Goal: Task Accomplishment & Management: Use online tool/utility

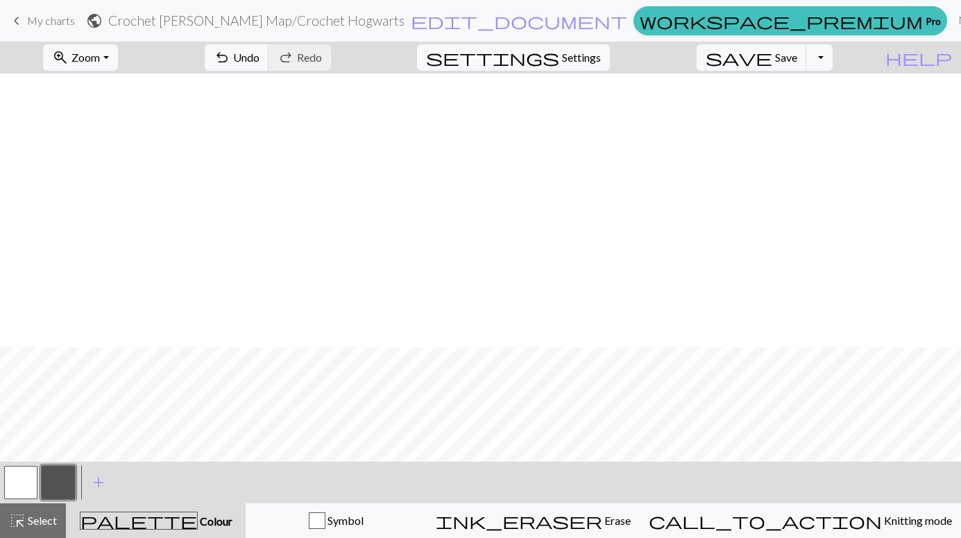
scroll to position [274, 0]
click at [882, 527] on span "Knitting mode" at bounding box center [917, 520] width 70 height 13
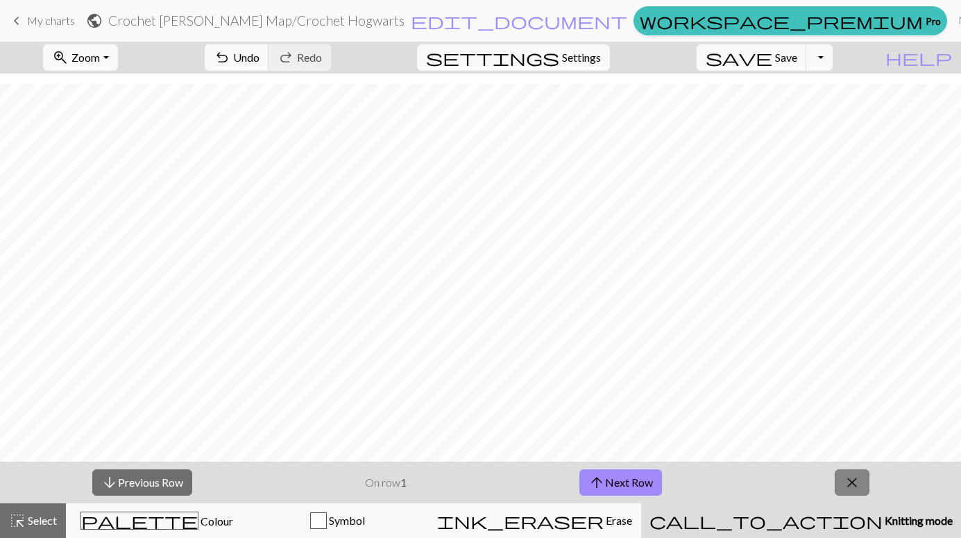
click at [838, 477] on button "close" at bounding box center [852, 483] width 35 height 26
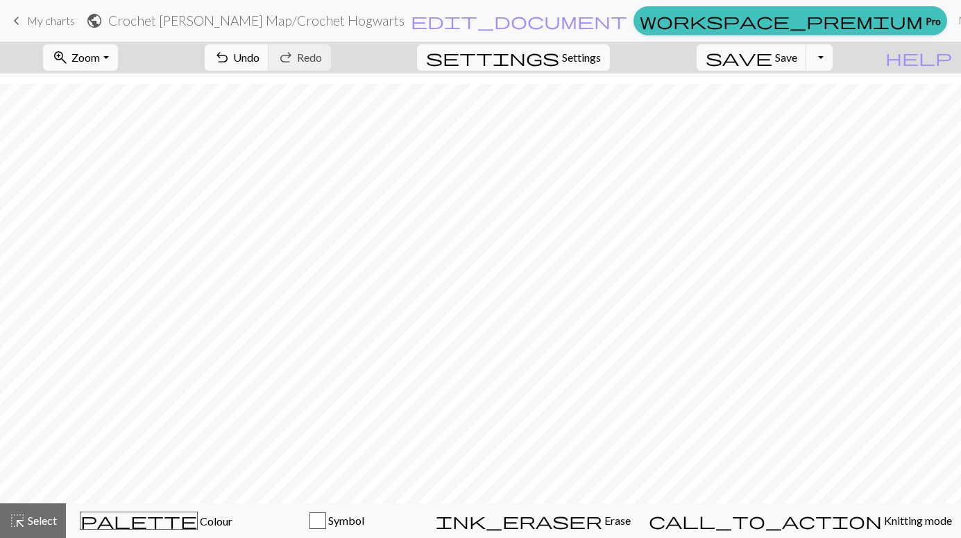
scroll to position [232, 0]
click at [772, 48] on span "save" at bounding box center [739, 57] width 67 height 19
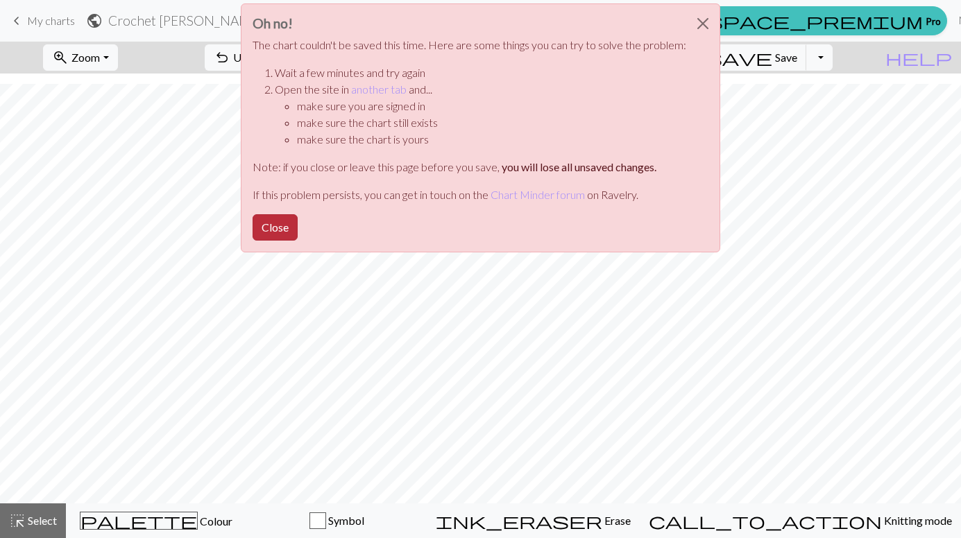
click at [282, 225] on button "Close" at bounding box center [275, 227] width 45 height 26
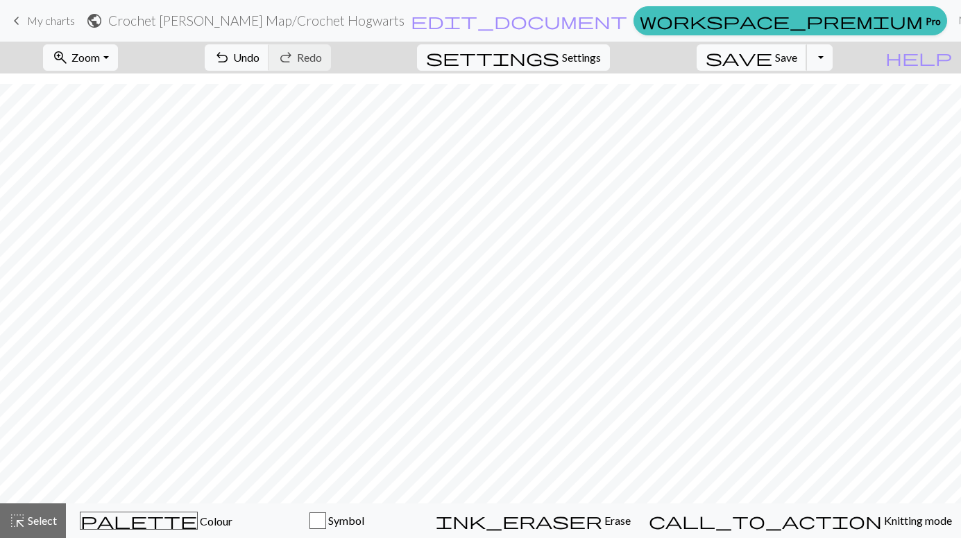
click at [772, 60] on span "save" at bounding box center [739, 57] width 67 height 19
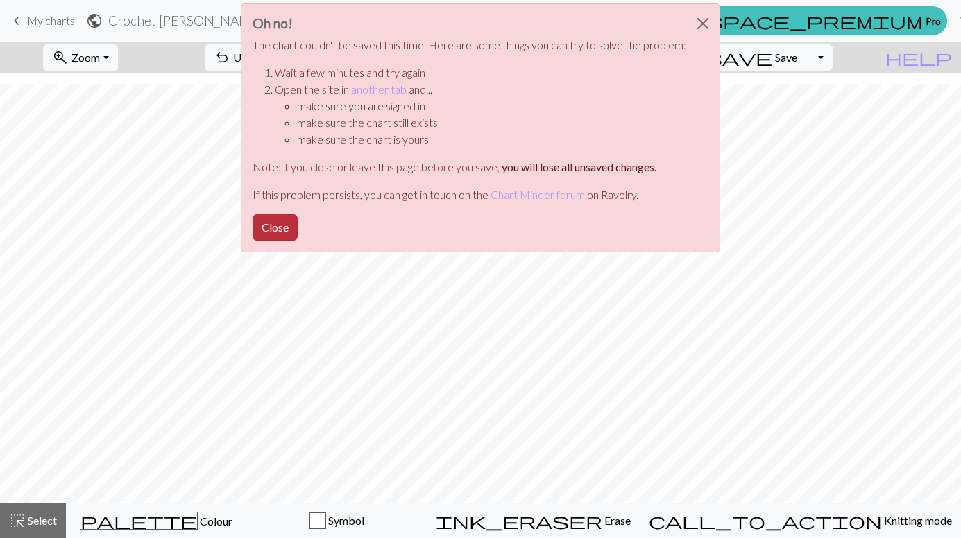
click at [289, 228] on button "Close" at bounding box center [275, 227] width 45 height 26
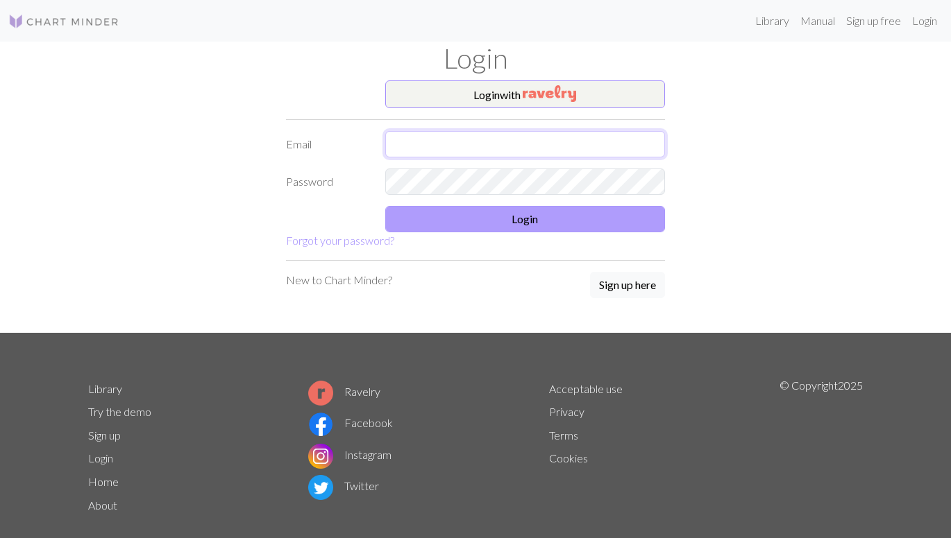
type input "[EMAIL_ADDRESS][DOMAIN_NAME]"
click at [568, 223] on button "Login" at bounding box center [525, 219] width 280 height 26
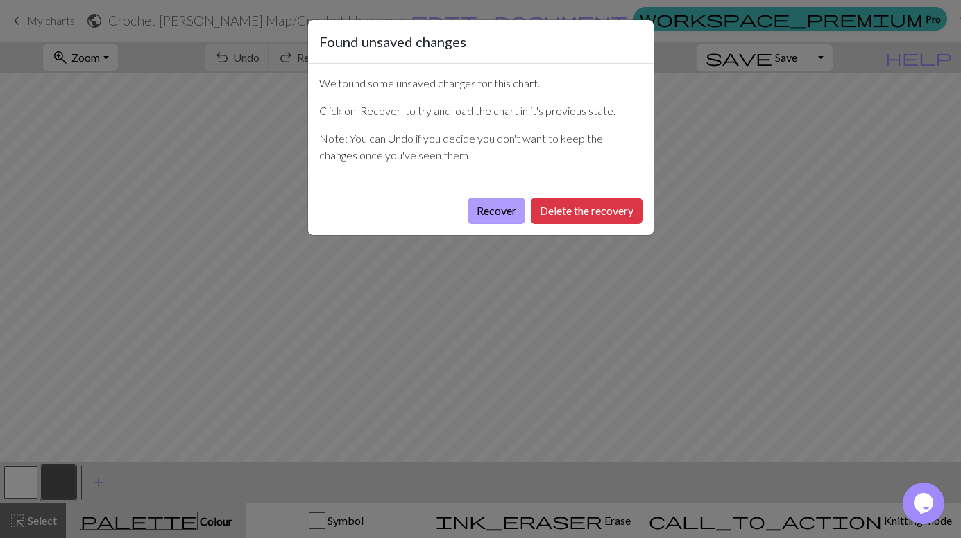
click at [485, 207] on button "Recover" at bounding box center [497, 211] width 58 height 26
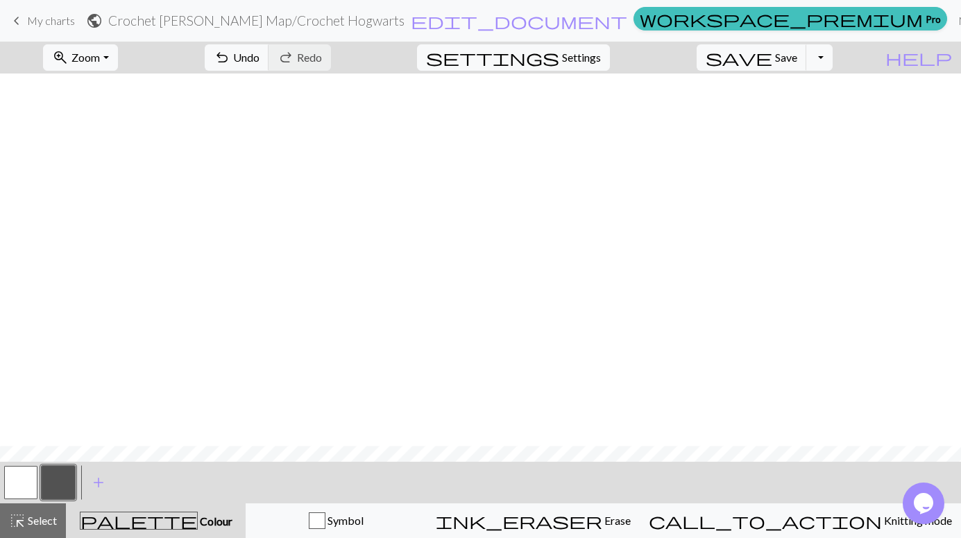
scroll to position [373, 0]
click at [772, 49] on span "save" at bounding box center [739, 57] width 67 height 19
click at [40, 24] on span "My charts" at bounding box center [51, 20] width 48 height 13
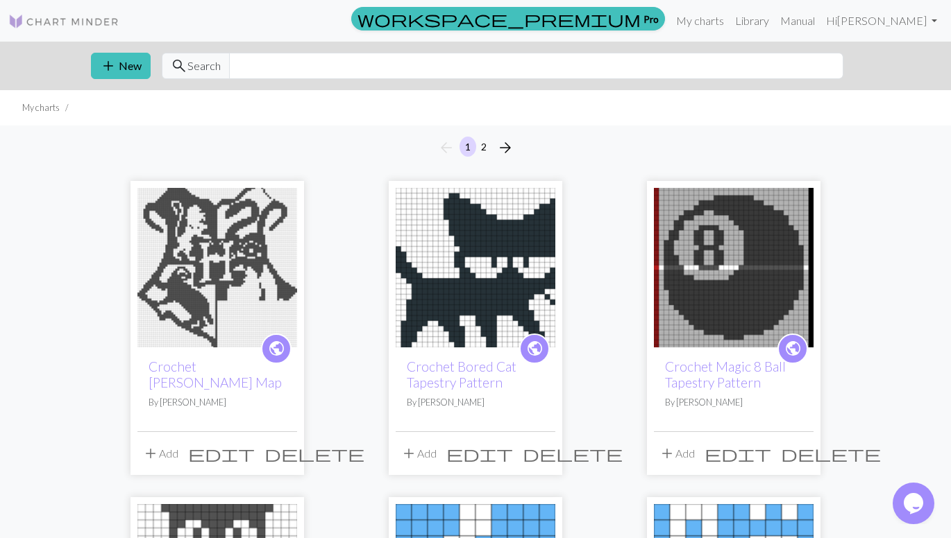
click at [294, 219] on img at bounding box center [217, 268] width 160 height 160
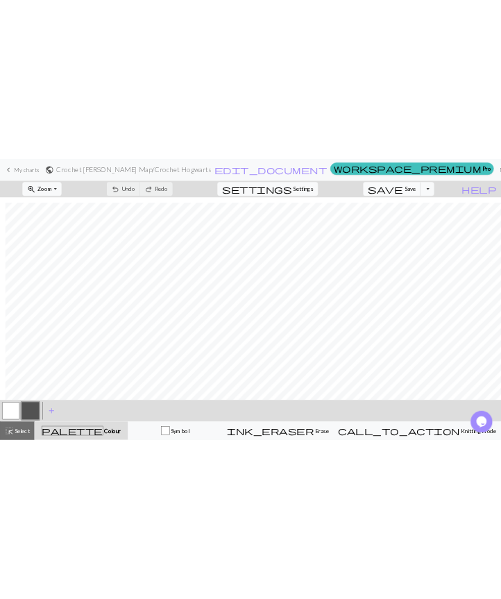
scroll to position [410, 10]
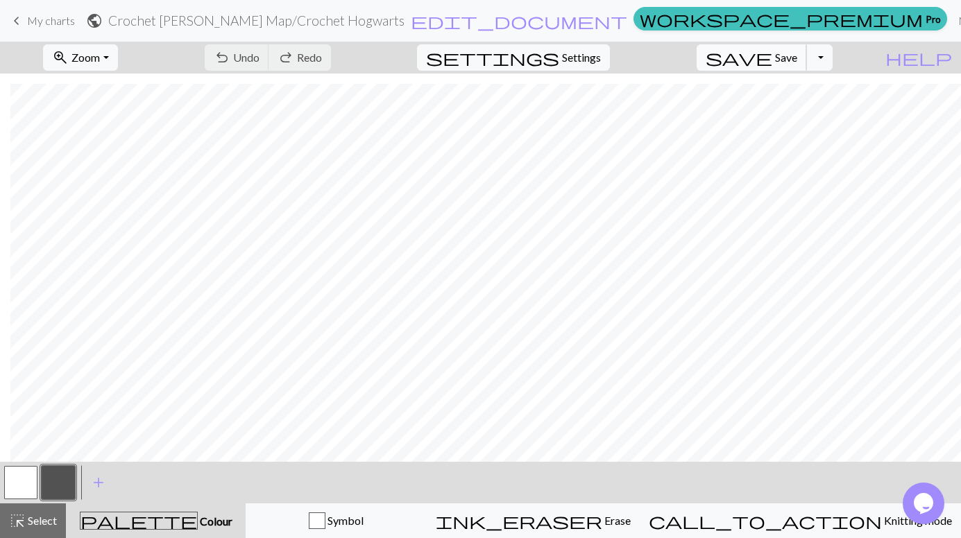
click at [772, 58] on span "save" at bounding box center [739, 57] width 67 height 19
click at [42, 26] on span "My charts" at bounding box center [51, 20] width 48 height 13
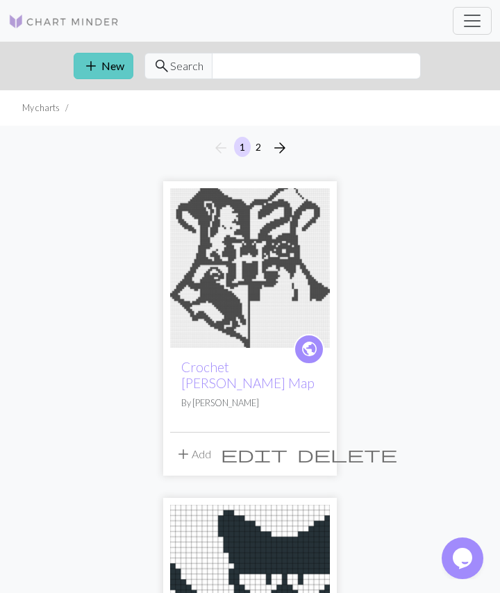
click at [85, 66] on span "add" at bounding box center [91, 65] width 17 height 19
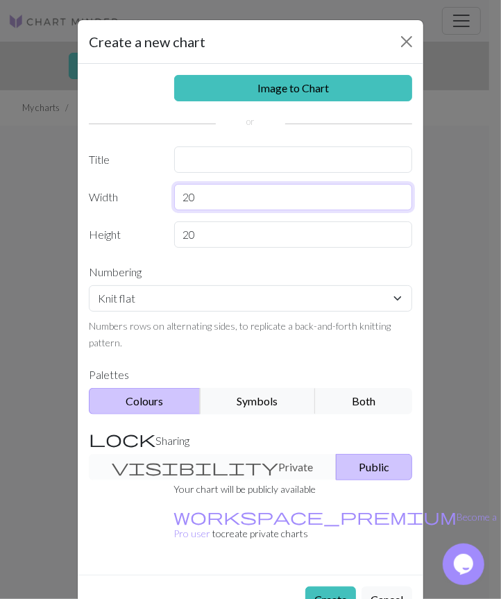
click at [237, 195] on input "20" at bounding box center [293, 197] width 239 height 26
type input "2"
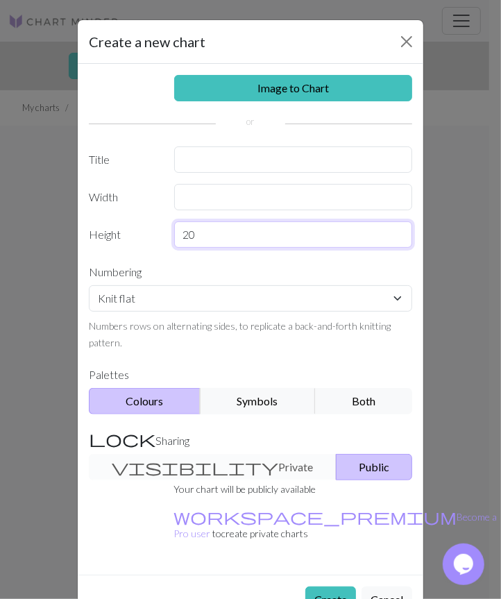
click at [255, 230] on div "Image to Chart Title Width Height 20 Numbering Knit flat Knit in the round Lace…" at bounding box center [251, 319] width 346 height 511
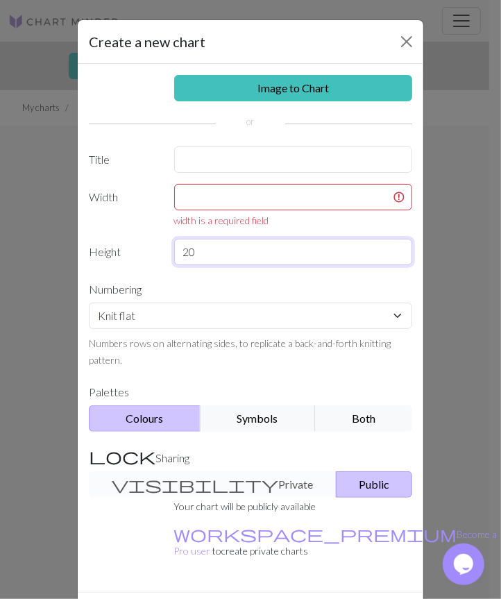
type input "2"
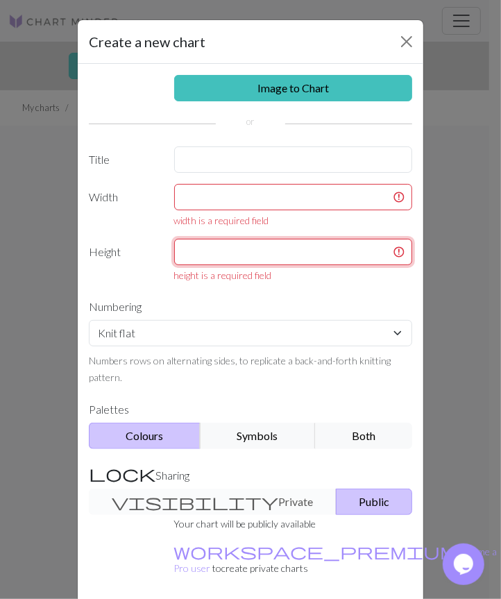
click at [273, 252] on input "text" at bounding box center [293, 252] width 239 height 26
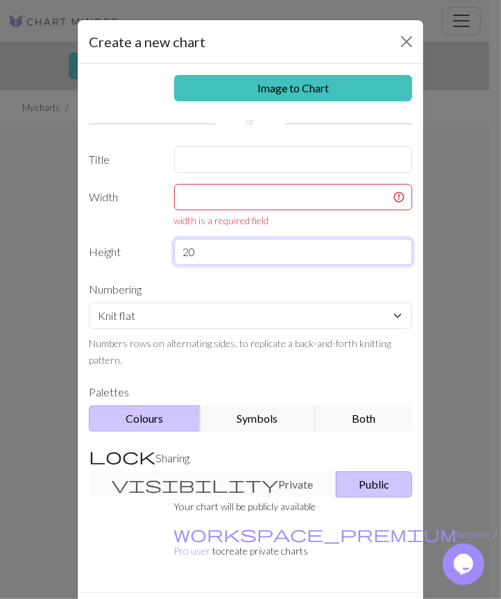
type input "20"
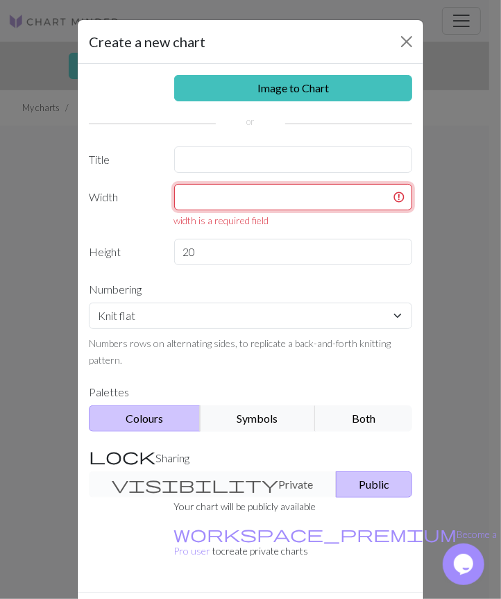
click at [259, 202] on input "text" at bounding box center [293, 197] width 239 height 26
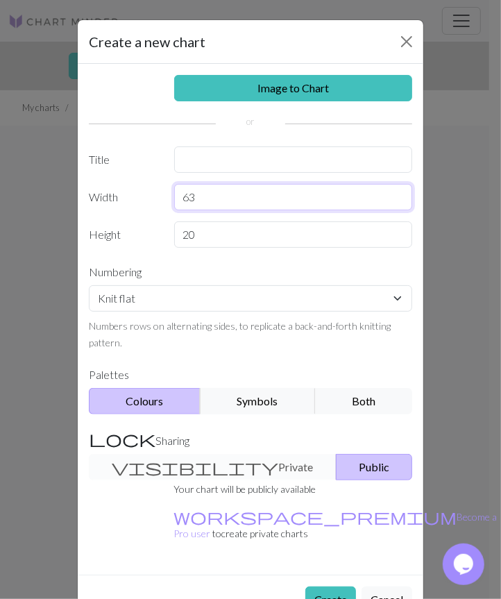
type input "63"
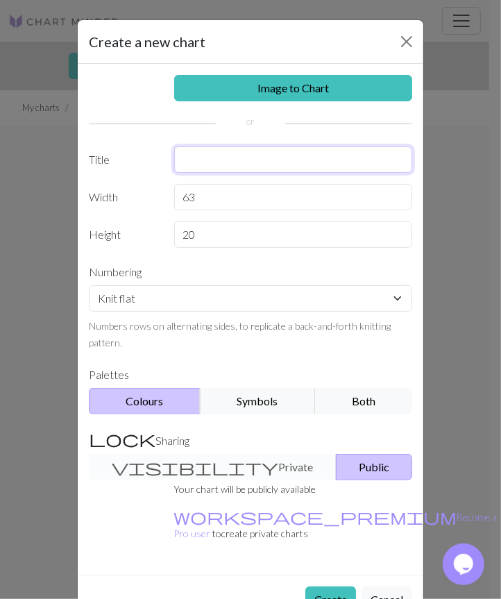
click at [278, 164] on input "text" at bounding box center [293, 159] width 239 height 26
type input "H"
type input "Crochet [PERSON_NAME] Always"
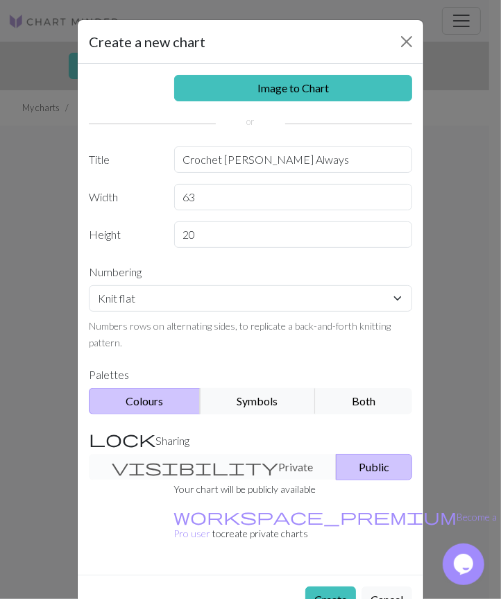
click at [135, 117] on div "Image to Chart Title Crochet [PERSON_NAME] Always Width 63 Height 20 Numbering …" at bounding box center [251, 319] width 346 height 511
click at [323, 538] on button "Create" at bounding box center [330, 599] width 51 height 26
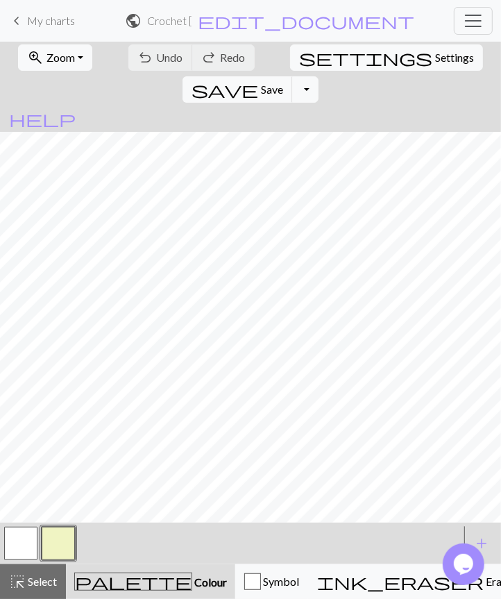
click at [435, 54] on span "Settings" at bounding box center [454, 57] width 39 height 17
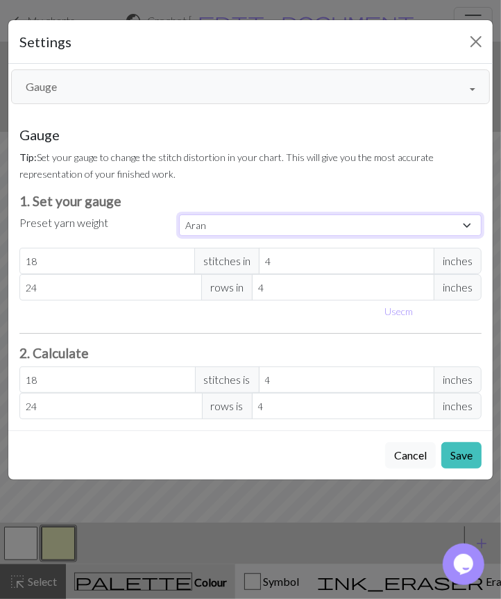
click at [305, 222] on select "Custom Square Lace Light Fingering Fingering Sport Double knit Worsted Aran Bul…" at bounding box center [330, 225] width 303 height 22
select select "square"
click at [179, 214] on select "Custom Square Lace Light Fingering Fingering Sport Double knit Worsted Aran Bul…" at bounding box center [330, 225] width 303 height 22
type input "32"
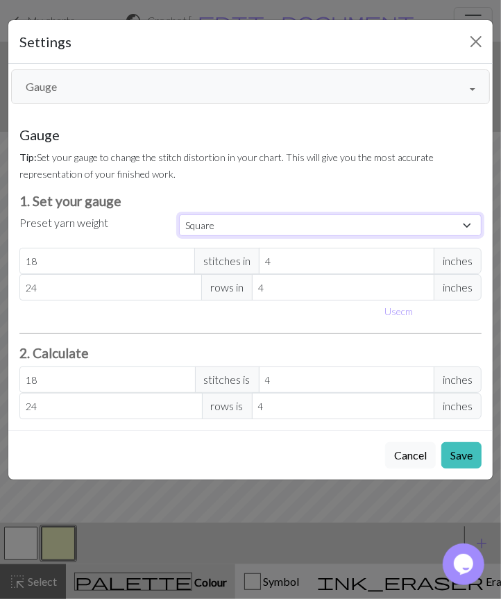
type input "32"
click at [466, 446] on button "Save" at bounding box center [461, 455] width 40 height 26
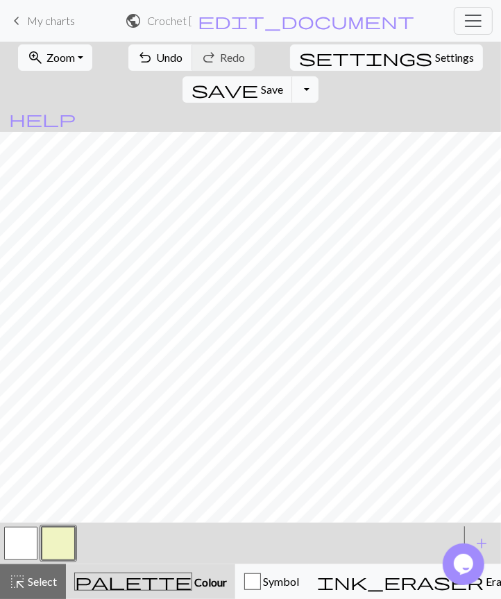
click at [59, 538] on button "button" at bounding box center [58, 543] width 33 height 33
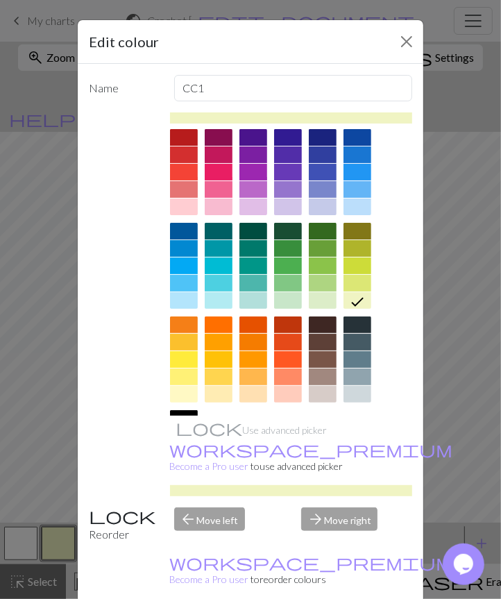
scroll to position [30, 0]
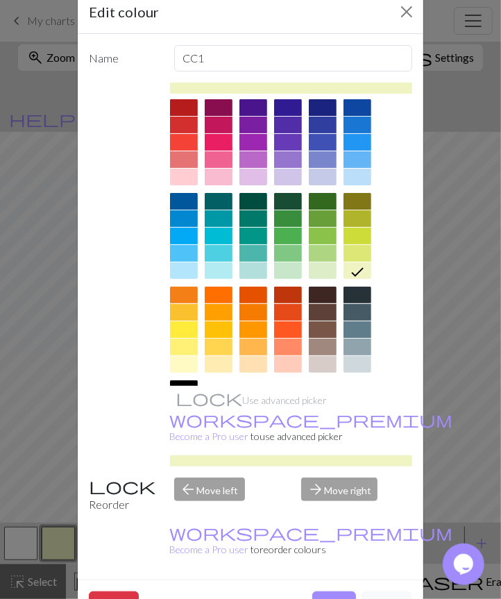
click at [198, 398] on div at bounding box center [184, 406] width 28 height 17
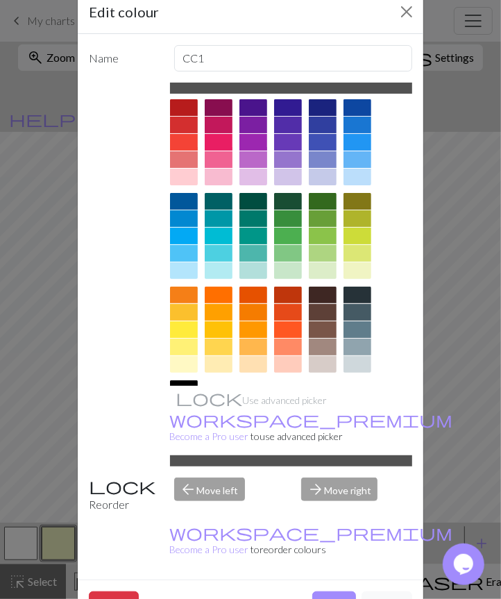
click at [337, 538] on button "Done" at bounding box center [334, 604] width 44 height 26
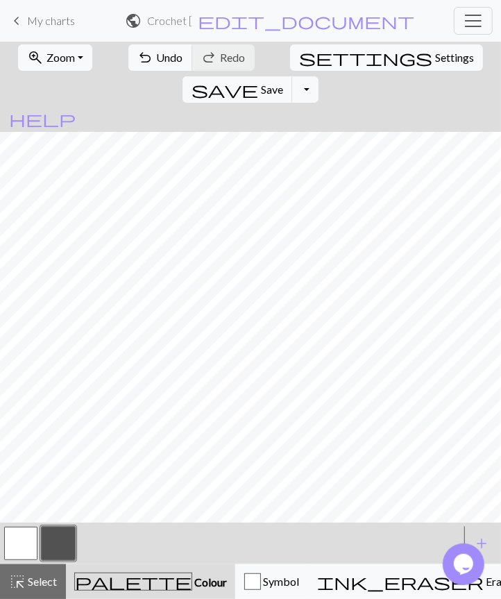
click at [71, 60] on button "zoom_in Zoom Zoom" at bounding box center [55, 57] width 74 height 26
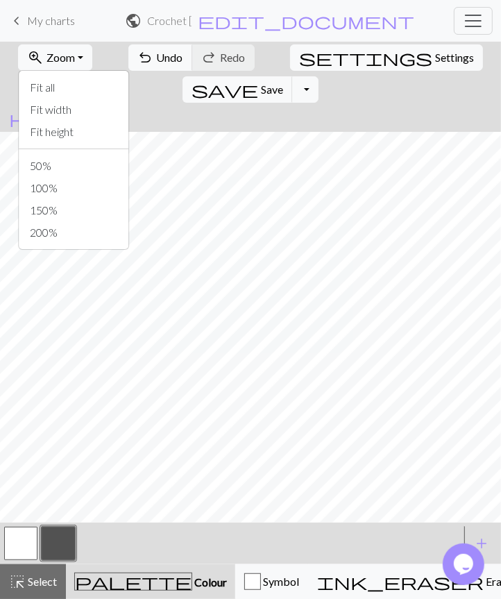
click at [71, 87] on button "Fit all" at bounding box center [74, 87] width 110 height 22
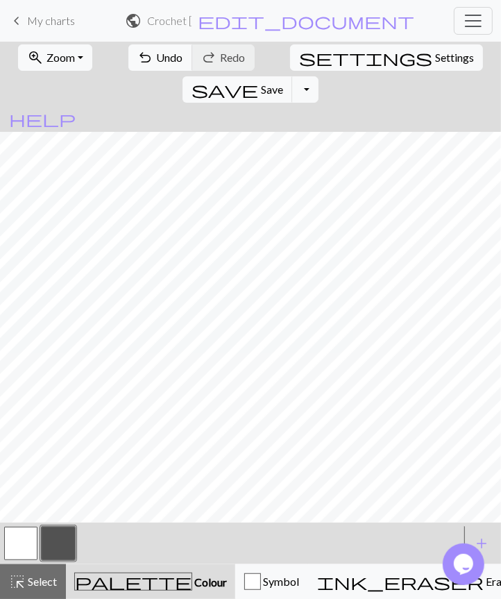
click at [68, 49] on button "zoom_in Zoom Zoom" at bounding box center [55, 57] width 74 height 26
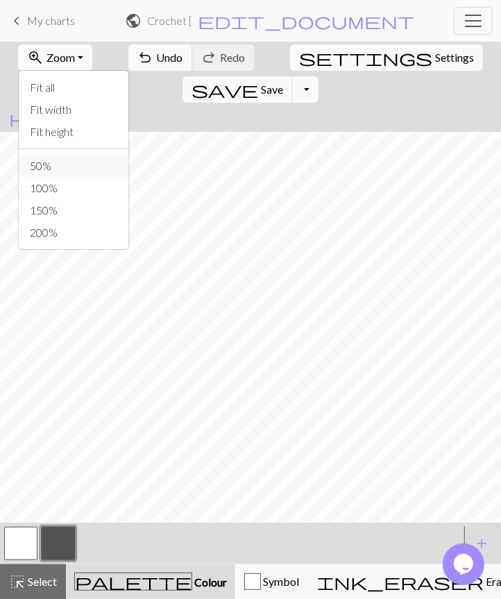
click at [60, 174] on button "50%" at bounding box center [74, 166] width 110 height 22
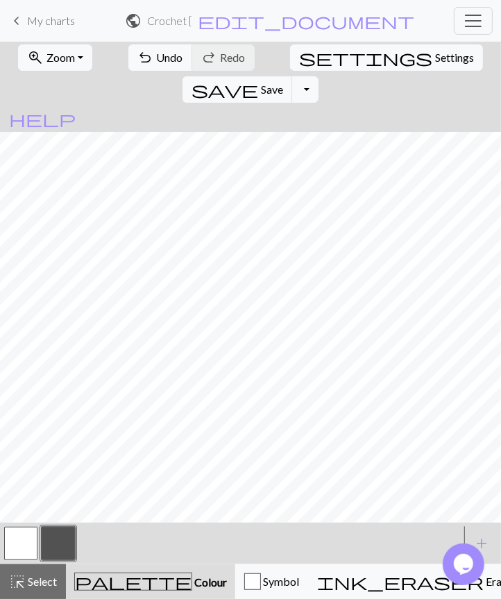
click at [53, 64] on button "zoom_in Zoom Zoom" at bounding box center [55, 57] width 74 height 26
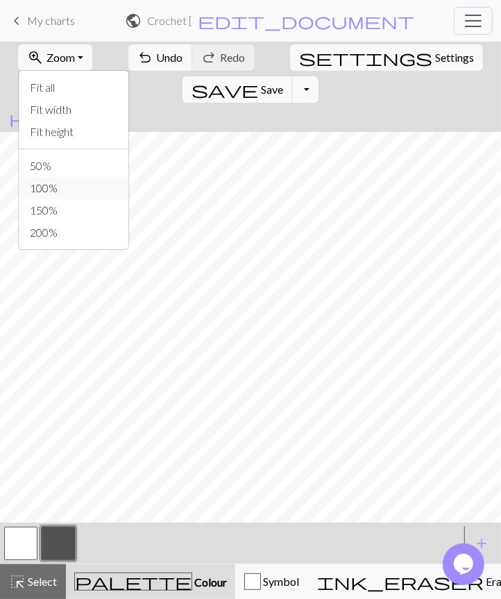
click at [63, 186] on button "100%" at bounding box center [74, 188] width 110 height 22
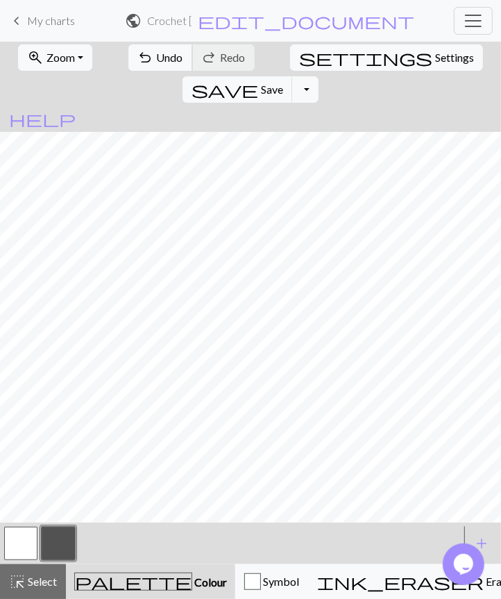
click at [157, 58] on span "Undo" at bounding box center [170, 57] width 26 height 13
click at [157, 56] on span "Undo" at bounding box center [170, 57] width 26 height 13
click at [138, 56] on span "undo" at bounding box center [145, 57] width 17 height 19
click at [15, 538] on button "button" at bounding box center [20, 543] width 33 height 33
click at [42, 538] on span "Select" at bounding box center [41, 580] width 31 height 13
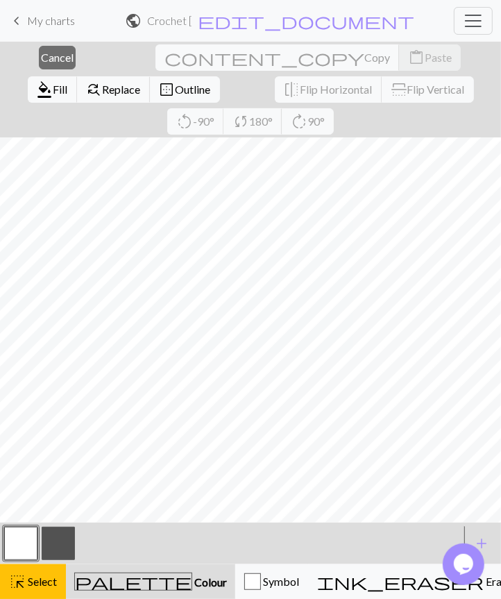
click at [68, 83] on span "Fill" at bounding box center [60, 89] width 15 height 13
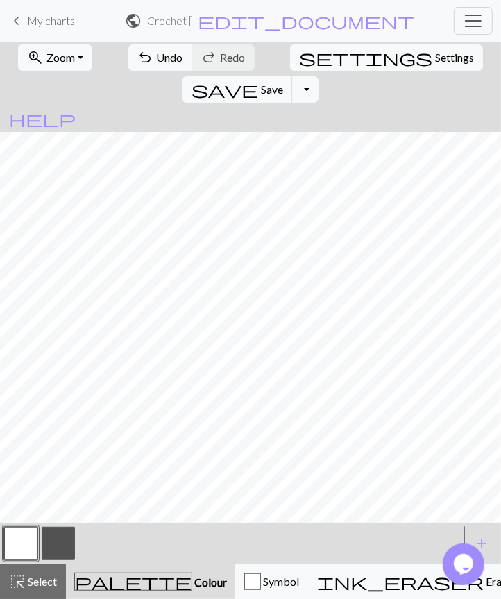
click at [61, 538] on button "button" at bounding box center [58, 543] width 33 height 33
click at [157, 57] on span "Undo" at bounding box center [170, 57] width 26 height 13
click at [153, 64] on button "undo Undo Undo" at bounding box center [160, 57] width 65 height 26
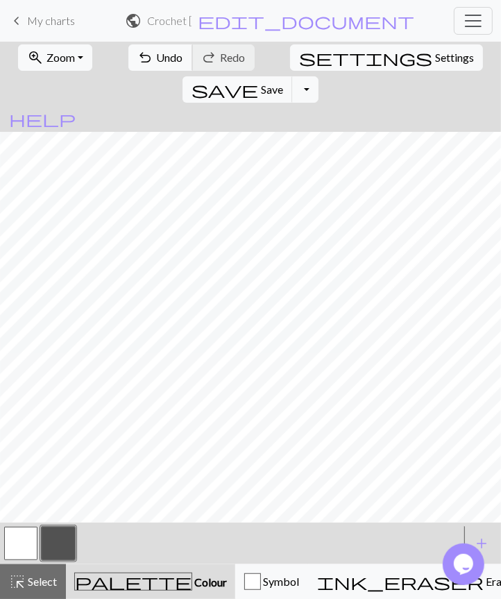
click at [157, 60] on span "Undo" at bounding box center [170, 57] width 26 height 13
click at [82, 53] on button "zoom_in Zoom Zoom" at bounding box center [55, 57] width 74 height 26
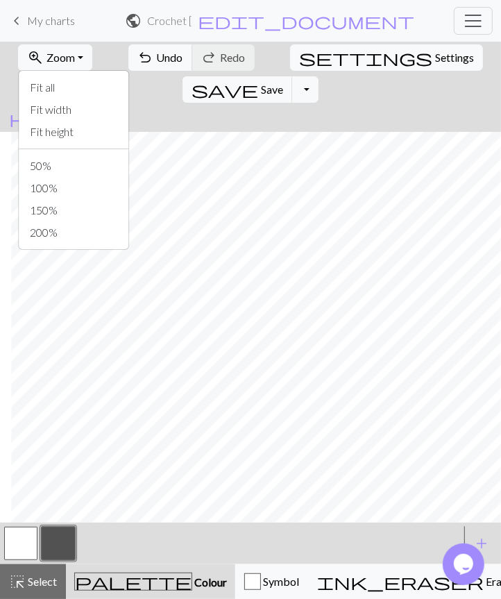
click at [85, 85] on button "Fit all" at bounding box center [74, 87] width 110 height 22
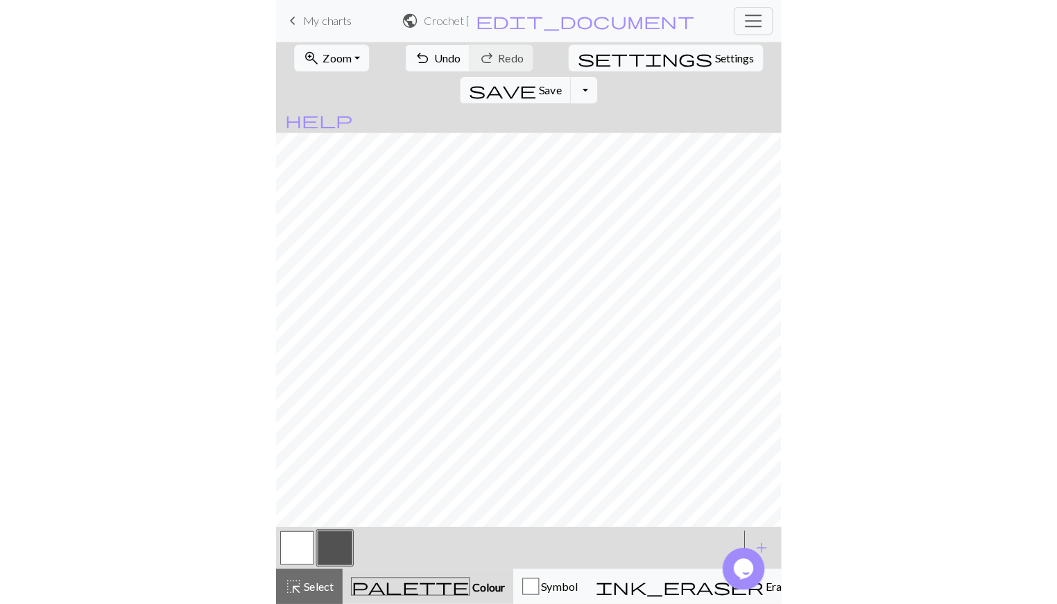
scroll to position [0, 0]
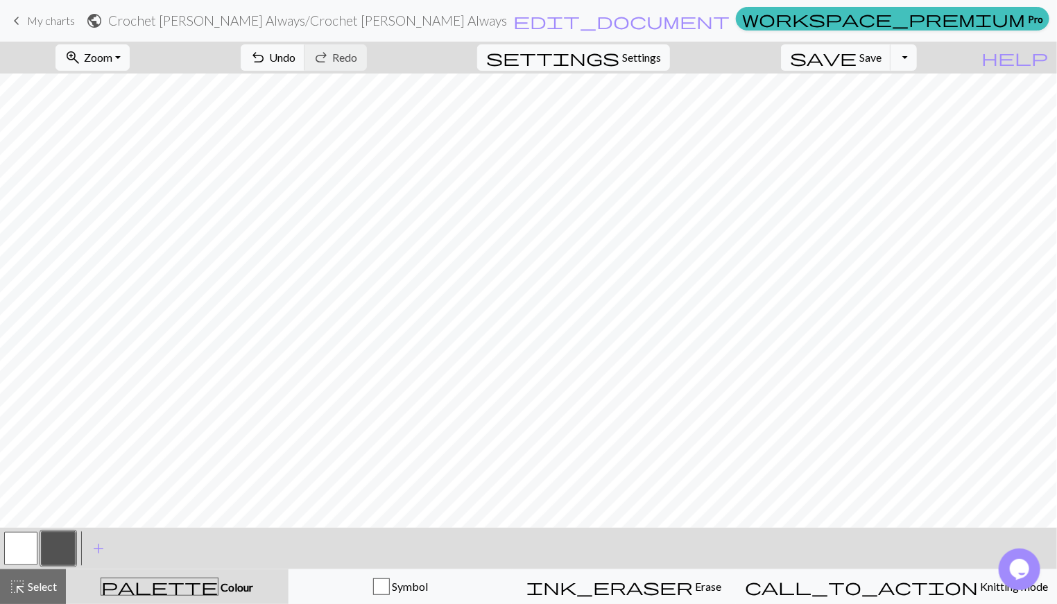
click at [885, 538] on div "call_to_action Knitting mode Knitting mode" at bounding box center [896, 587] width 303 height 17
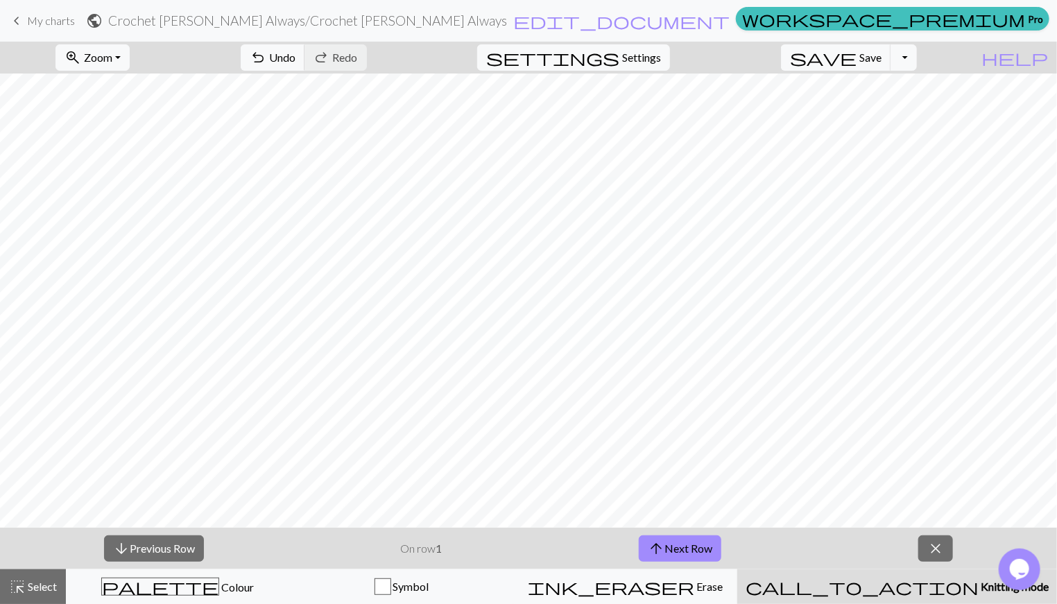
click at [676, 538] on button "arrow_upward Next Row" at bounding box center [680, 549] width 83 height 26
click at [137, 538] on button "arrow_downward Previous Row" at bounding box center [154, 549] width 100 height 26
click at [132, 538] on button "arrow_downward Previous Row" at bounding box center [154, 549] width 100 height 26
click at [930, 538] on span "close" at bounding box center [936, 548] width 17 height 19
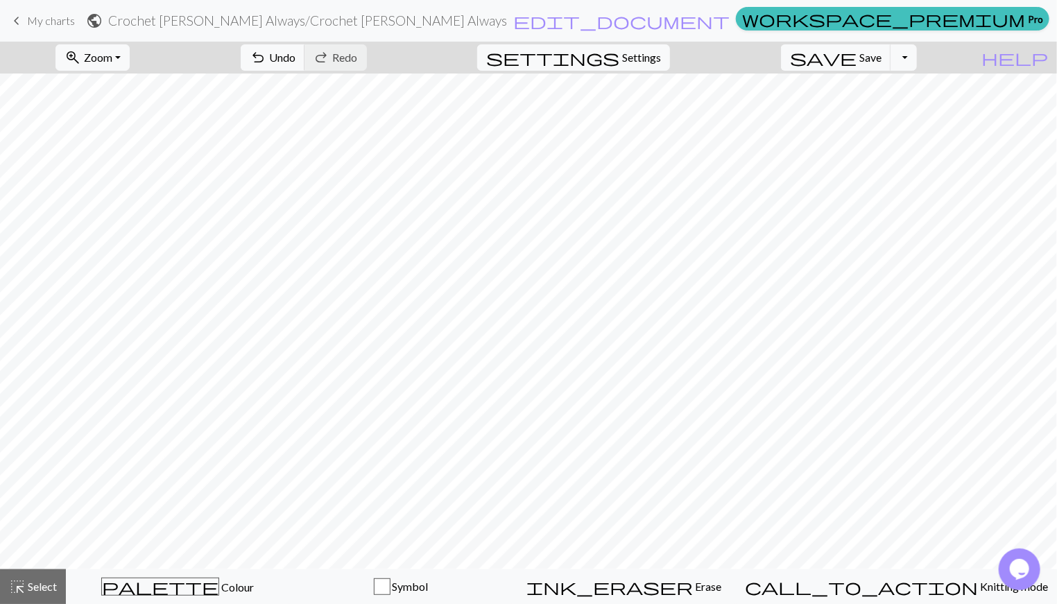
click at [46, 538] on button "highlight_alt Select Select" at bounding box center [33, 587] width 66 height 35
click at [222, 538] on div "palette Colour Colour" at bounding box center [177, 587] width 205 height 18
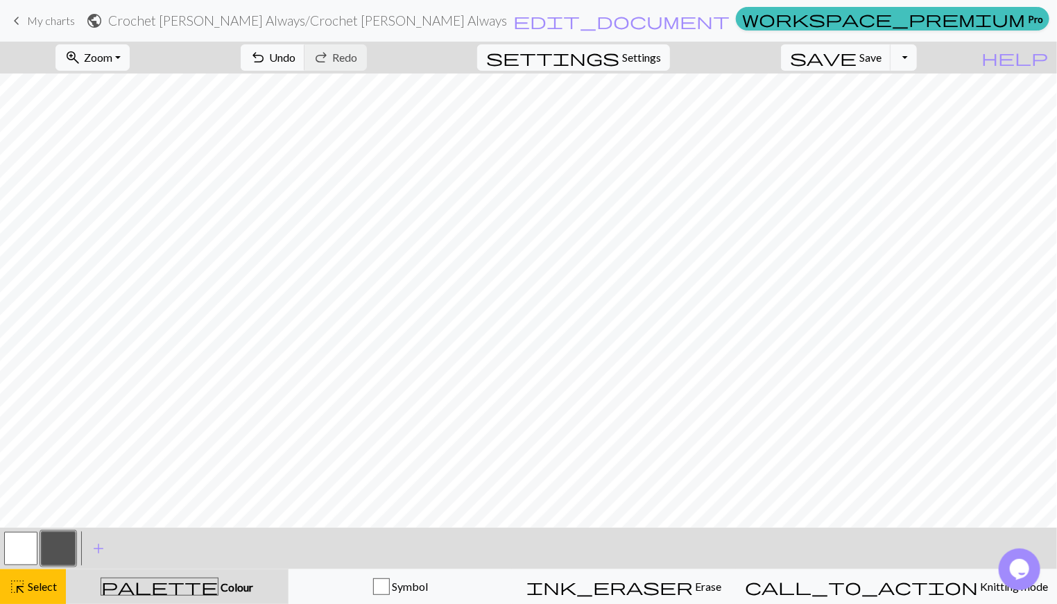
click at [91, 538] on span "add" at bounding box center [98, 548] width 17 height 19
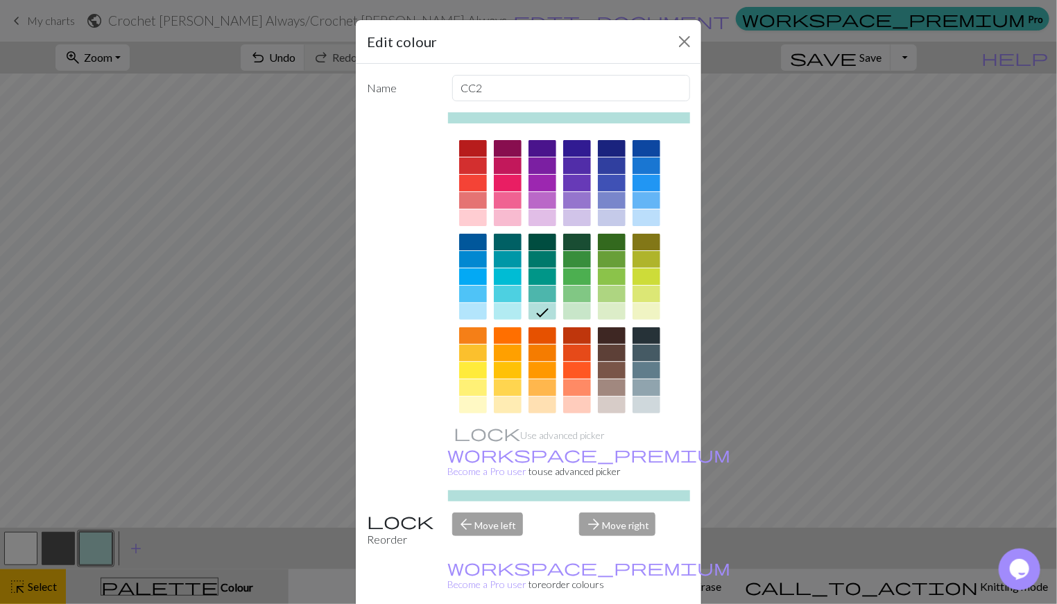
click at [474, 149] on div at bounding box center [473, 148] width 28 height 17
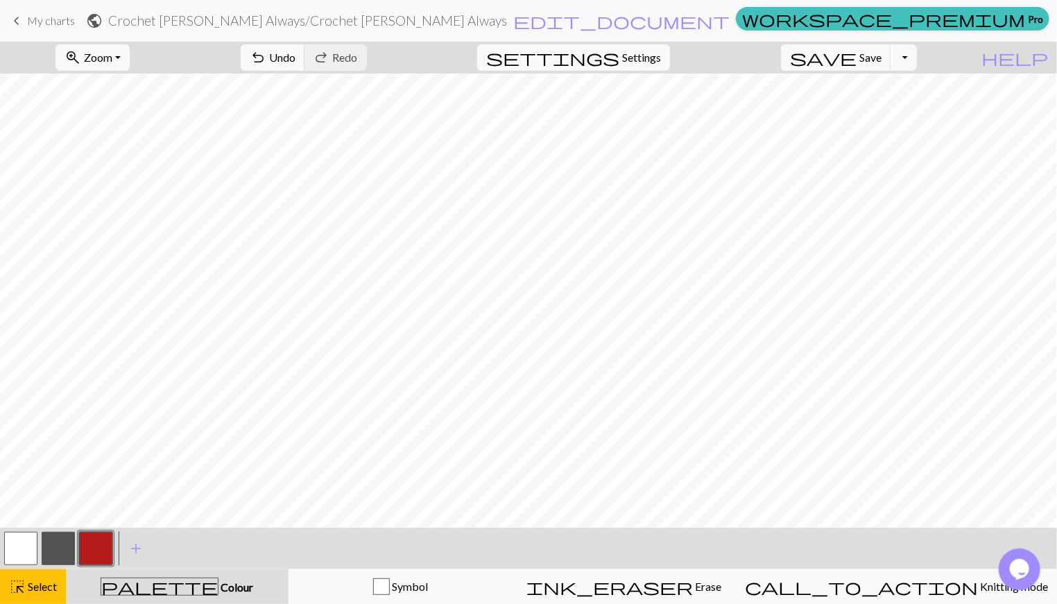
click at [139, 538] on span "add" at bounding box center [136, 548] width 17 height 19
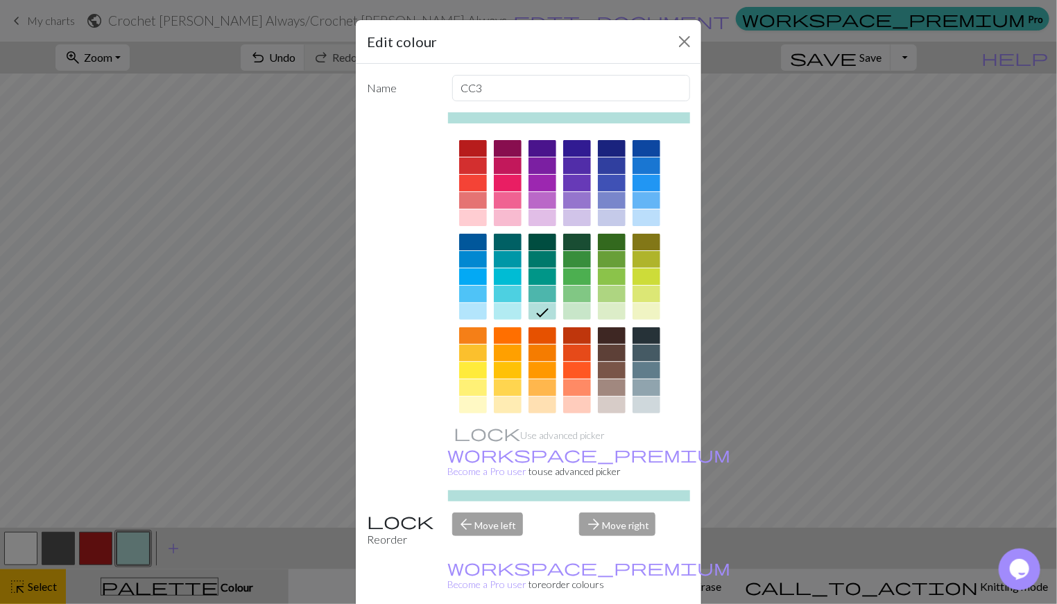
click at [463, 248] on div at bounding box center [473, 242] width 28 height 17
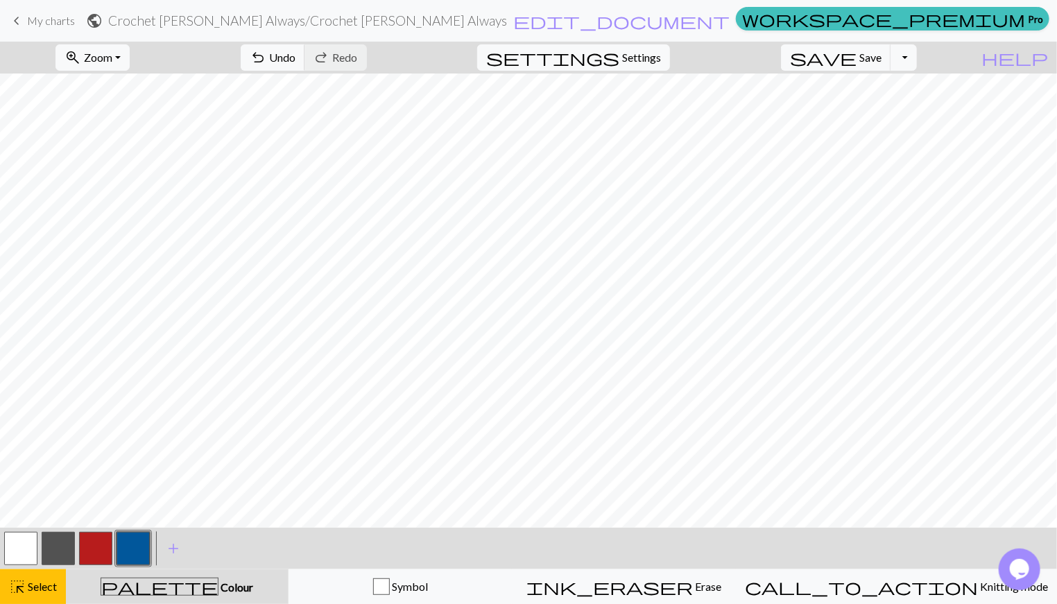
click at [139, 538] on button "button" at bounding box center [133, 548] width 33 height 33
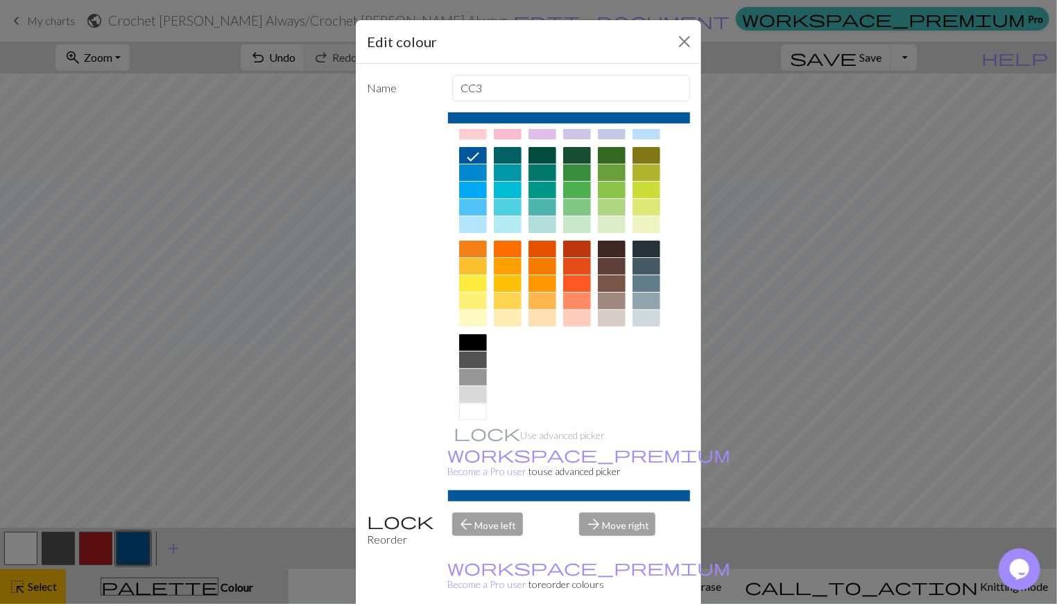
scroll to position [101, 0]
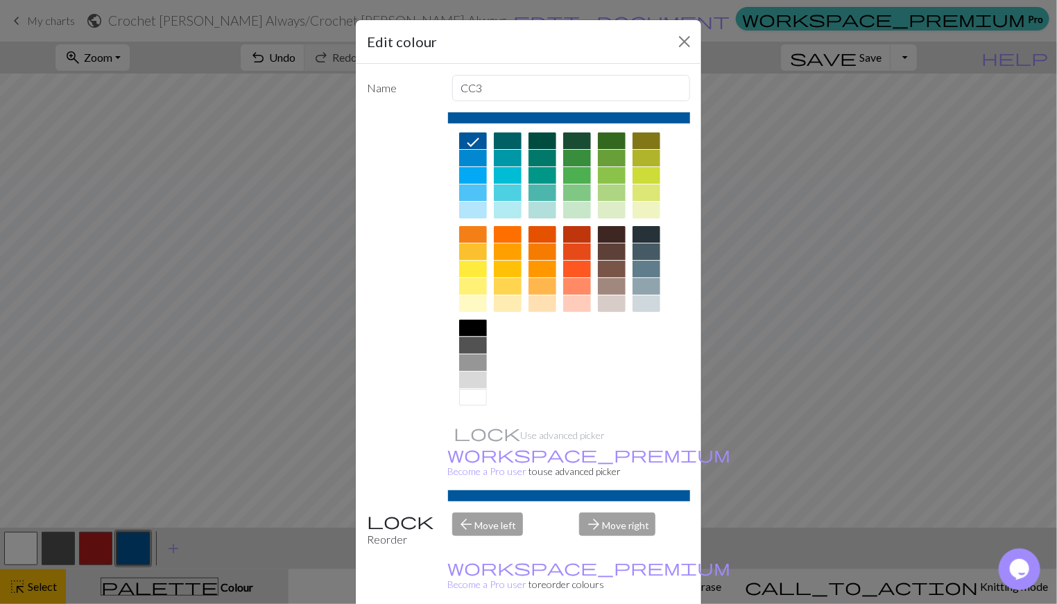
click at [461, 328] on div at bounding box center [473, 328] width 28 height 17
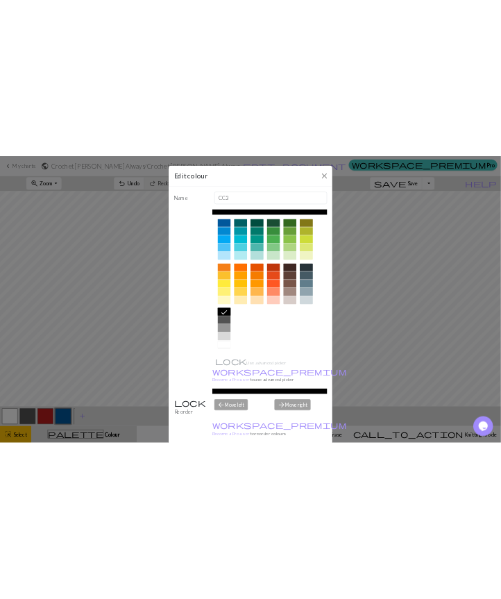
scroll to position [0, 0]
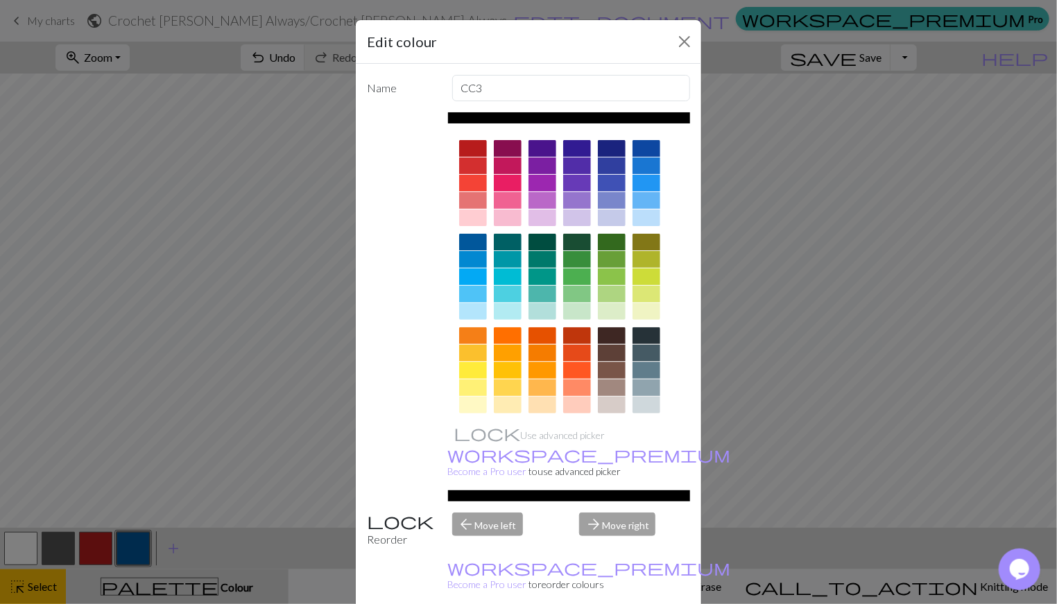
click at [470, 217] on div at bounding box center [473, 218] width 28 height 17
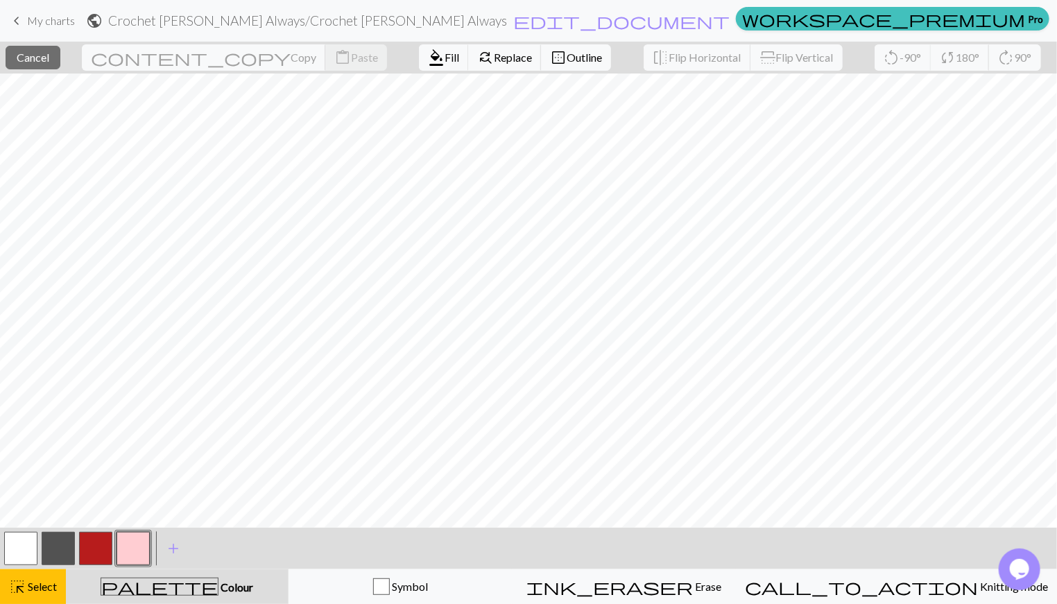
click at [47, 538] on span "Select" at bounding box center [41, 586] width 31 height 13
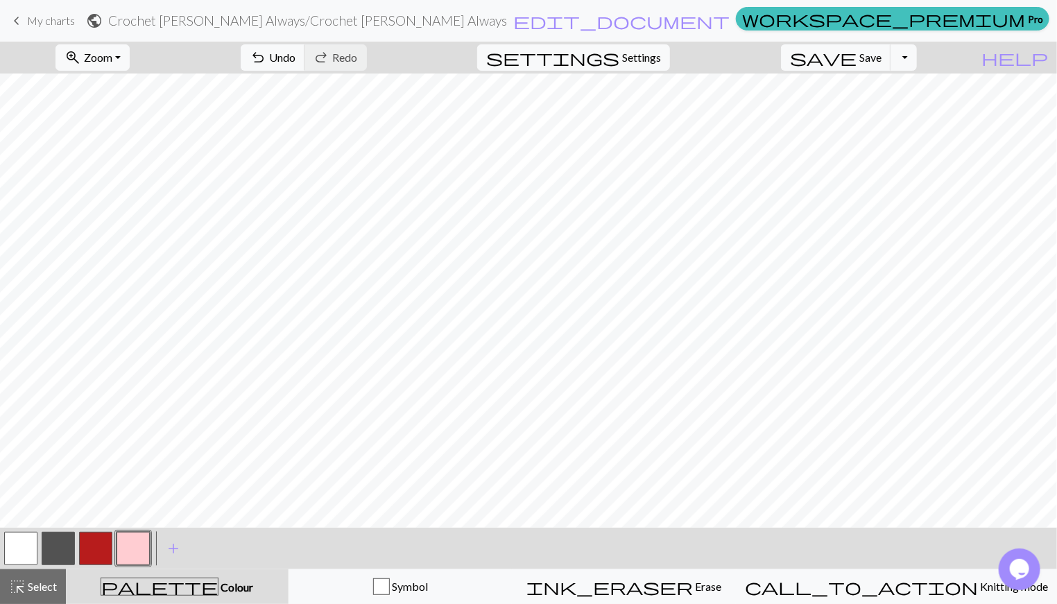
click at [97, 538] on button "button" at bounding box center [95, 548] width 33 height 33
click at [950, 538] on span "Knitting mode" at bounding box center [1013, 586] width 70 height 13
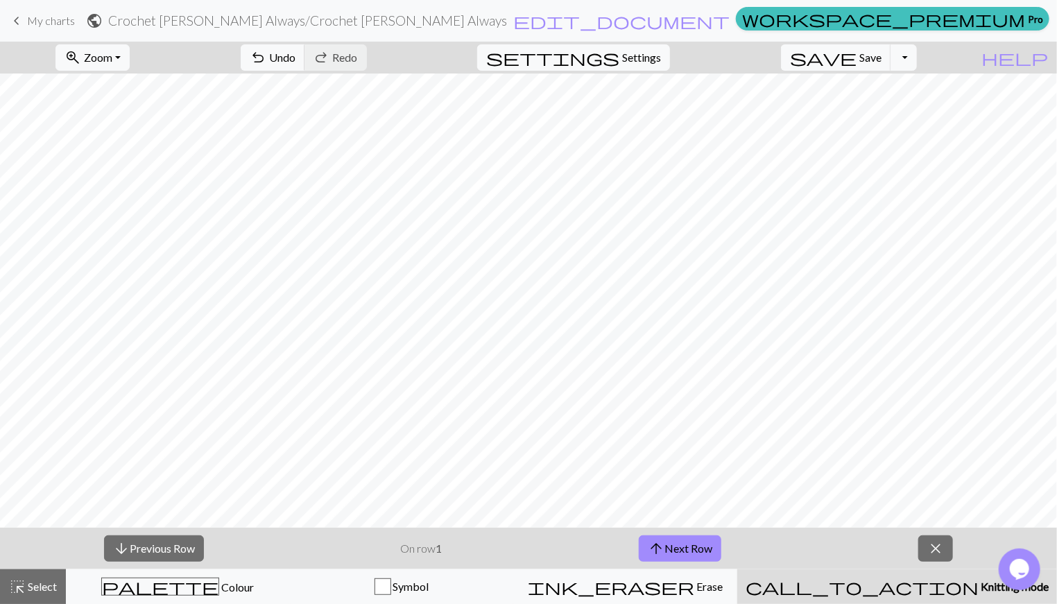
click at [684, 538] on button "arrow_upward Next Row" at bounding box center [680, 549] width 83 height 26
click at [687, 538] on button "arrow_upward Next Row" at bounding box center [680, 549] width 83 height 26
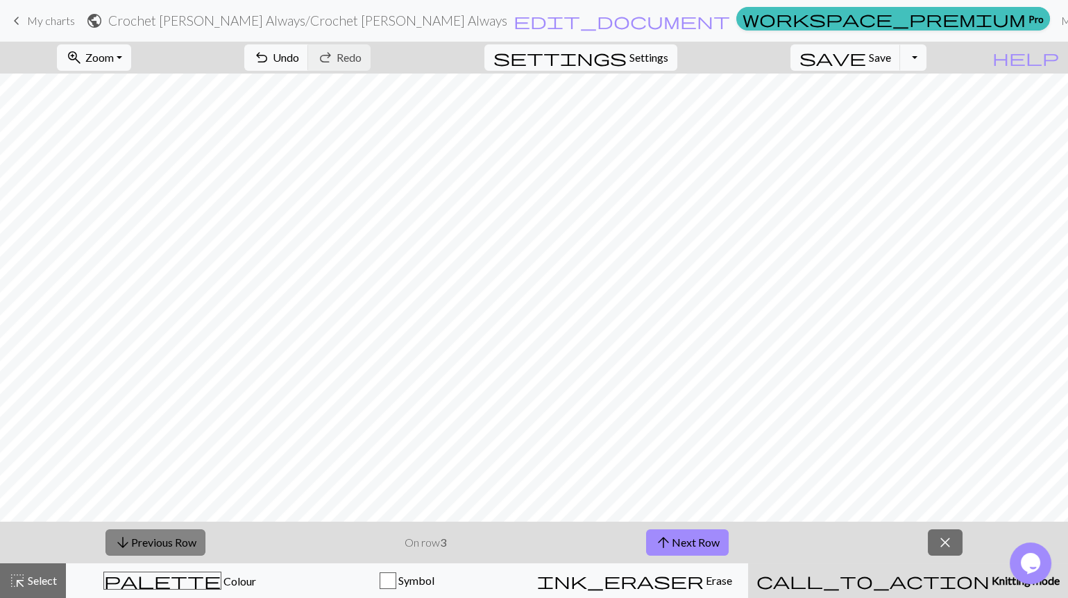
click at [119, 538] on span "arrow_downward" at bounding box center [122, 542] width 17 height 19
click at [922, 538] on button "call_to_action Knitting mode Knitting mode" at bounding box center [908, 580] width 320 height 35
click at [950, 538] on span "close" at bounding box center [945, 542] width 17 height 19
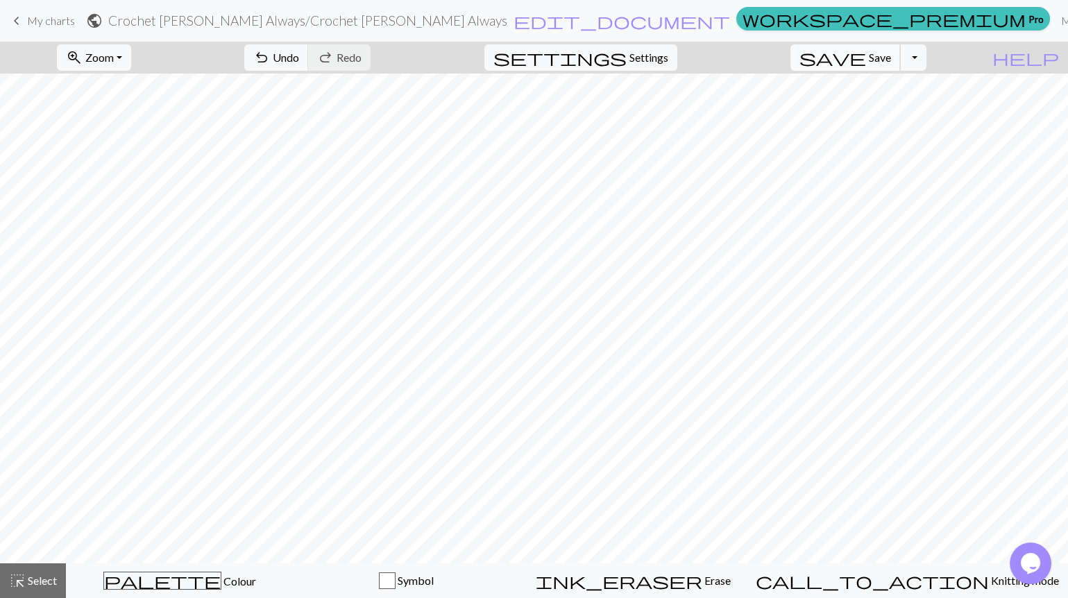
click at [891, 54] on span "Save" at bounding box center [880, 57] width 22 height 13
click at [62, 16] on span "My charts" at bounding box center [51, 20] width 48 height 13
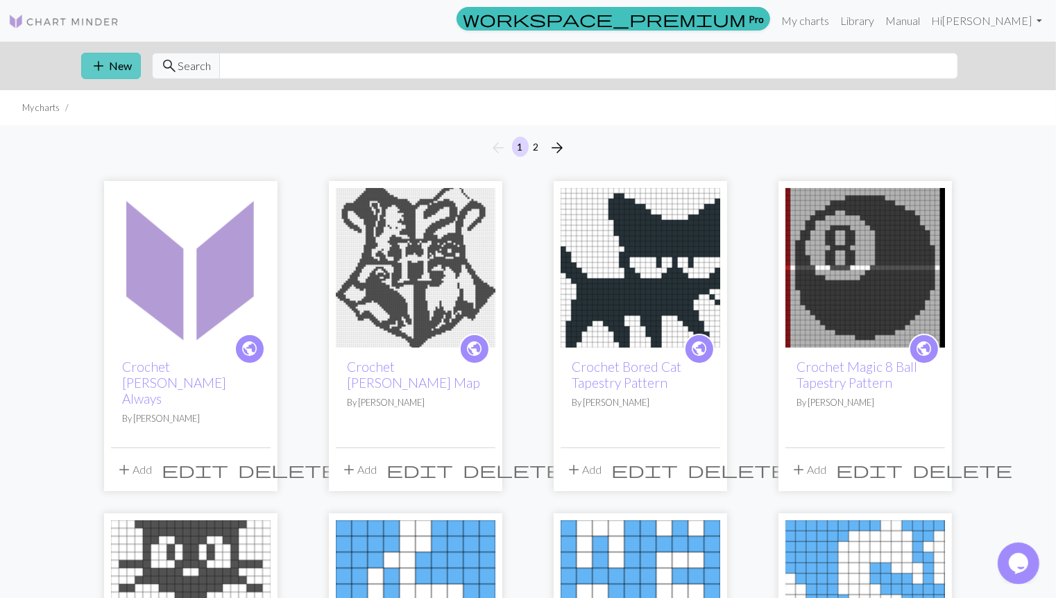
click at [109, 58] on button "add New" at bounding box center [111, 66] width 60 height 26
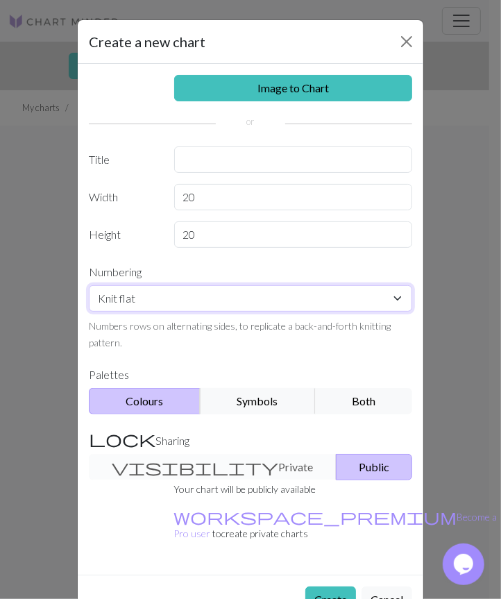
click at [303, 293] on select "Knit flat Knit in the round Lace knitting Cross stitch" at bounding box center [250, 298] width 323 height 26
click at [317, 271] on label "Numbering" at bounding box center [250, 272] width 340 height 26
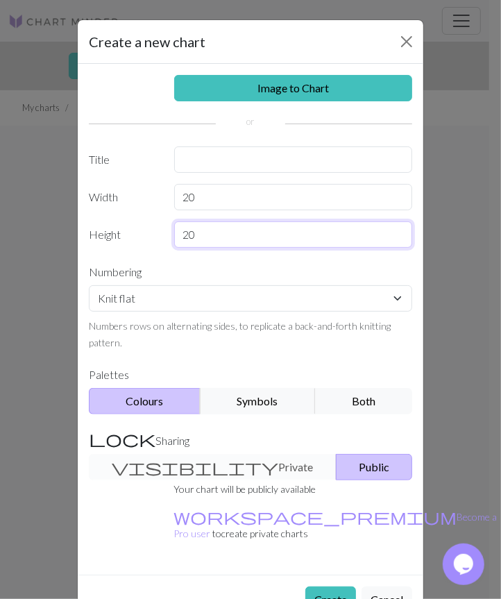
click at [255, 232] on input "20" at bounding box center [293, 234] width 239 height 26
type input "2"
type input "45"
click at [148, 266] on label "Numbering" at bounding box center [250, 272] width 340 height 26
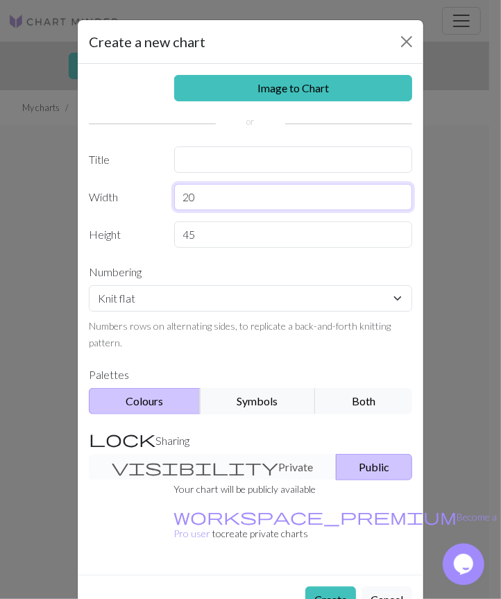
click at [248, 188] on input "20" at bounding box center [293, 197] width 239 height 26
type input "2"
click at [87, 273] on div "Image to Chart Title Width Height 45 Numbering Knit flat Knit in the round Lace…" at bounding box center [251, 319] width 346 height 511
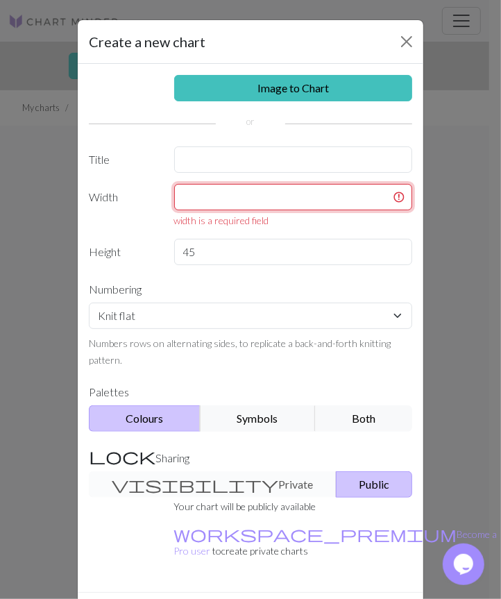
click at [258, 202] on input "text" at bounding box center [293, 197] width 239 height 26
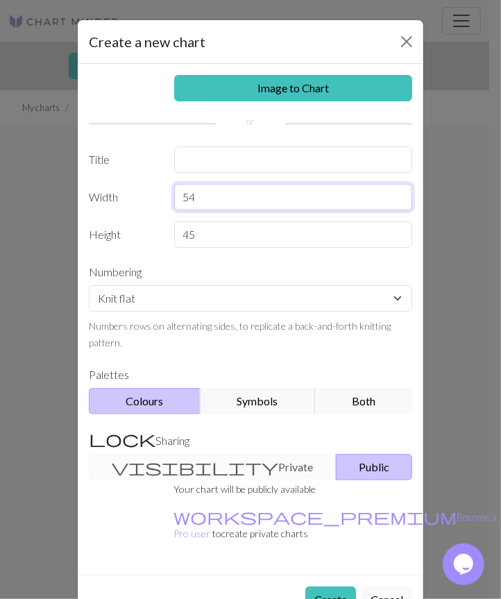
type input "54"
click at [121, 265] on label "Numbering" at bounding box center [250, 272] width 340 height 26
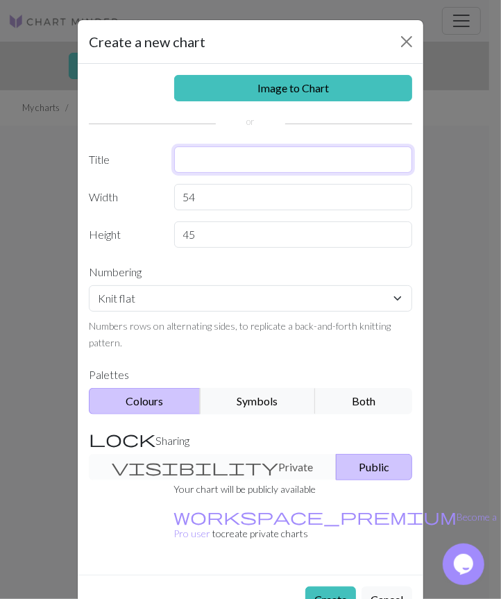
click at [267, 159] on input "text" at bounding box center [293, 159] width 239 height 26
type input "Crochet [PERSON_NAME] Triangle"
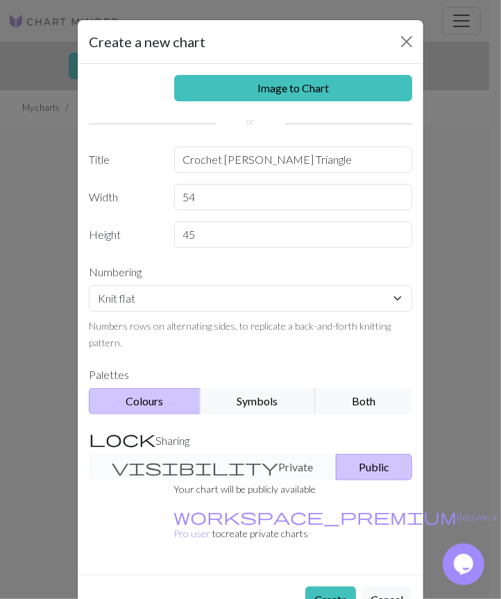
click at [332, 131] on div "Image to Chart Title Crochet [PERSON_NAME] Triangle Width 54 Height 45 Numberin…" at bounding box center [251, 319] width 346 height 511
click at [314, 538] on button "Create" at bounding box center [330, 599] width 51 height 26
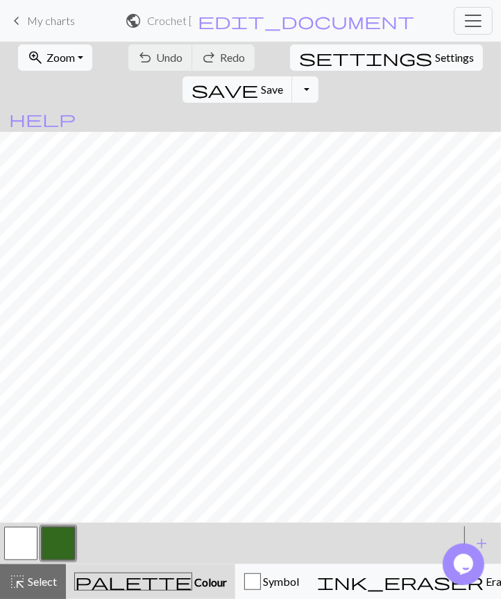
click at [435, 58] on span "Settings" at bounding box center [454, 57] width 39 height 17
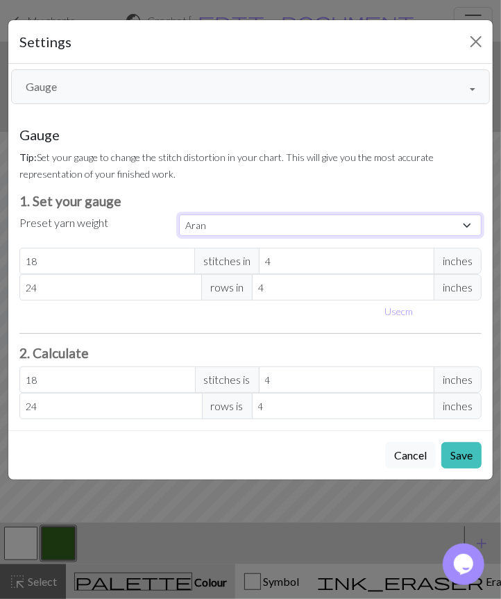
click at [260, 217] on select "Custom Square Lace Light Fingering Fingering Sport Double knit Worsted Aran Bul…" at bounding box center [330, 225] width 303 height 22
select select "square"
click at [179, 214] on select "Custom Square Lace Light Fingering Fingering Sport Double knit Worsted Aran Bul…" at bounding box center [330, 225] width 303 height 22
type input "32"
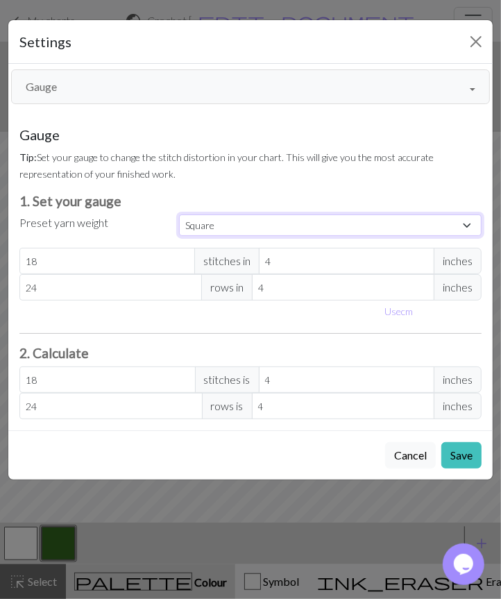
type input "32"
click at [470, 458] on button "Save" at bounding box center [461, 455] width 40 height 26
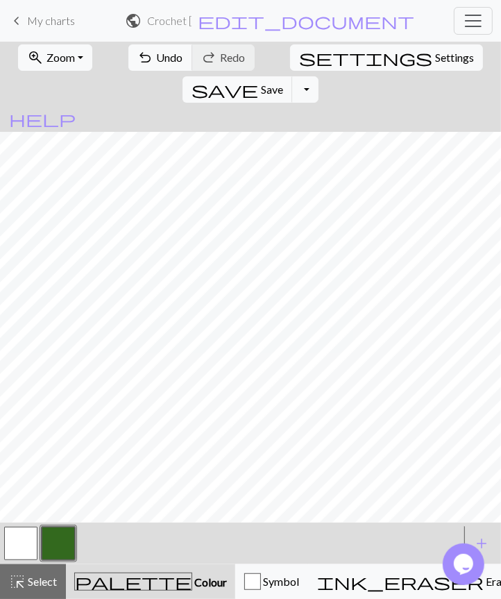
click at [75, 56] on button "zoom_in Zoom Zoom" at bounding box center [55, 57] width 74 height 26
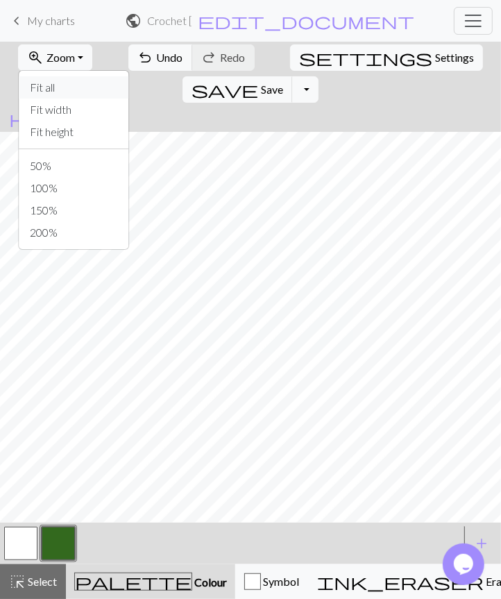
click at [68, 94] on button "Fit all" at bounding box center [74, 87] width 110 height 22
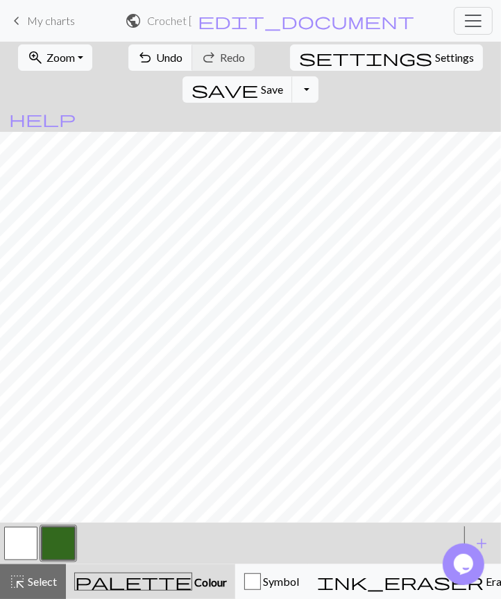
click at [64, 62] on span "Zoom" at bounding box center [60, 57] width 28 height 13
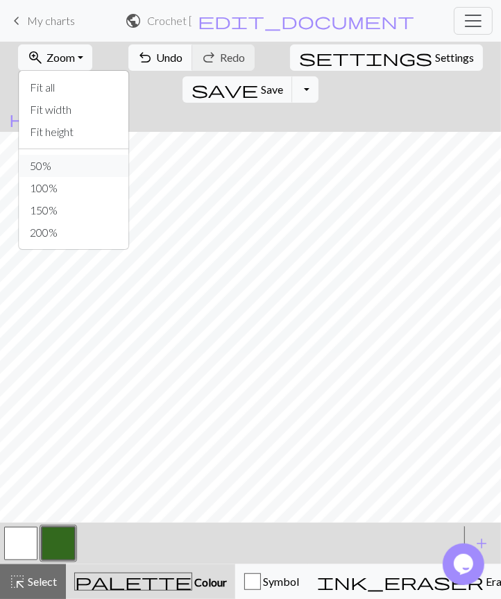
click at [65, 167] on button "50%" at bounding box center [74, 166] width 110 height 22
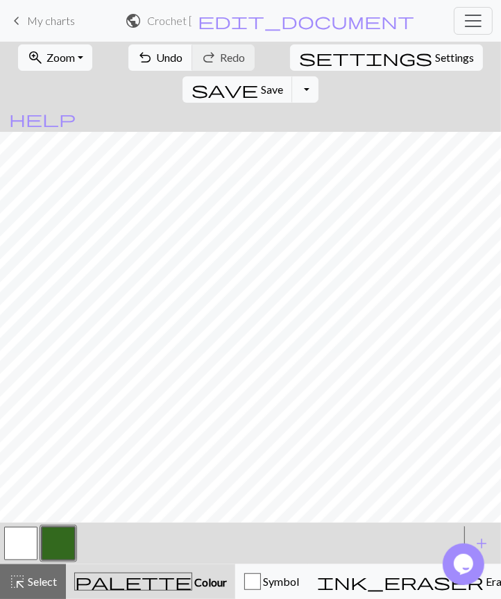
click at [70, 62] on button "zoom_in Zoom Zoom" at bounding box center [55, 57] width 74 height 26
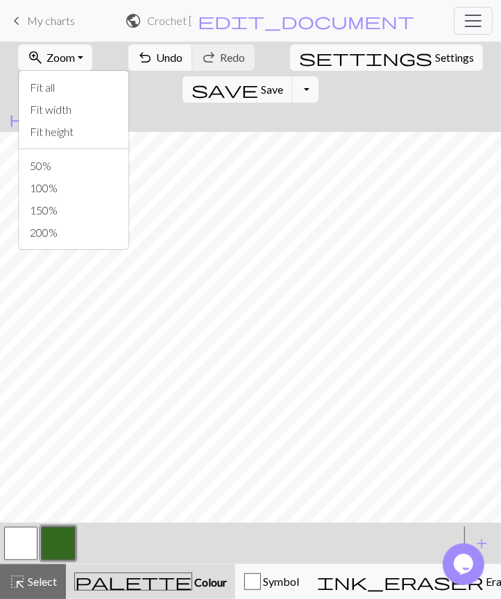
click at [64, 185] on button "100%" at bounding box center [74, 188] width 110 height 22
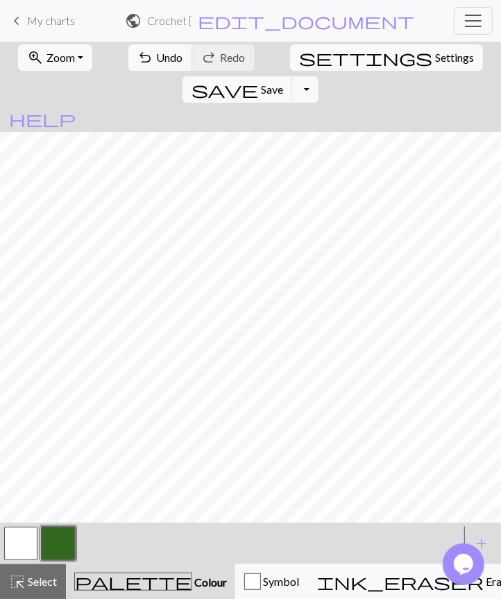
click at [67, 538] on button "button" at bounding box center [58, 543] width 33 height 33
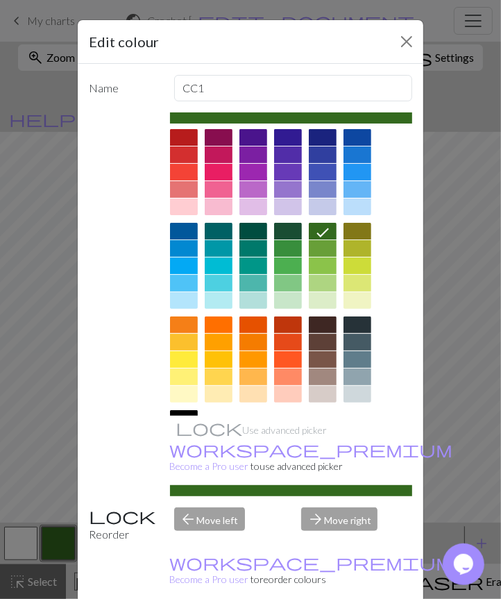
scroll to position [30, 0]
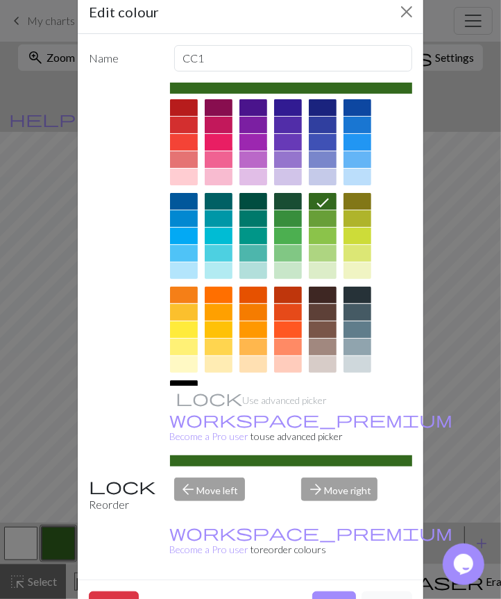
click at [343, 287] on div at bounding box center [357, 295] width 28 height 17
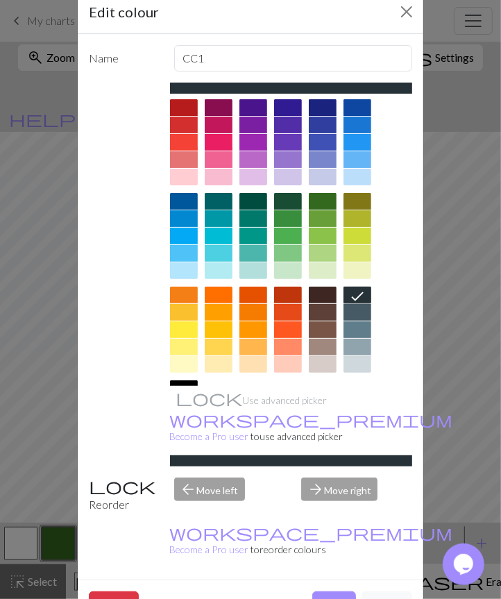
click at [198, 380] on div at bounding box center [184, 388] width 28 height 17
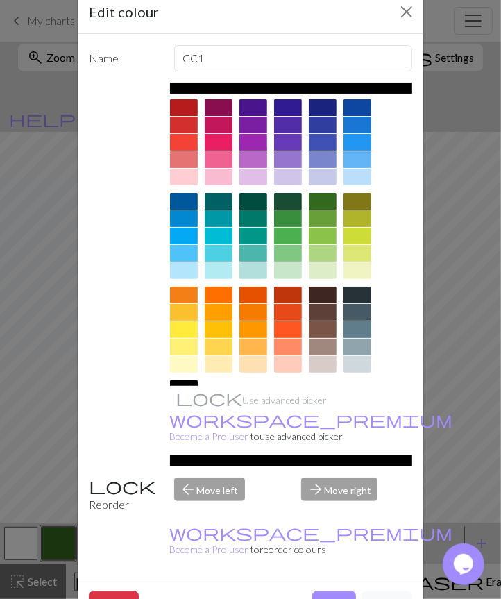
click at [198, 398] on div at bounding box center [184, 406] width 28 height 17
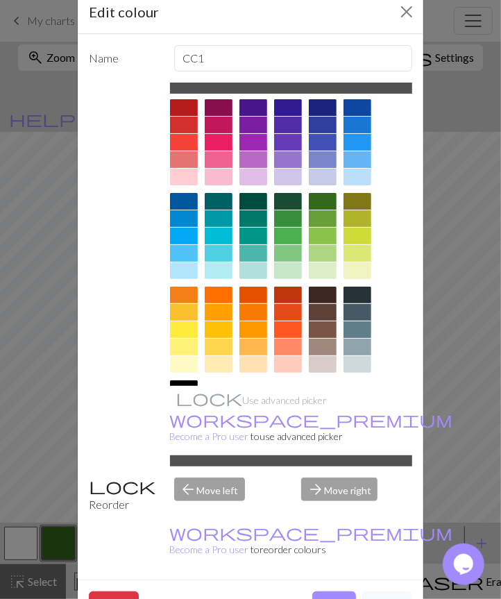
click at [330, 538] on button "Done" at bounding box center [334, 604] width 44 height 26
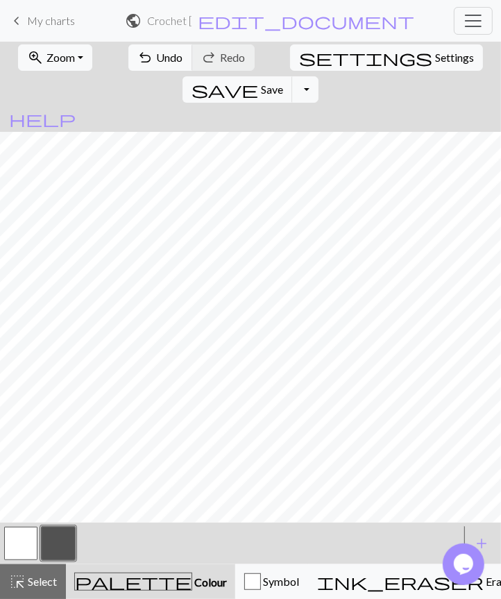
click at [29, 538] on button "button" at bounding box center [20, 543] width 33 height 33
click at [71, 536] on button "button" at bounding box center [58, 543] width 33 height 33
click at [435, 63] on span "Settings" at bounding box center [454, 57] width 39 height 17
select select "square"
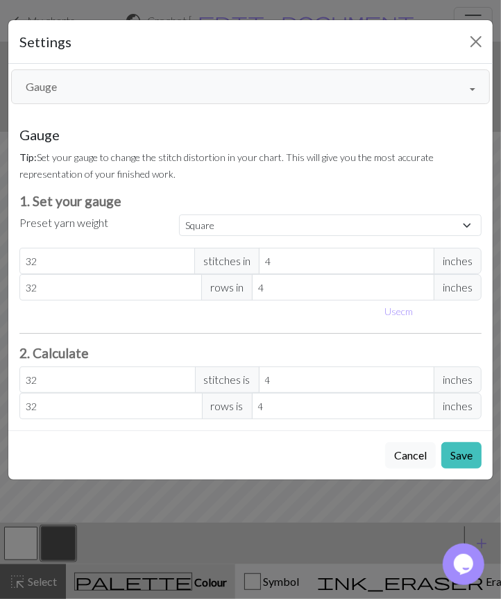
click at [147, 85] on button "Gauge" at bounding box center [250, 86] width 479 height 35
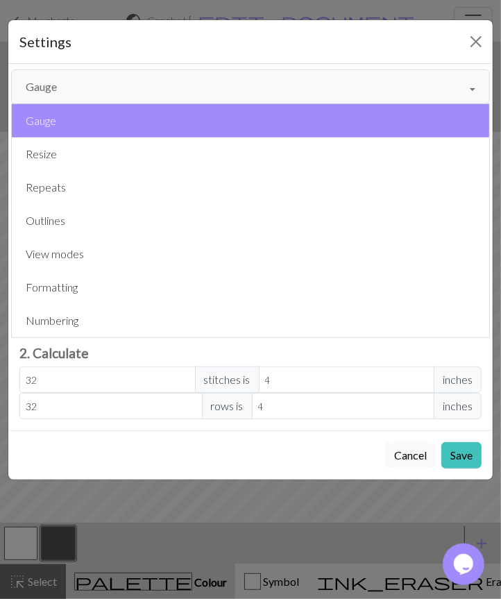
click at [94, 144] on button "Resize" at bounding box center [250, 153] width 477 height 33
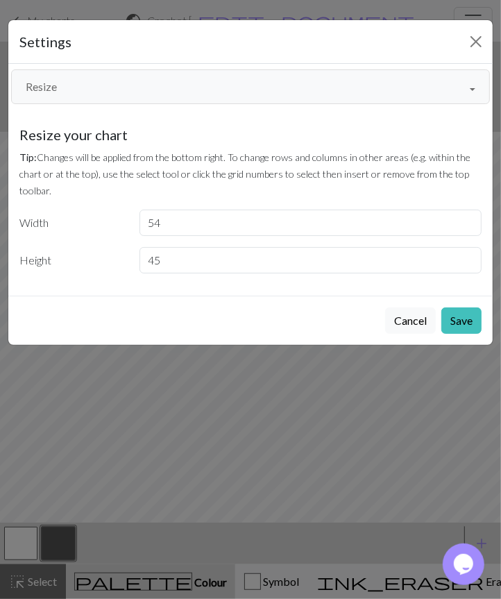
click at [179, 71] on button "Resize" at bounding box center [250, 86] width 479 height 35
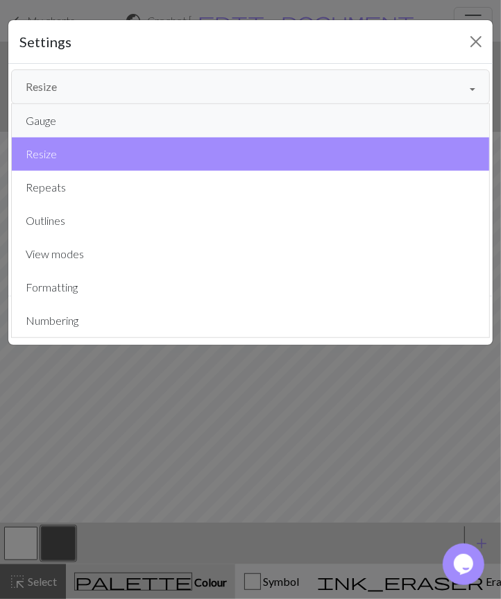
click at [142, 120] on button "Gauge" at bounding box center [250, 120] width 477 height 33
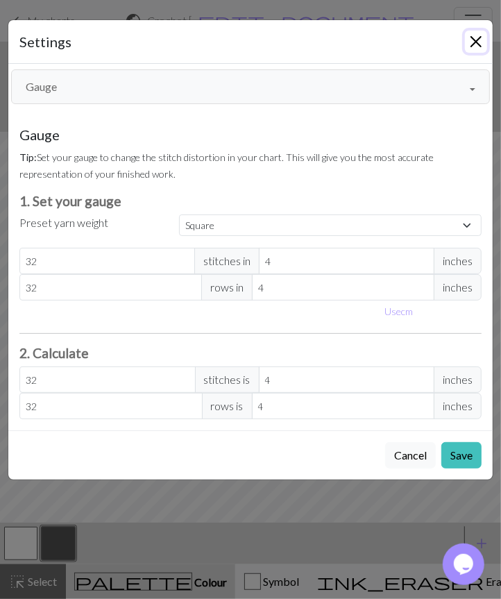
click at [479, 36] on button "Close" at bounding box center [476, 42] width 22 height 22
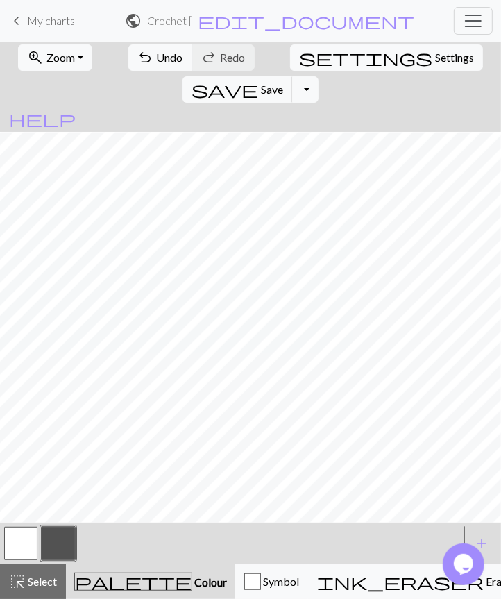
click at [22, 538] on button "button" at bounding box center [20, 543] width 33 height 33
click at [64, 535] on button "button" at bounding box center [58, 543] width 33 height 33
click at [28, 530] on button "button" at bounding box center [20, 543] width 33 height 33
click at [59, 538] on button "button" at bounding box center [58, 543] width 33 height 33
click at [157, 55] on span "Undo" at bounding box center [170, 57] width 26 height 13
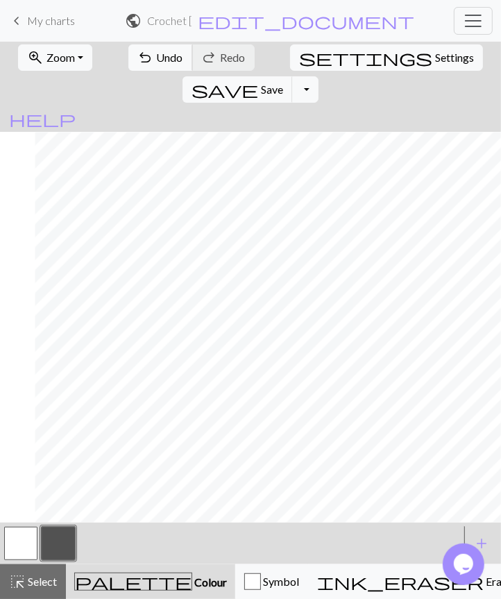
scroll to position [268, 264]
click at [157, 57] on span "Undo" at bounding box center [170, 57] width 26 height 13
click at [157, 52] on span "Undo" at bounding box center [170, 57] width 26 height 13
click at [157, 60] on span "Undo" at bounding box center [170, 57] width 26 height 13
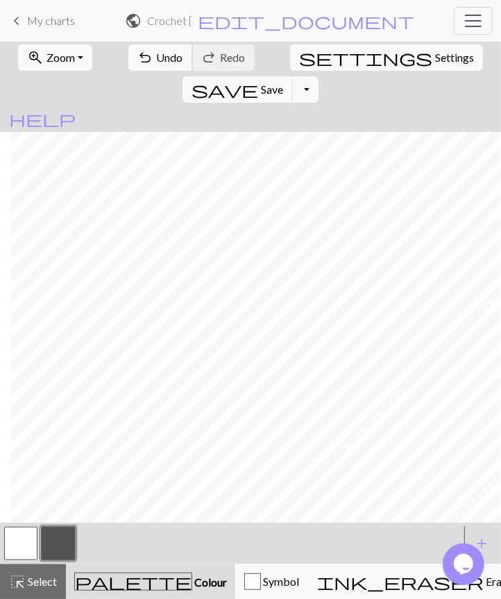
click at [158, 58] on span "Undo" at bounding box center [170, 57] width 26 height 13
click at [164, 58] on span "Undo" at bounding box center [170, 57] width 26 height 13
click at [162, 62] on span "Undo" at bounding box center [170, 57] width 26 height 13
click at [150, 68] on button "undo Undo Undo" at bounding box center [160, 57] width 65 height 26
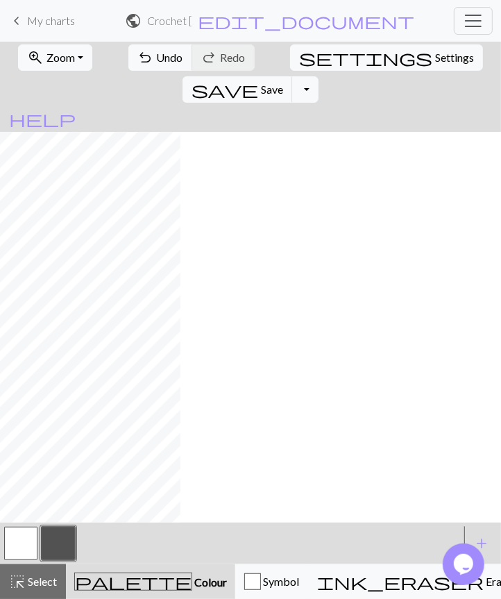
click at [21, 536] on button "button" at bounding box center [20, 543] width 33 height 33
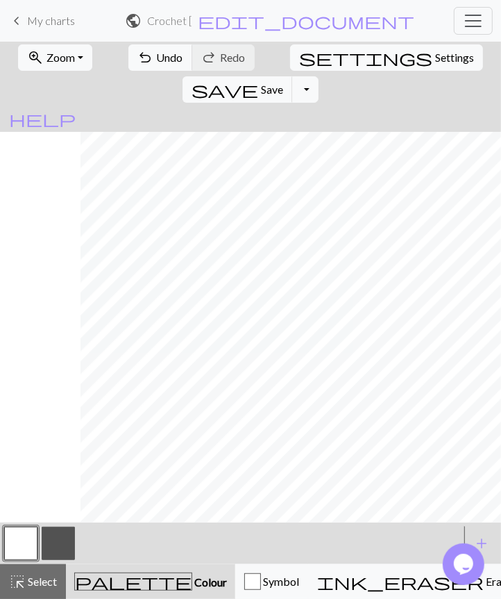
scroll to position [8, 321]
click at [33, 538] on button "button" at bounding box center [20, 543] width 33 height 33
click at [65, 538] on div "Edit colour Name MC Use advanced picker workspace_premium Become a Pro user to …" at bounding box center [250, 299] width 501 height 599
click at [78, 525] on div at bounding box center [231, 543] width 458 height 37
click at [57, 534] on button "button" at bounding box center [58, 543] width 33 height 33
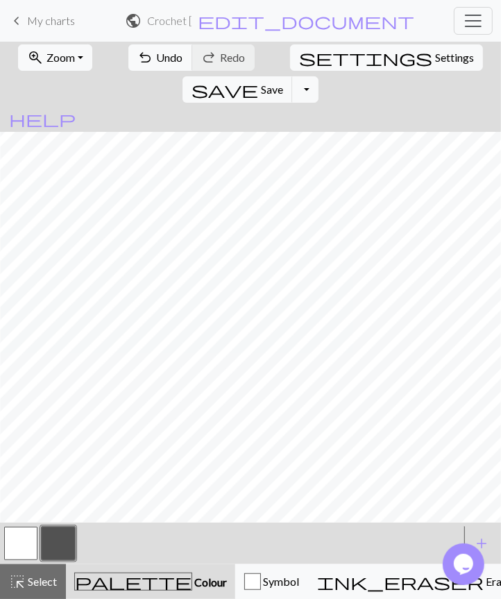
scroll to position [0, 235]
click at [157, 58] on span "Undo" at bounding box center [170, 57] width 26 height 13
click at [21, 538] on button "button" at bounding box center [20, 543] width 33 height 33
click at [56, 536] on button "button" at bounding box center [58, 543] width 33 height 33
click at [19, 538] on button "button" at bounding box center [20, 543] width 33 height 33
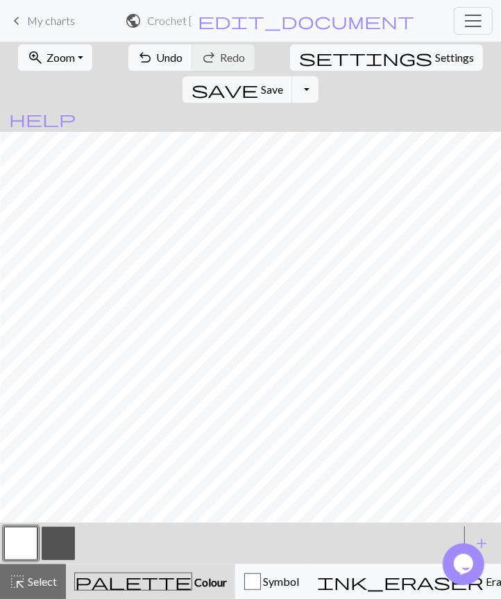
click at [57, 538] on button "button" at bounding box center [58, 543] width 33 height 33
click at [157, 53] on span "Undo" at bounding box center [170, 57] width 26 height 13
click at [157, 52] on span "Undo" at bounding box center [170, 57] width 26 height 13
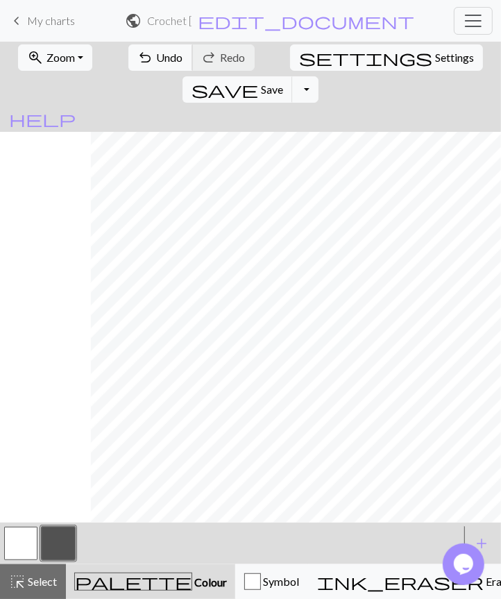
scroll to position [0, 229]
click at [74, 68] on button "zoom_in Zoom Zoom" at bounding box center [55, 57] width 74 height 26
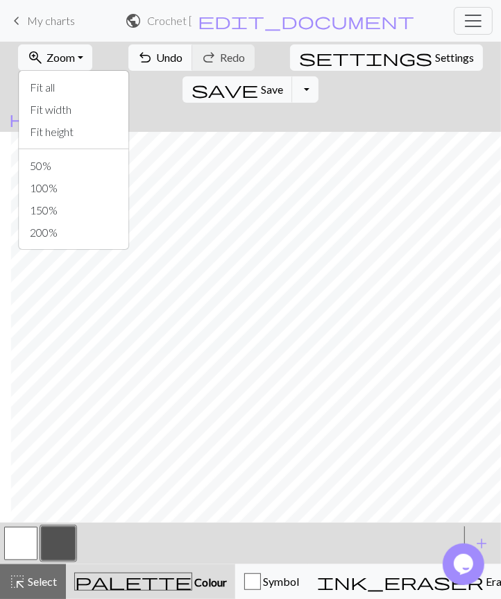
click at [30, 538] on button "button" at bounding box center [20, 543] width 33 height 33
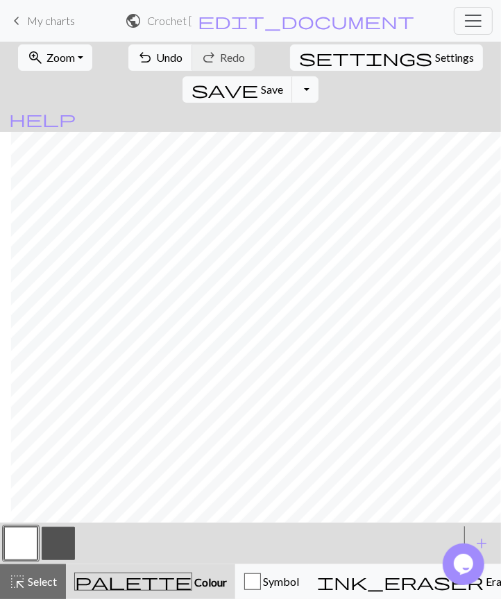
click at [67, 538] on button "button" at bounding box center [58, 543] width 33 height 33
click at [57, 56] on span "Zoom" at bounding box center [60, 57] width 28 height 13
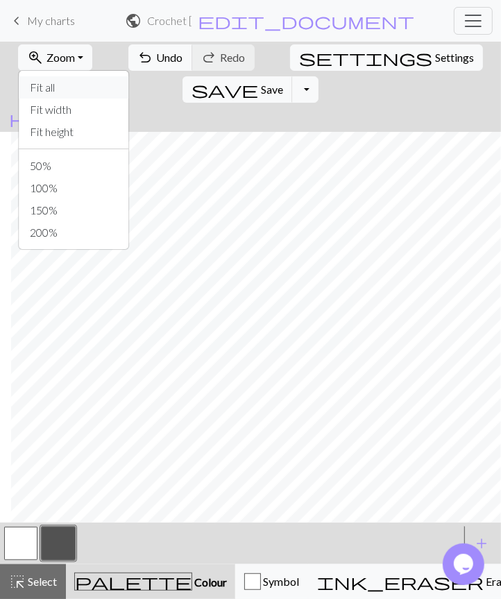
click at [71, 83] on button "Fit all" at bounding box center [74, 87] width 110 height 22
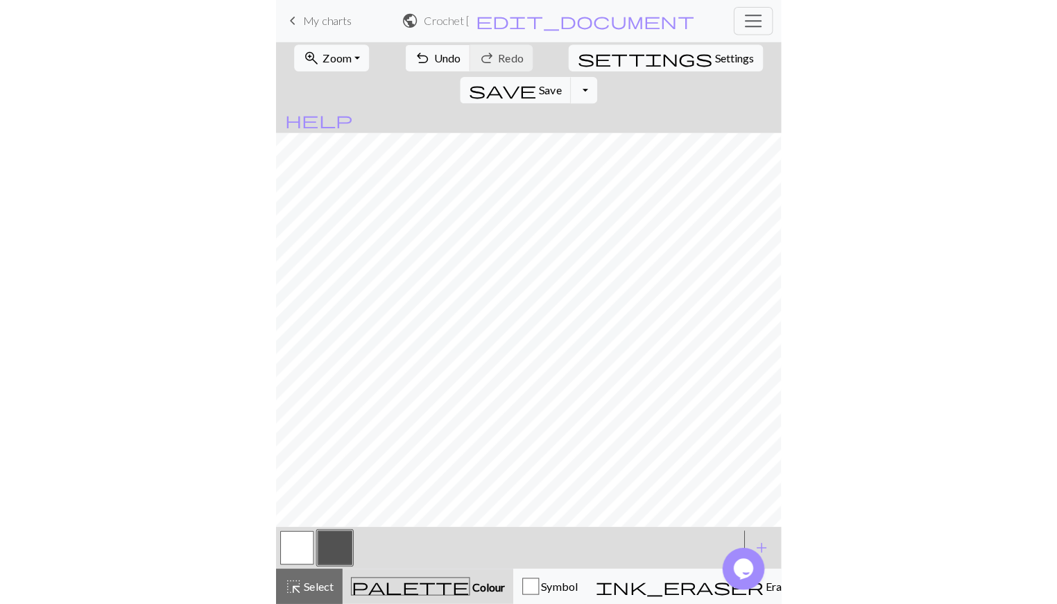
scroll to position [0, 0]
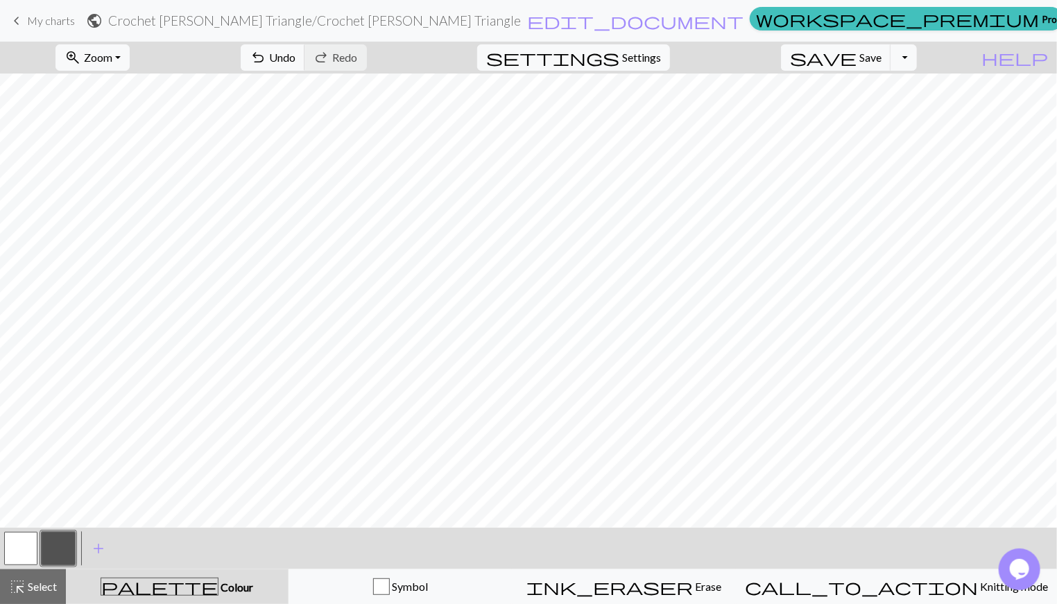
click at [89, 538] on button "add Add a colour" at bounding box center [98, 548] width 35 height 35
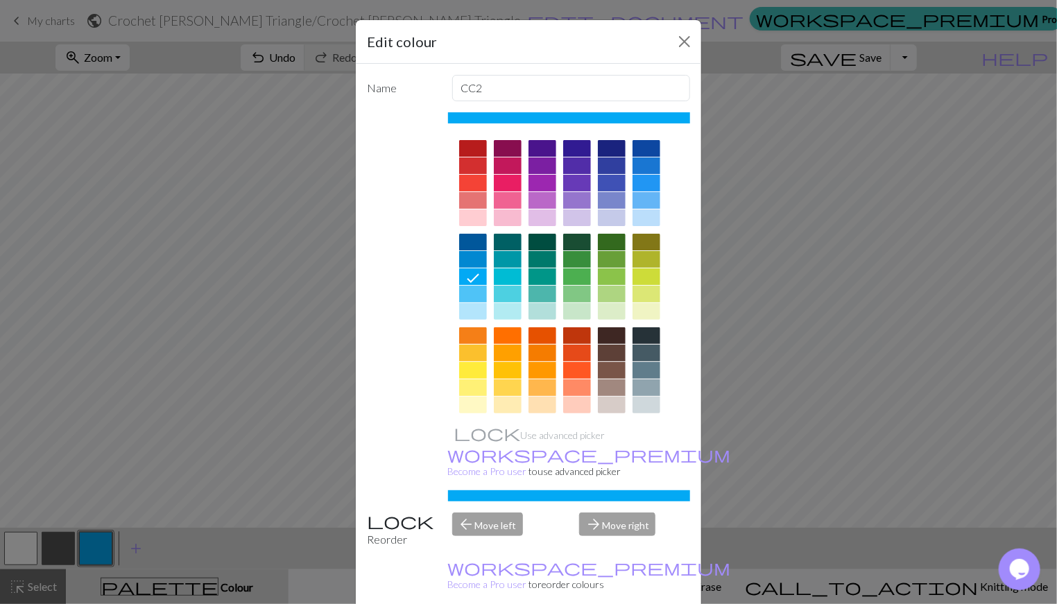
click at [468, 245] on div at bounding box center [473, 242] width 28 height 17
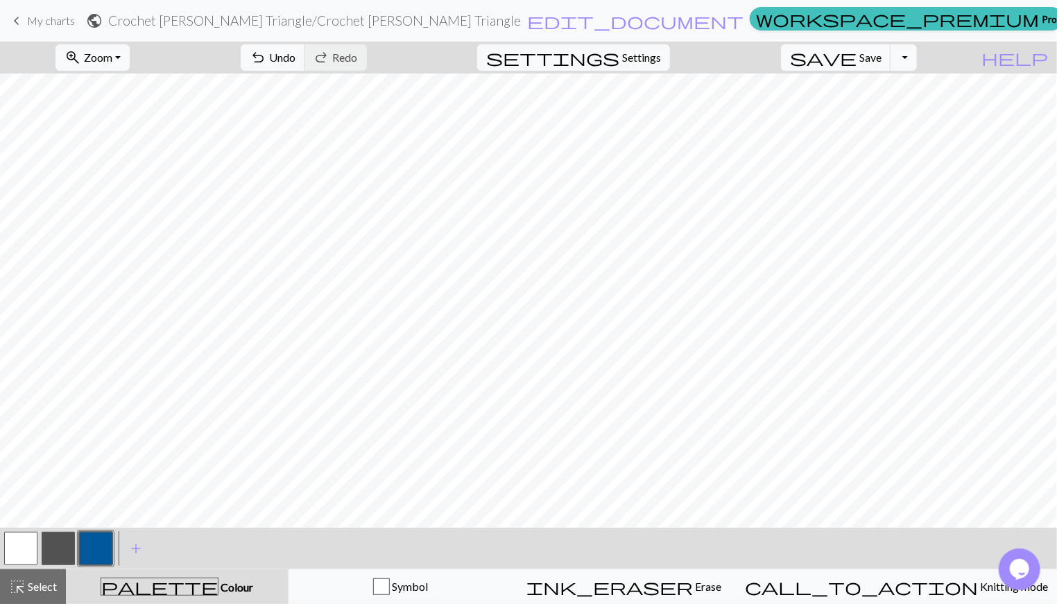
click at [95, 538] on button "button" at bounding box center [95, 548] width 33 height 33
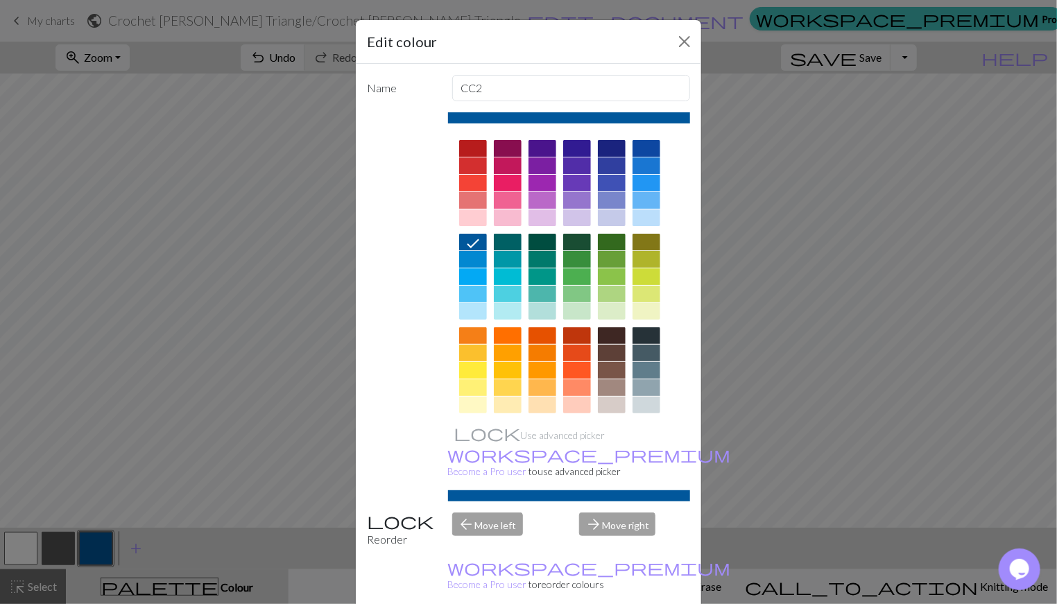
click at [471, 225] on div at bounding box center [473, 218] width 28 height 17
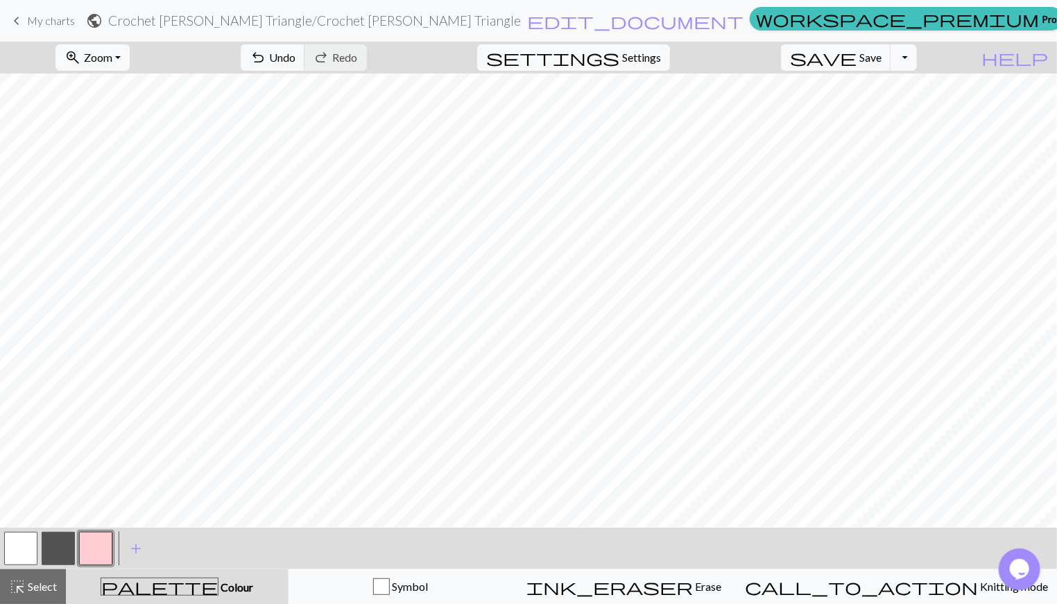
click at [139, 538] on span "add" at bounding box center [136, 548] width 17 height 19
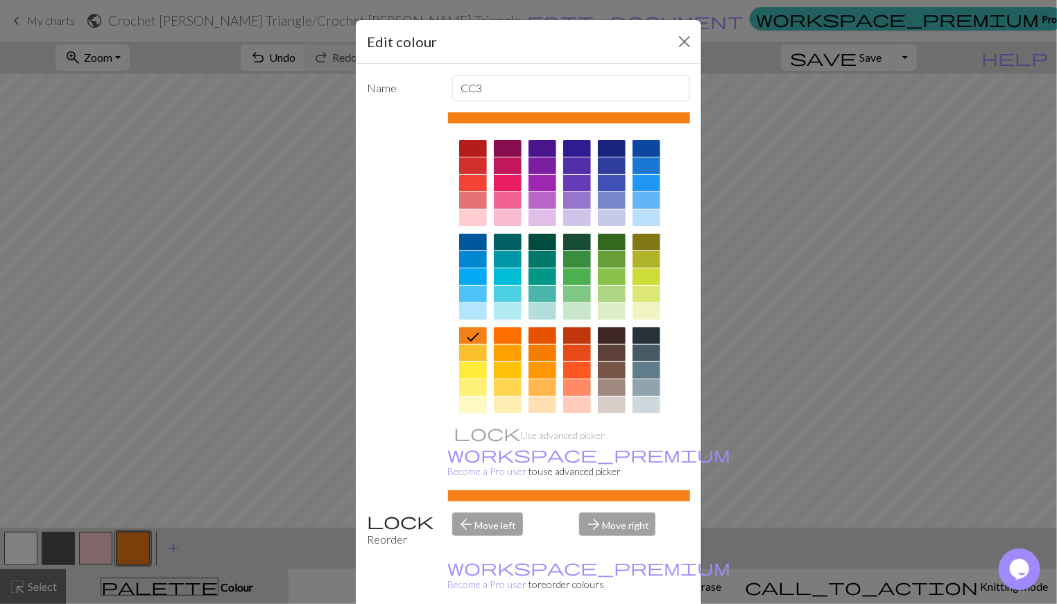
click at [505, 148] on div at bounding box center [508, 148] width 28 height 17
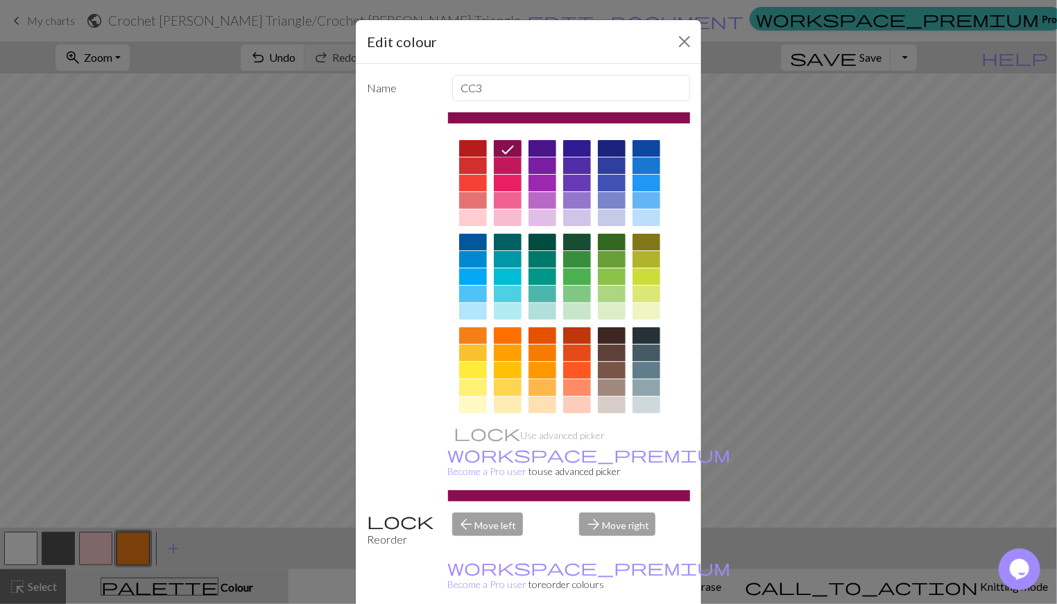
click at [463, 148] on div at bounding box center [473, 148] width 28 height 17
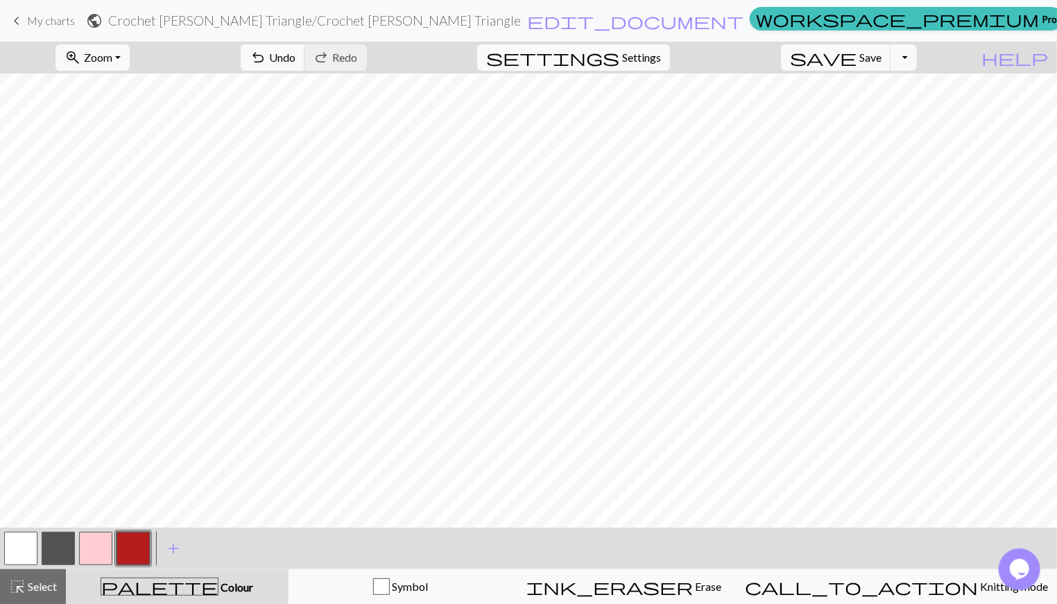
click at [94, 538] on button "button" at bounding box center [95, 548] width 33 height 33
click at [935, 538] on div "call_to_action Knitting mode Knitting mode" at bounding box center [896, 587] width 303 height 17
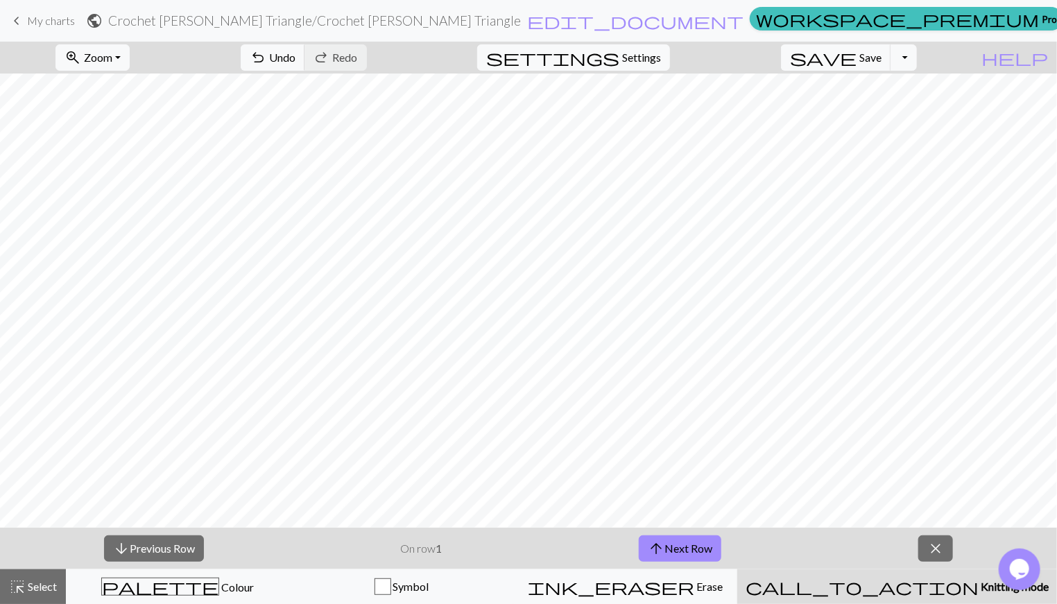
click at [659, 538] on span "arrow_upward" at bounding box center [656, 548] width 17 height 19
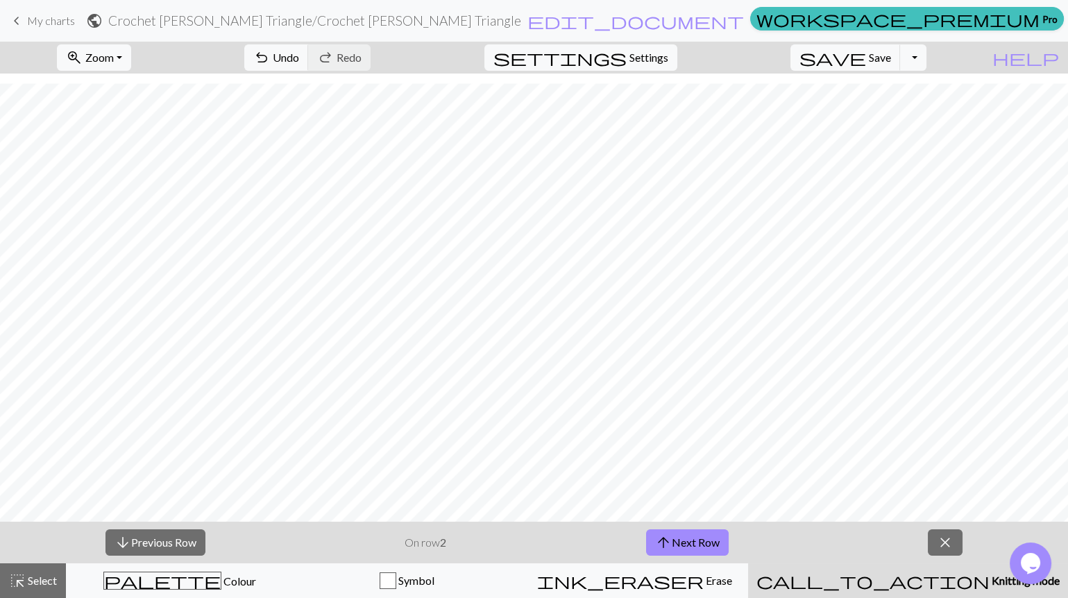
scroll to position [10, 0]
click at [940, 533] on span "close" at bounding box center [945, 542] width 17 height 19
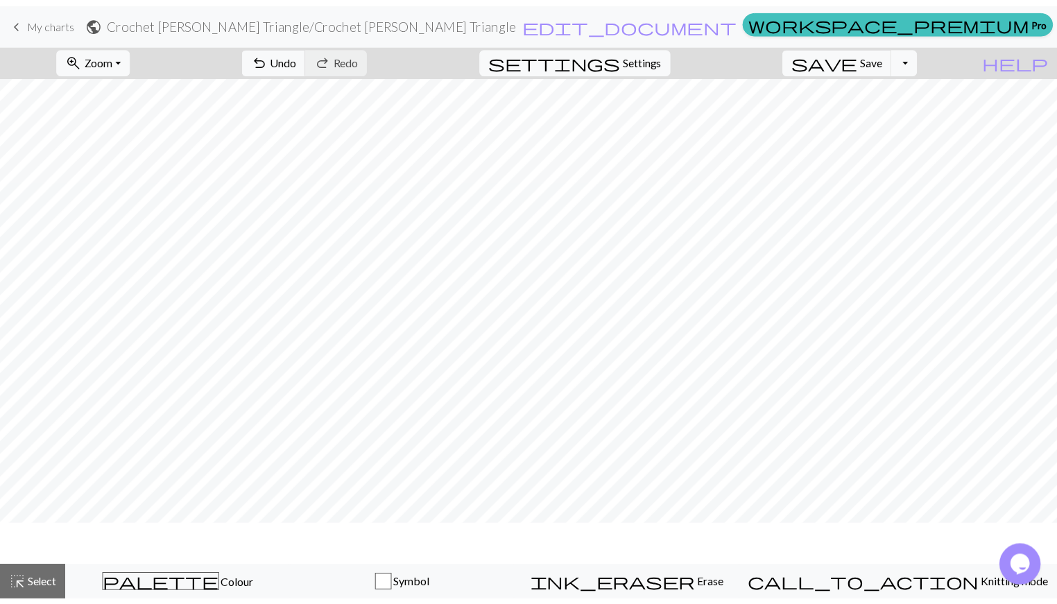
scroll to position [0, 0]
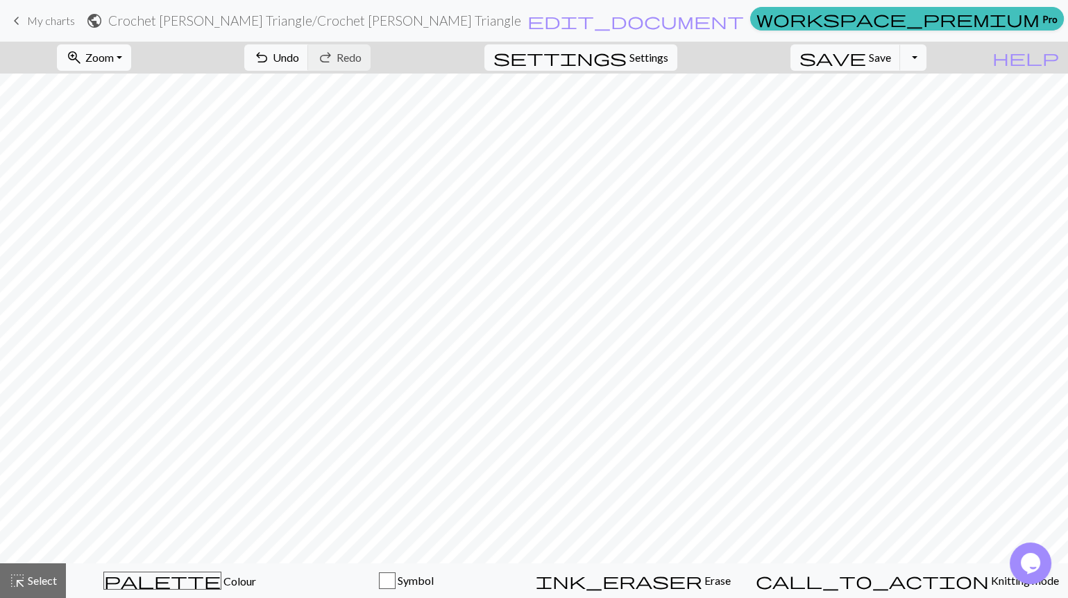
click at [131, 62] on button "zoom_in Zoom Zoom" at bounding box center [94, 57] width 74 height 26
click at [121, 184] on button "100%" at bounding box center [113, 188] width 110 height 22
click at [83, 51] on span "zoom_in" at bounding box center [74, 57] width 17 height 19
click at [128, 84] on button "Fit all" at bounding box center [113, 87] width 110 height 22
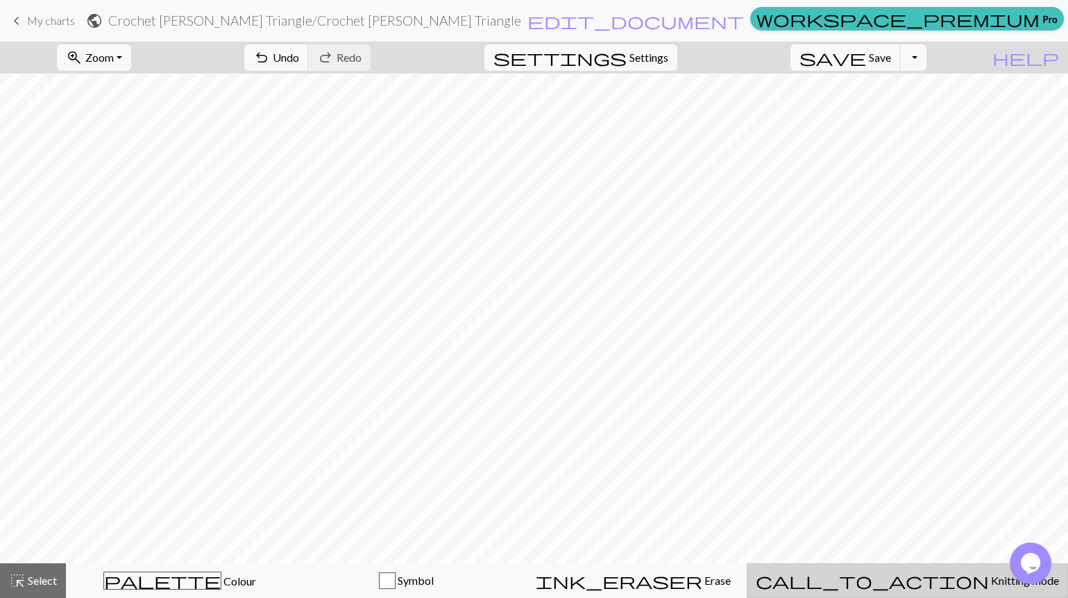
click at [950, 538] on span "Knitting mode" at bounding box center [1024, 580] width 70 height 13
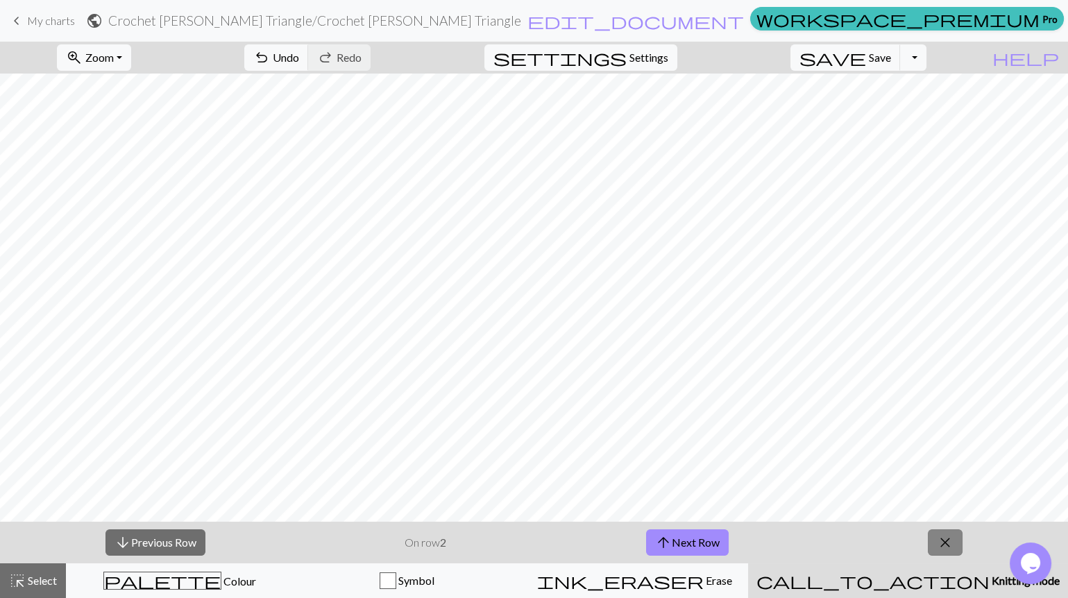
click at [946, 538] on span "close" at bounding box center [945, 542] width 17 height 19
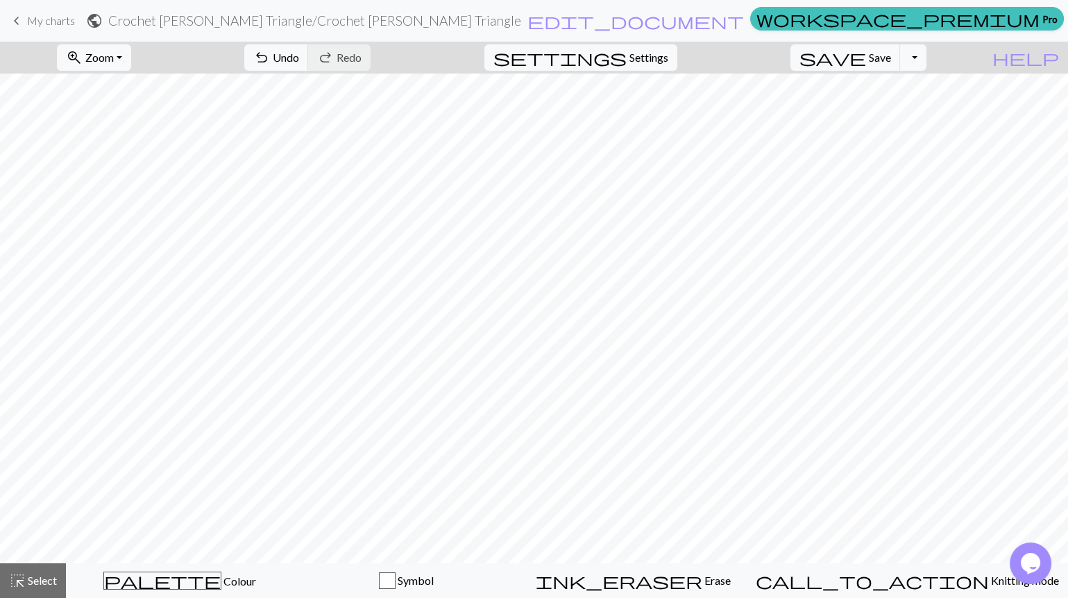
click at [49, 18] on span "My charts" at bounding box center [51, 20] width 48 height 13
click at [891, 54] on span "Save" at bounding box center [880, 57] width 22 height 13
click at [49, 15] on span "My charts" at bounding box center [51, 20] width 48 height 13
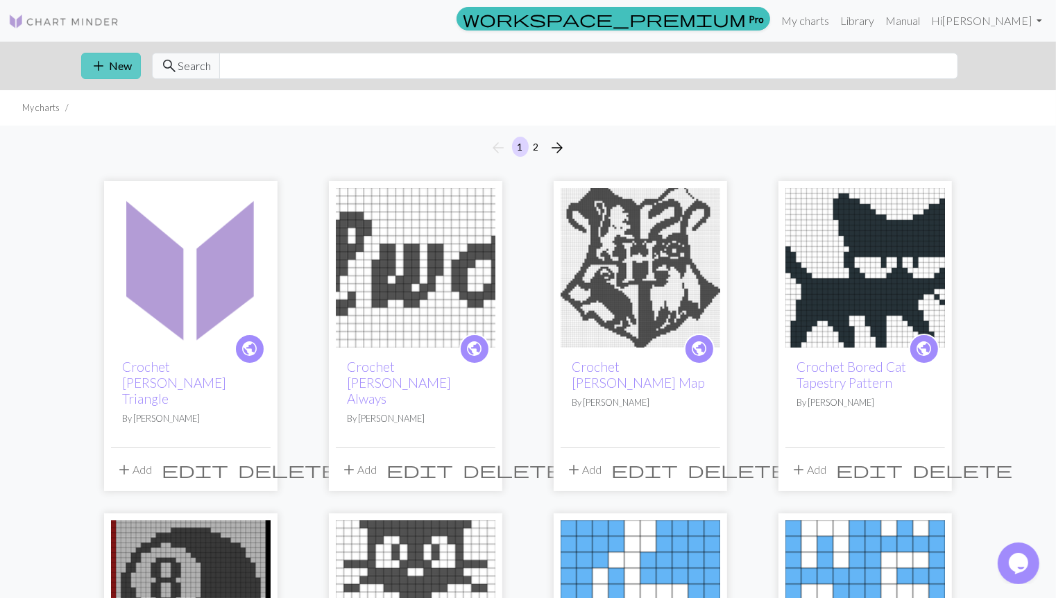
click at [114, 67] on button "add New" at bounding box center [111, 66] width 60 height 26
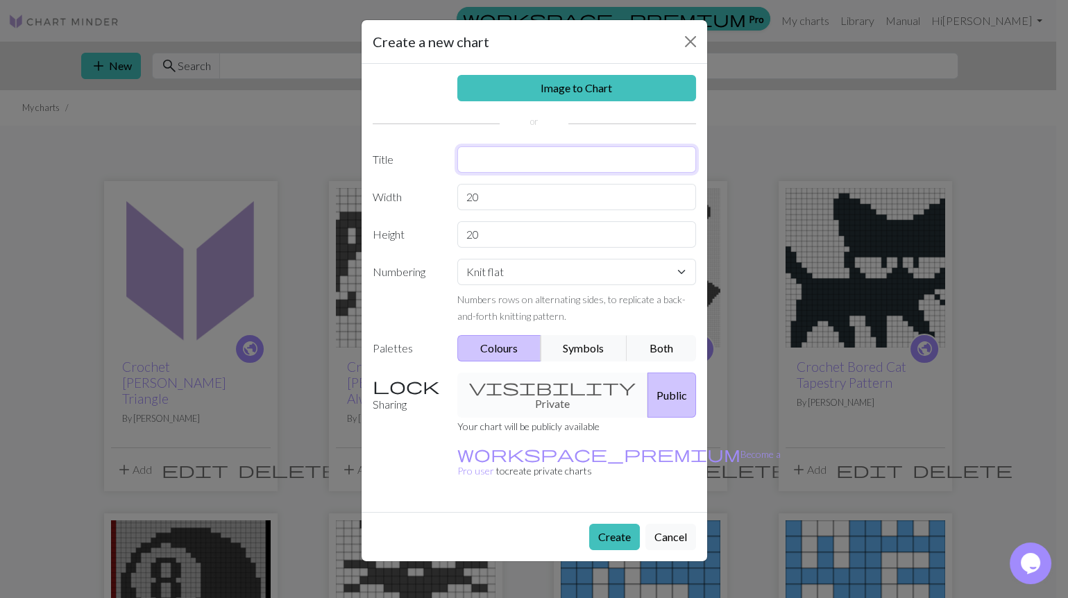
click at [507, 166] on input "text" at bounding box center [576, 159] width 239 height 26
type input "Crochet [PERSON_NAME] Map"
click at [541, 197] on input "20" at bounding box center [576, 197] width 239 height 26
type input "2"
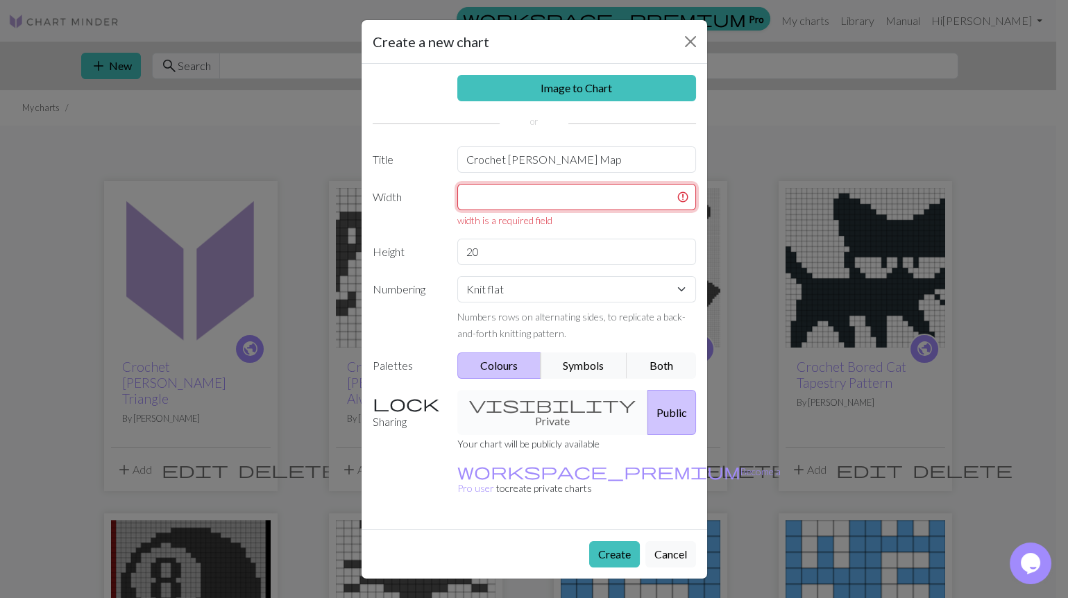
click at [592, 188] on input "text" at bounding box center [576, 197] width 239 height 26
type input "1"
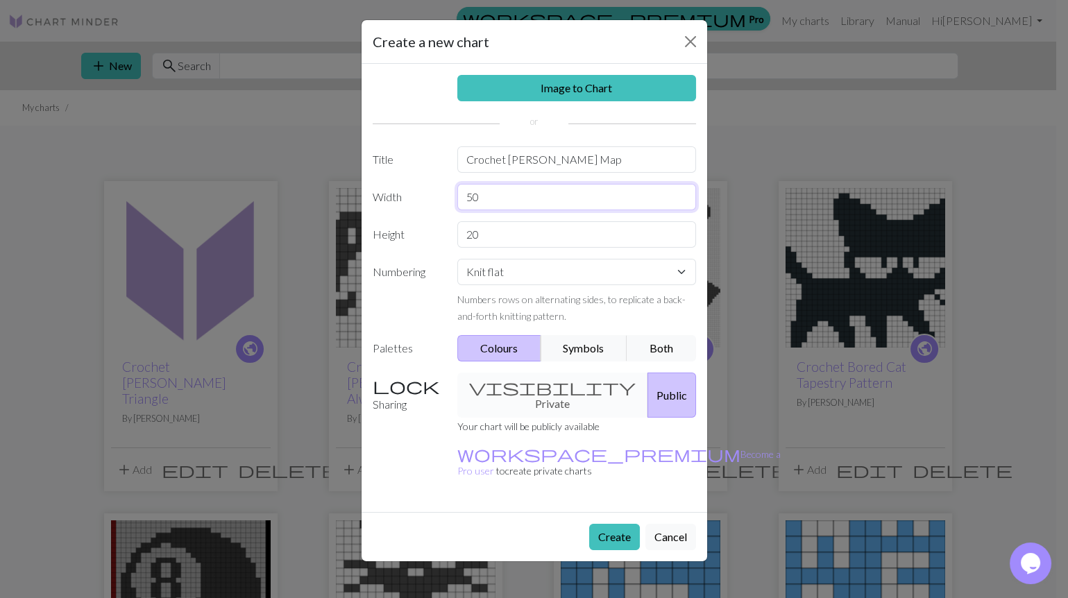
click at [487, 194] on input "50" at bounding box center [576, 197] width 239 height 26
type input "5"
click at [493, 226] on input "20" at bounding box center [576, 234] width 239 height 26
click at [495, 196] on input "50" at bounding box center [576, 197] width 239 height 26
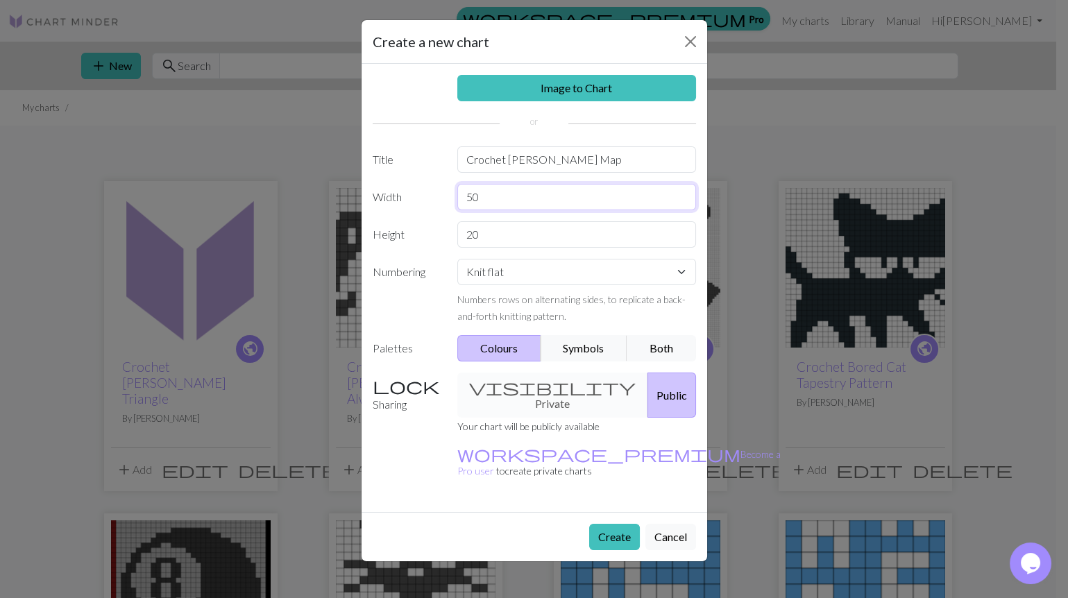
type input "5"
type input "7"
type input "60"
click at [483, 234] on input "20" at bounding box center [576, 234] width 239 height 26
type input "2"
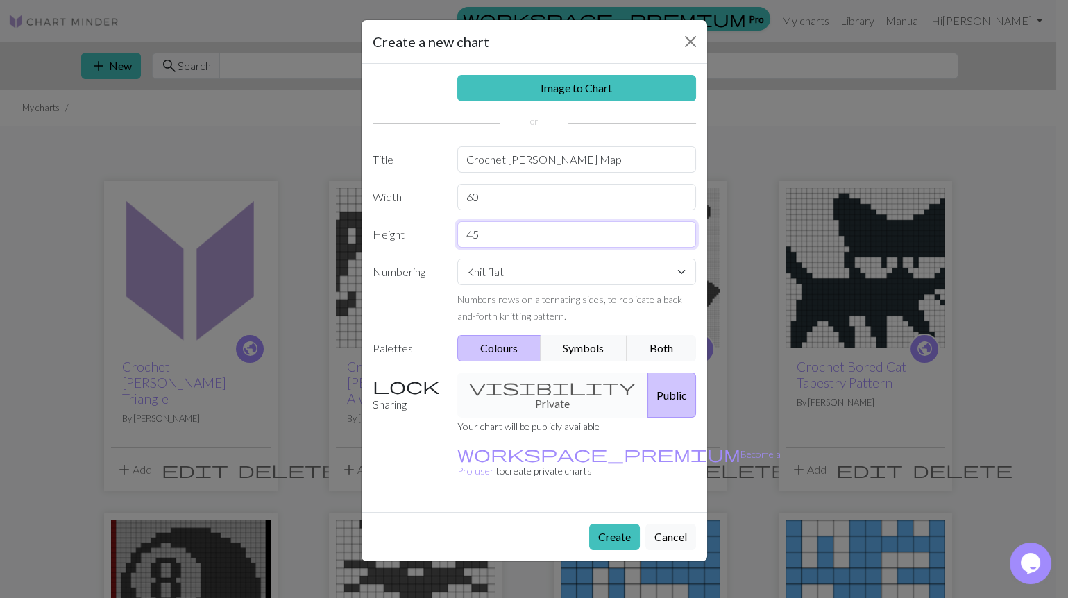
type input "45"
click at [614, 524] on button "Create" at bounding box center [614, 537] width 51 height 26
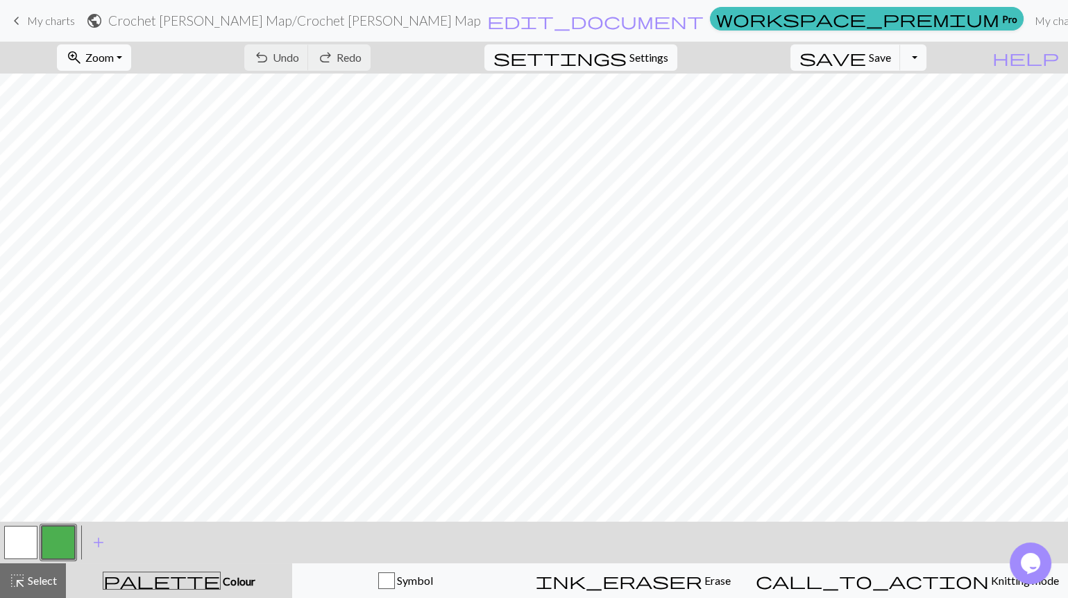
click at [114, 60] on span "Zoom" at bounding box center [99, 57] width 28 height 13
click at [144, 90] on button "Fit all" at bounding box center [113, 87] width 110 height 22
click at [663, 46] on button "settings Settings" at bounding box center [580, 57] width 193 height 26
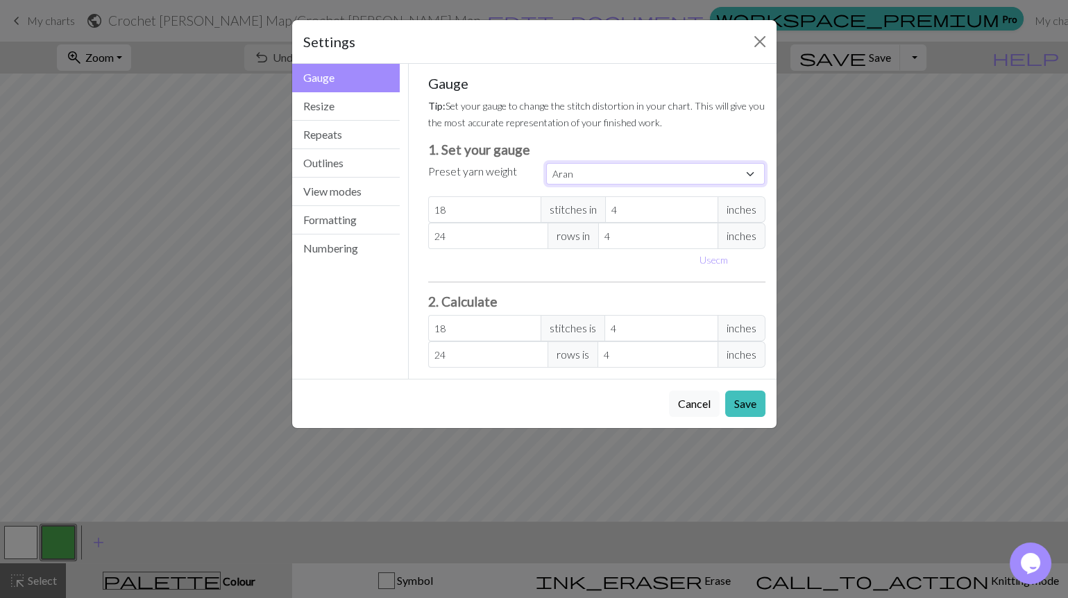
click at [610, 176] on select "Custom Square Lace Light Fingering Fingering Sport Double knit Worsted Aran Bul…" at bounding box center [655, 174] width 219 height 22
select select "square"
click at [546, 163] on select "Custom Square Lace Light Fingering Fingering Sport Double knit Worsted Aran Bul…" at bounding box center [655, 174] width 219 height 22
type input "32"
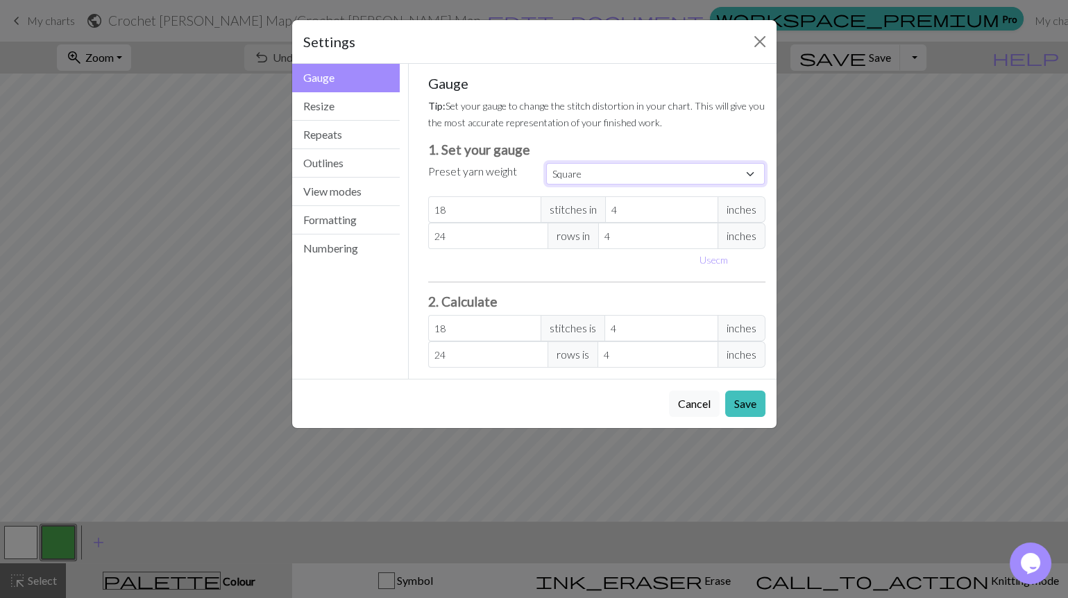
type input "32"
click at [744, 403] on button "Save" at bounding box center [745, 404] width 40 height 26
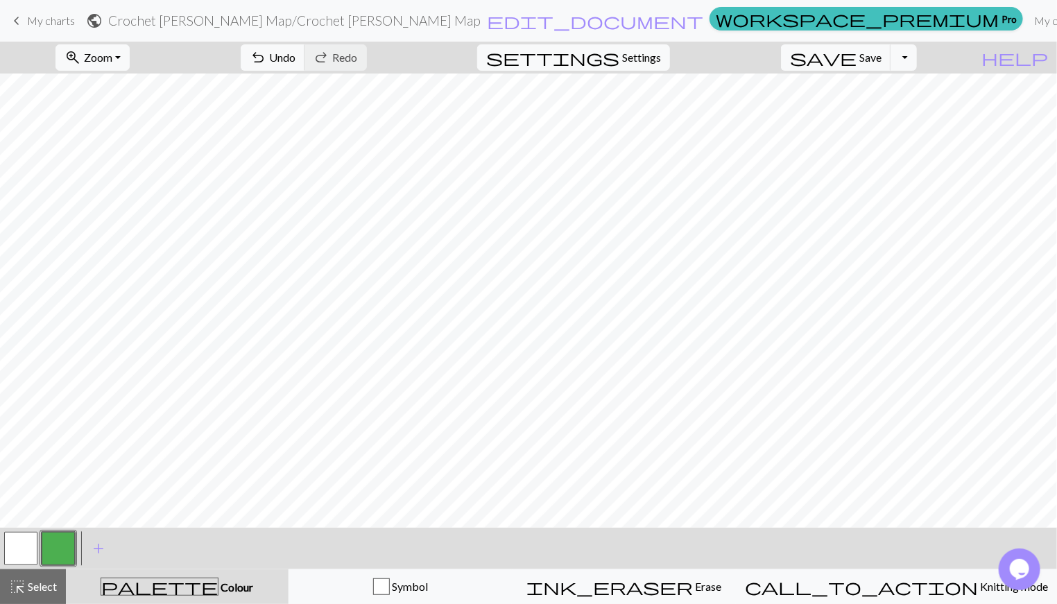
click at [59, 535] on button "button" at bounding box center [58, 548] width 33 height 33
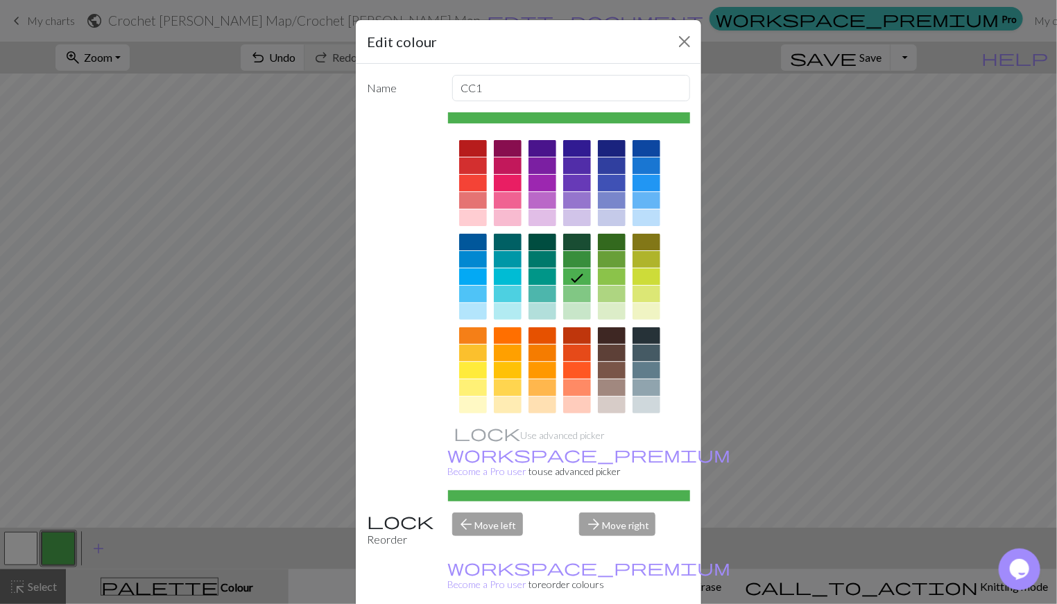
click at [639, 363] on div at bounding box center [647, 370] width 28 height 17
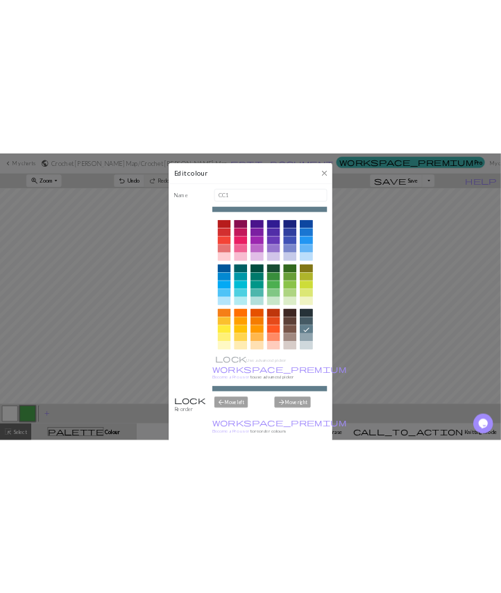
scroll to position [101, 0]
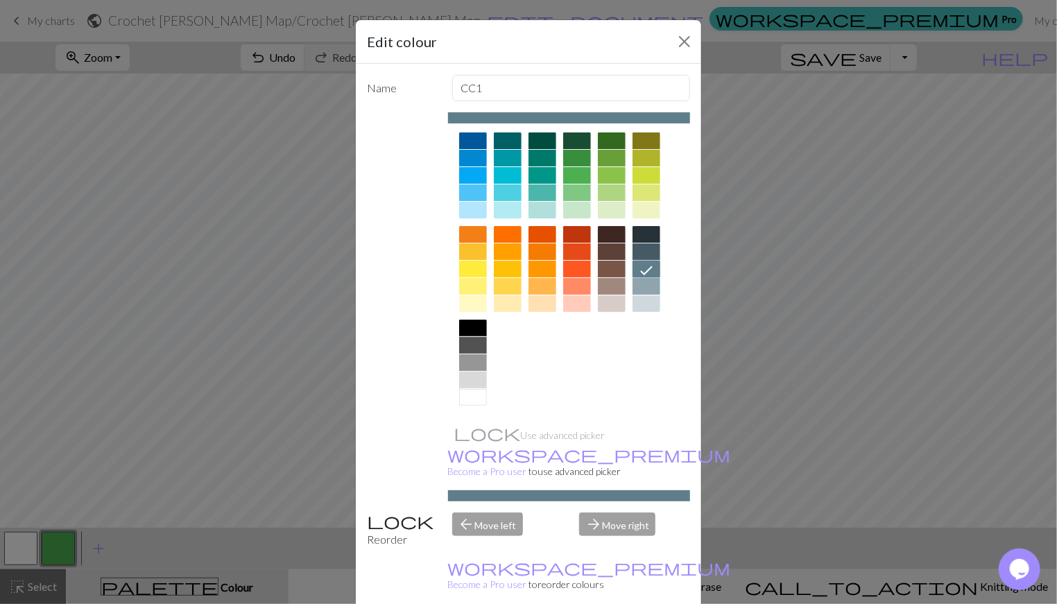
click at [466, 338] on div at bounding box center [473, 345] width 28 height 17
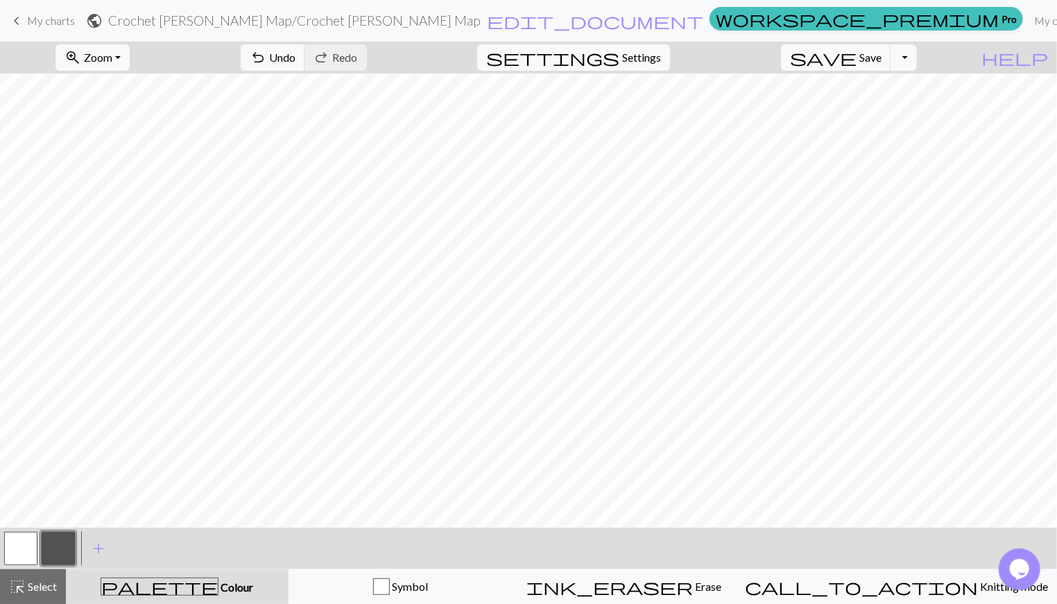
click at [661, 60] on span "Settings" at bounding box center [641, 57] width 39 height 17
select select "square"
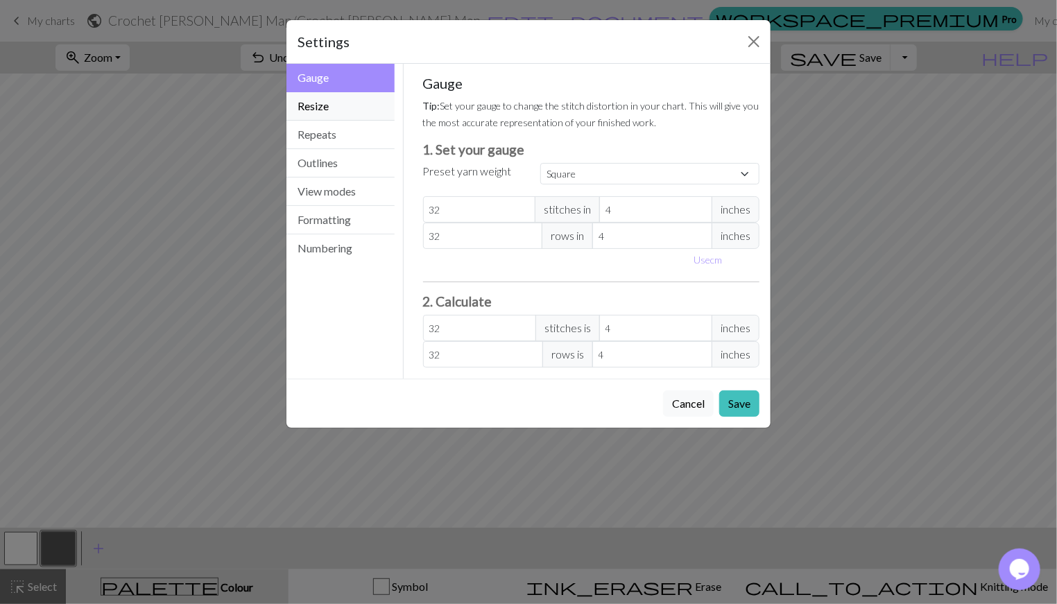
click at [349, 105] on button "Resize" at bounding box center [341, 106] width 108 height 28
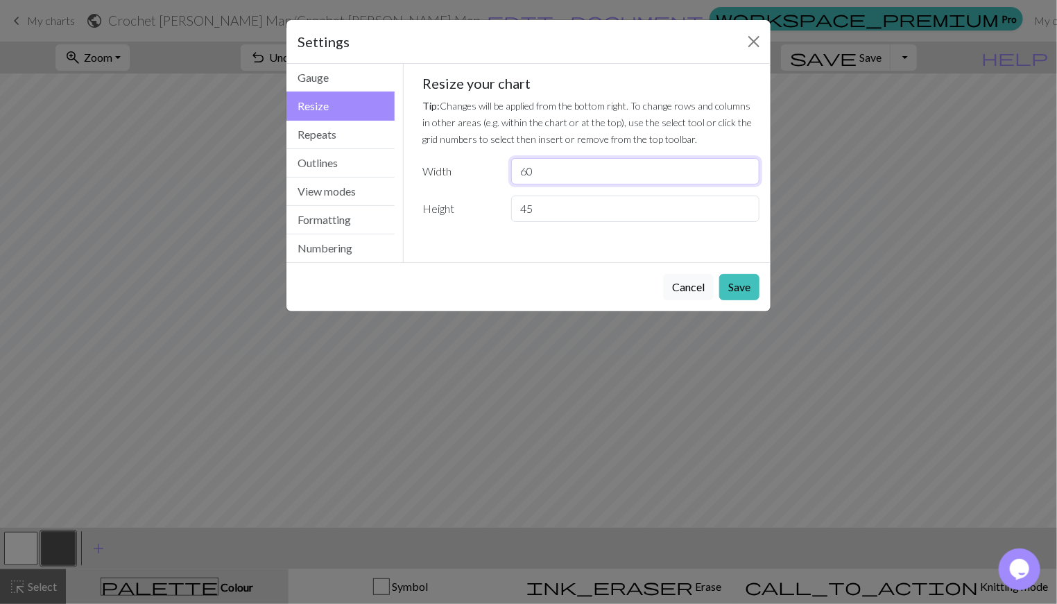
click at [654, 170] on input "60" at bounding box center [635, 171] width 248 height 26
type input "65"
click at [742, 278] on button "Save" at bounding box center [739, 287] width 40 height 26
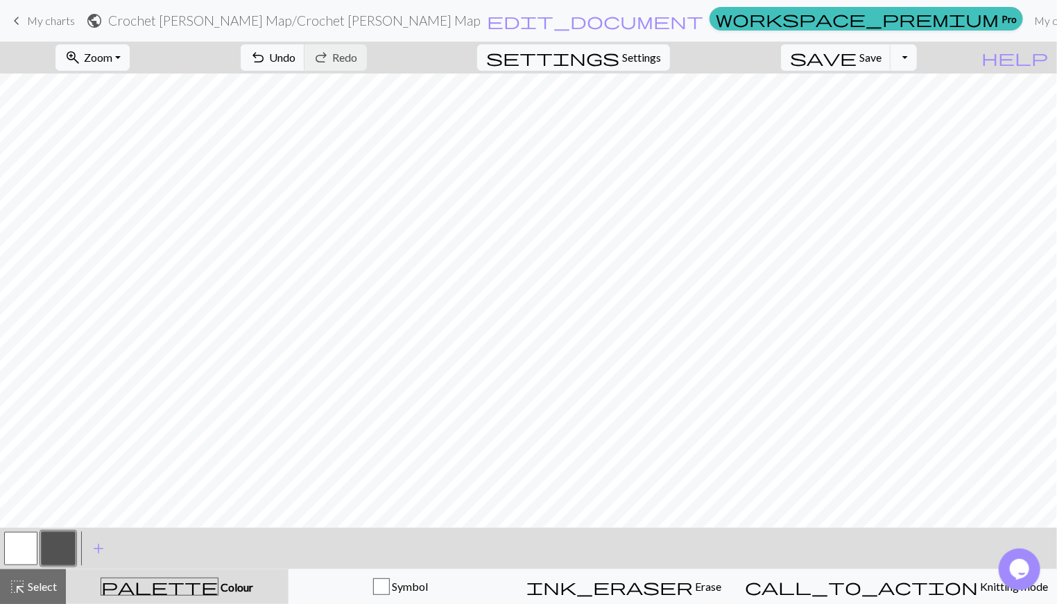
click at [305, 60] on button "undo Undo Undo" at bounding box center [273, 57] width 65 height 26
click at [29, 533] on button "button" at bounding box center [20, 548] width 33 height 33
click at [60, 538] on button "button" at bounding box center [58, 548] width 33 height 33
click at [296, 59] on span "Undo" at bounding box center [282, 57] width 26 height 13
click at [296, 51] on span "Undo" at bounding box center [282, 57] width 26 height 13
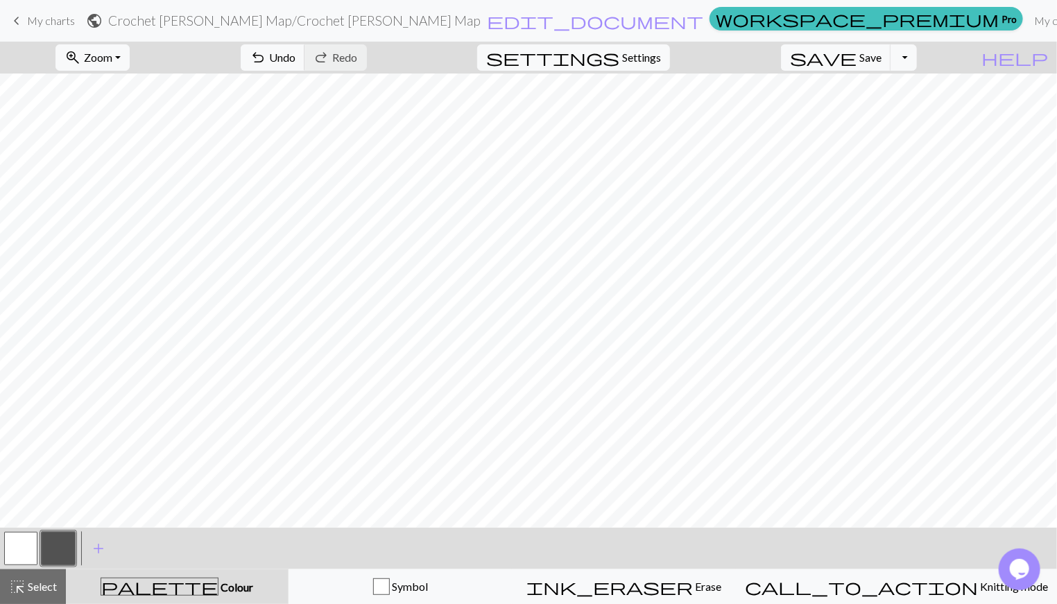
click at [21, 538] on button "button" at bounding box center [20, 548] width 33 height 33
click at [69, 534] on button "button" at bounding box center [58, 548] width 33 height 33
click at [19, 538] on button "button" at bounding box center [20, 548] width 33 height 33
click at [65, 538] on button "button" at bounding box center [58, 548] width 33 height 33
click at [19, 538] on button "button" at bounding box center [20, 548] width 33 height 33
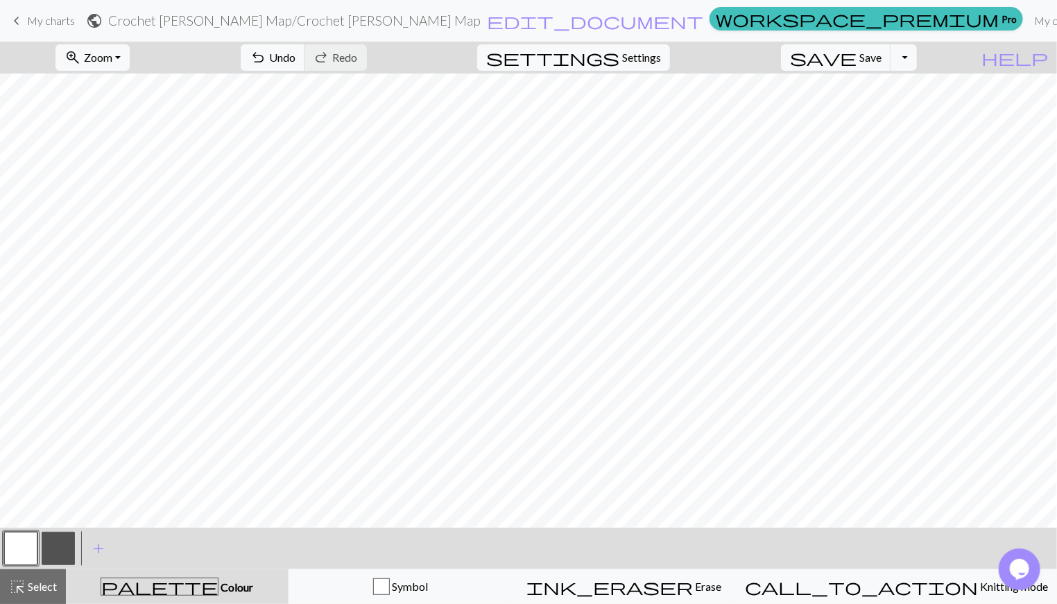
click at [62, 538] on button "button" at bounding box center [58, 548] width 33 height 33
click at [647, 538] on div "ink_eraser Erase Erase" at bounding box center [624, 587] width 206 height 17
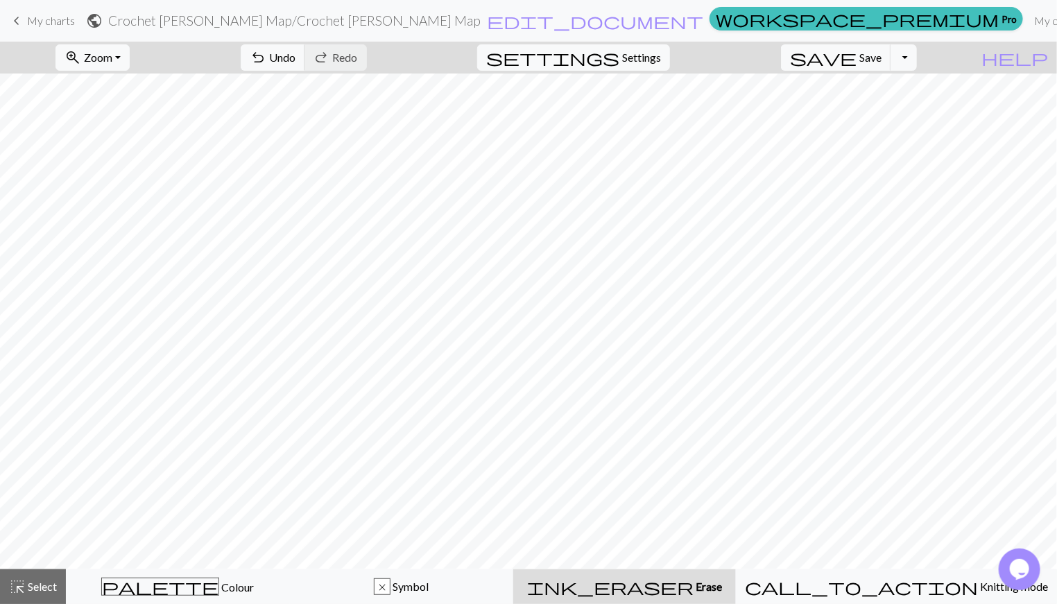
click at [219, 538] on span "Colour" at bounding box center [236, 587] width 35 height 13
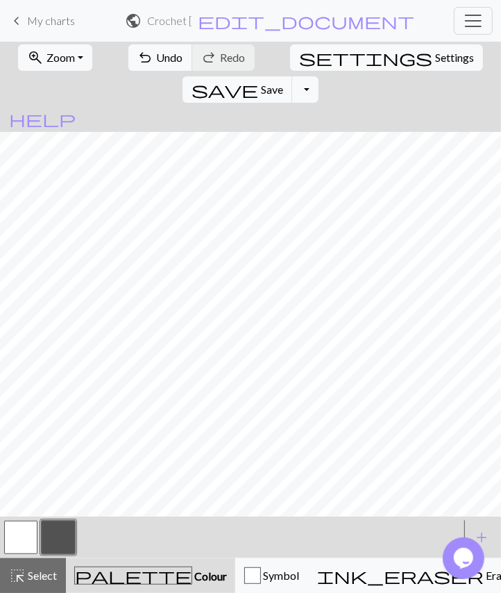
click at [28, 538] on button "button" at bounding box center [20, 536] width 33 height 33
click at [35, 538] on span "Select" at bounding box center [41, 574] width 31 height 13
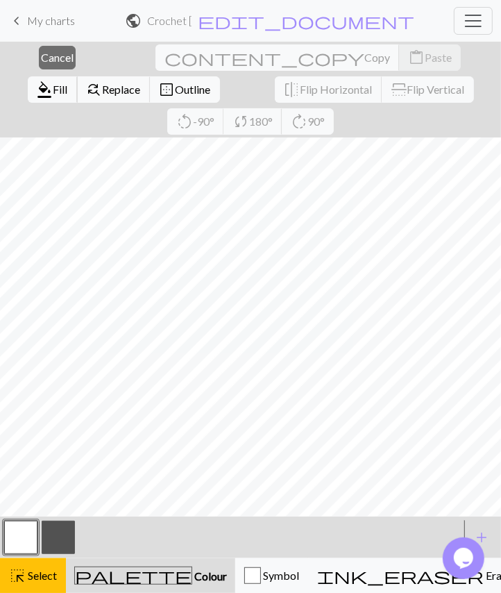
click at [68, 83] on span "Fill" at bounding box center [60, 89] width 15 height 13
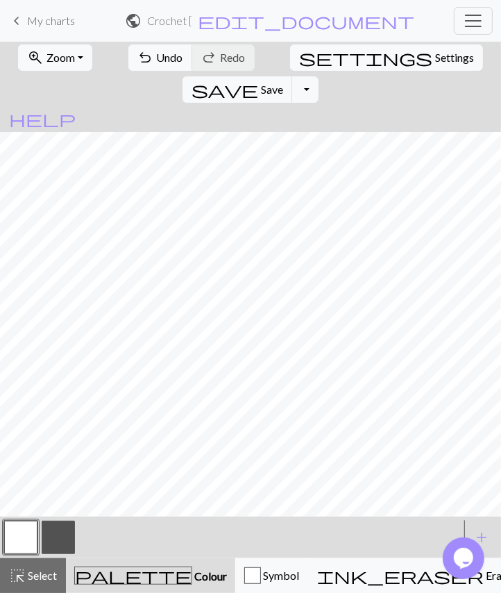
click at [61, 538] on button "button" at bounding box center [58, 536] width 33 height 33
click at [85, 67] on button "zoom_in Zoom Zoom" at bounding box center [55, 57] width 74 height 26
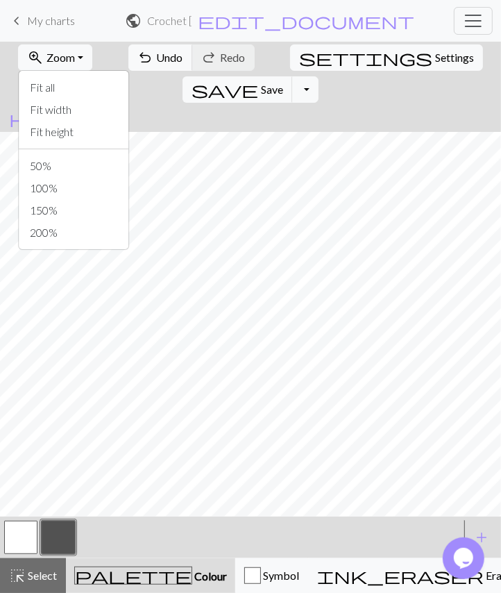
click at [60, 81] on button "Fit all" at bounding box center [74, 87] width 110 height 22
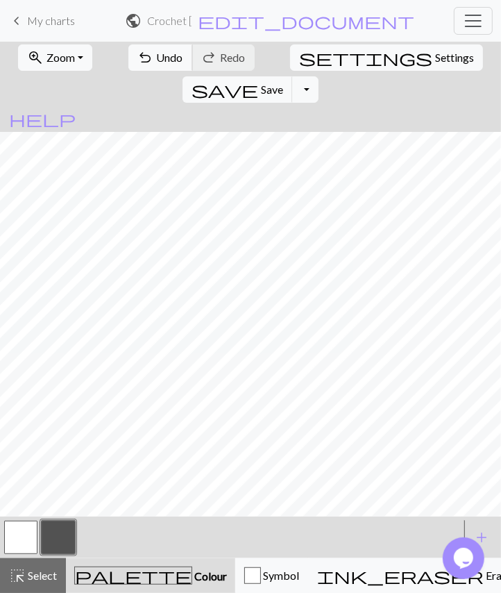
click at [140, 61] on button "undo Undo Undo" at bounding box center [160, 57] width 65 height 26
click at [24, 538] on button "button" at bounding box center [20, 536] width 33 height 33
click at [63, 536] on button "button" at bounding box center [58, 536] width 33 height 33
click at [29, 538] on button "button" at bounding box center [20, 536] width 33 height 33
click at [68, 536] on button "button" at bounding box center [58, 536] width 33 height 33
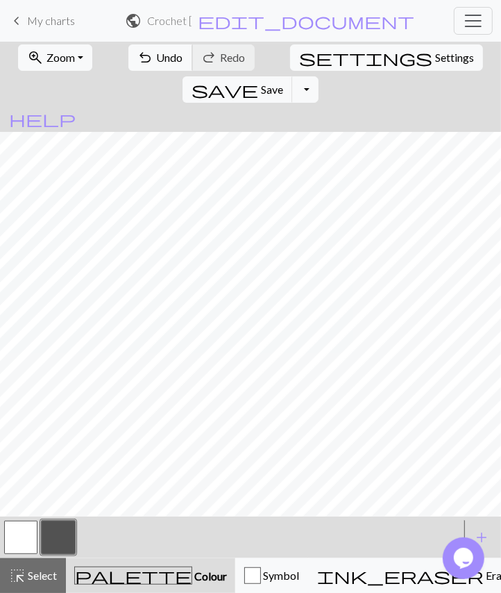
click at [153, 49] on button "undo Undo Undo" at bounding box center [160, 57] width 65 height 26
click at [28, 538] on span "Select" at bounding box center [41, 574] width 31 height 13
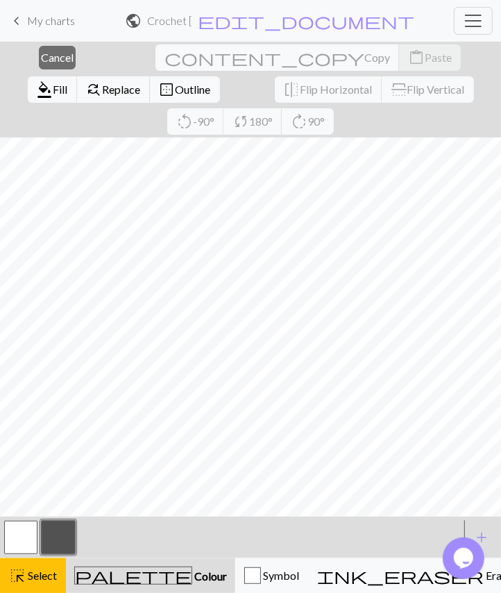
click at [211, 83] on span "Outline" at bounding box center [193, 89] width 35 height 13
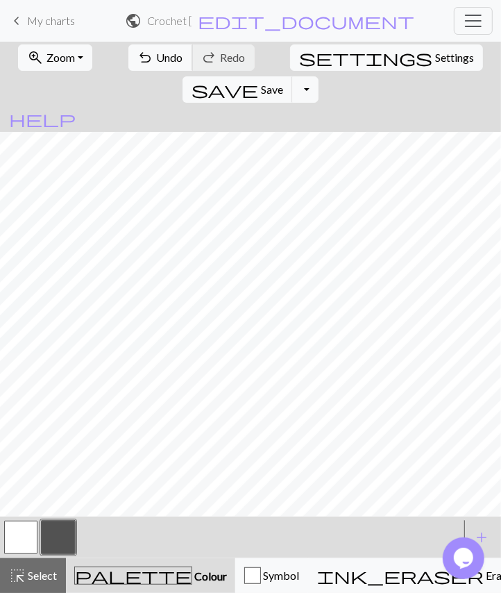
click at [157, 56] on span "Undo" at bounding box center [170, 57] width 26 height 13
click at [20, 538] on span "highlight_alt" at bounding box center [17, 574] width 17 height 19
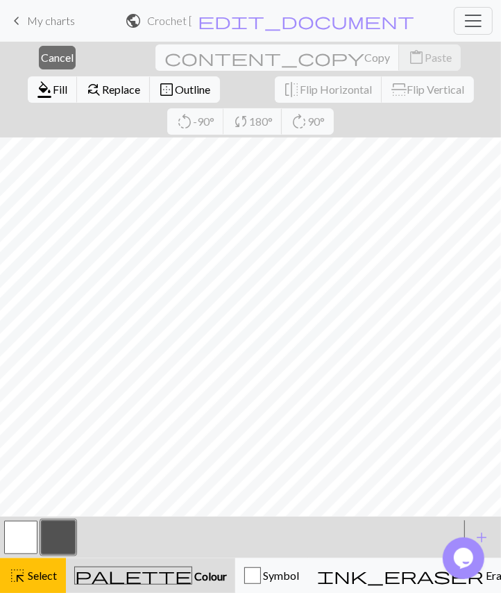
click at [364, 57] on span "Copy" at bounding box center [377, 57] width 26 height 13
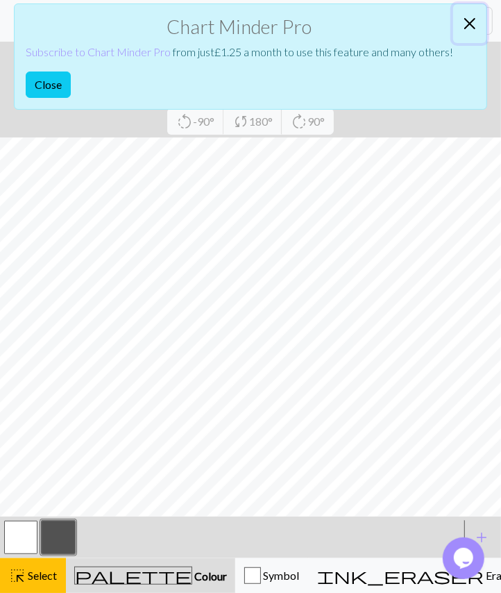
click at [463, 22] on button "Close" at bounding box center [469, 23] width 33 height 39
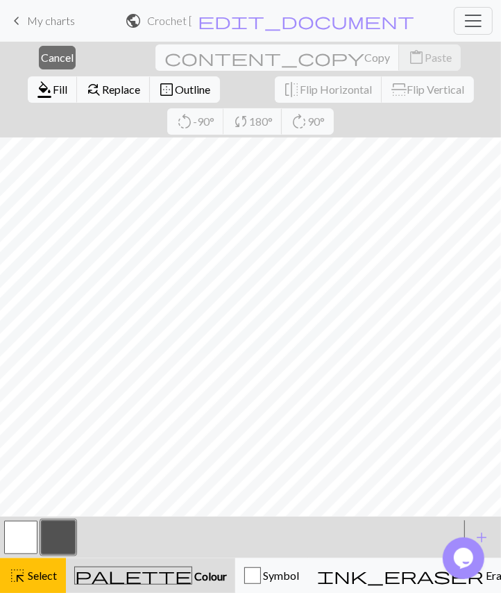
click at [141, 83] on span "Replace" at bounding box center [122, 89] width 38 height 13
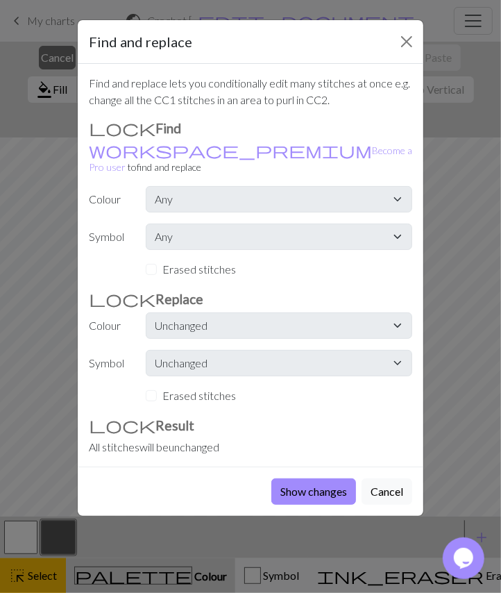
click at [396, 478] on button "Cancel" at bounding box center [386, 491] width 51 height 26
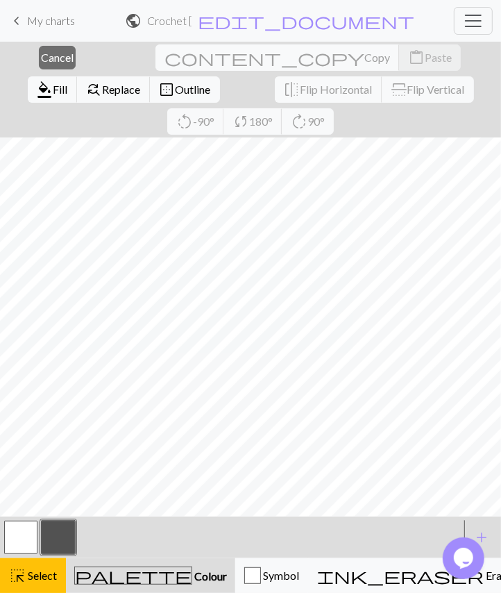
click at [105, 538] on span "palette" at bounding box center [133, 574] width 117 height 19
click at [42, 538] on span "Select" at bounding box center [41, 574] width 31 height 13
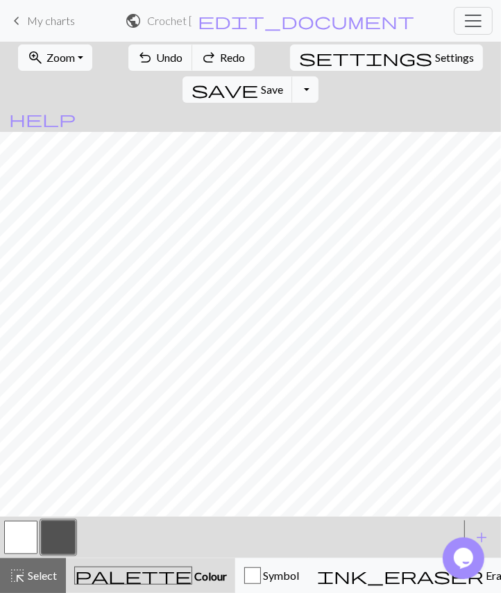
click at [22, 534] on button "button" at bounding box center [20, 536] width 33 height 33
click at [54, 538] on button "button" at bounding box center [58, 536] width 33 height 33
click at [157, 60] on span "Undo" at bounding box center [170, 57] width 26 height 13
click at [157, 56] on span "Undo" at bounding box center [170, 57] width 26 height 13
click at [157, 53] on span "Undo" at bounding box center [170, 57] width 26 height 13
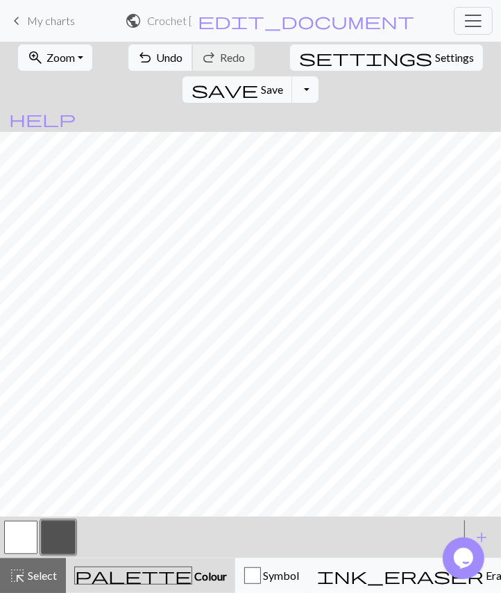
click at [157, 62] on span "Undo" at bounding box center [170, 57] width 26 height 13
click at [139, 53] on button "undo Undo Undo" at bounding box center [160, 57] width 65 height 26
click at [22, 538] on button "button" at bounding box center [20, 536] width 33 height 33
click at [22, 538] on span "highlight_alt" at bounding box center [17, 574] width 17 height 19
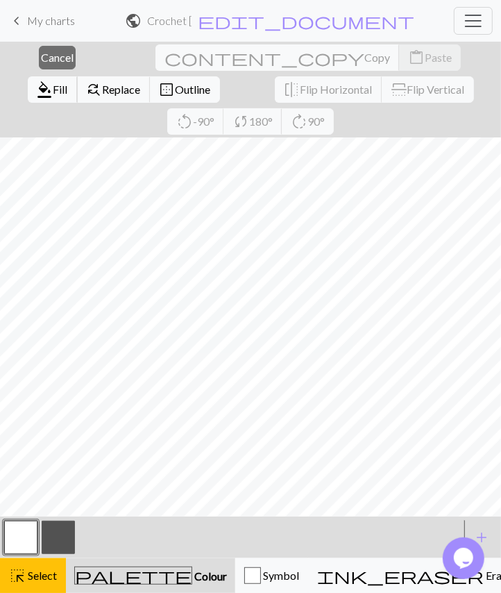
click at [68, 83] on span "Fill" at bounding box center [60, 89] width 15 height 13
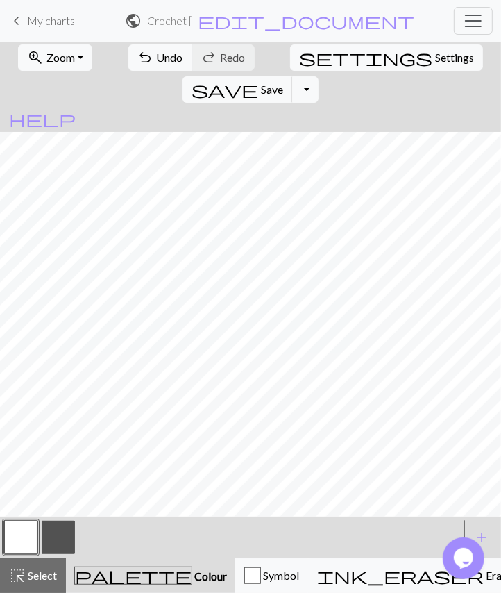
click at [59, 538] on button "button" at bounding box center [58, 536] width 33 height 33
click at [158, 51] on span "Undo" at bounding box center [170, 57] width 26 height 13
click at [155, 50] on button "undo Undo Undo" at bounding box center [160, 57] width 65 height 26
click at [162, 57] on span "Undo" at bounding box center [170, 57] width 26 height 13
click at [157, 60] on span "Undo" at bounding box center [170, 57] width 26 height 13
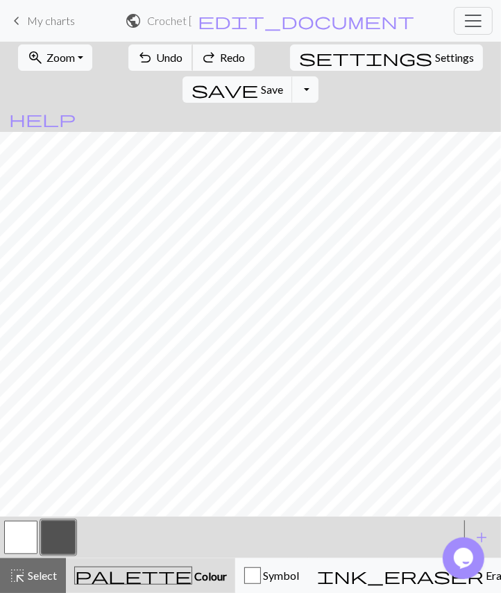
click at [157, 58] on span "Undo" at bounding box center [170, 57] width 26 height 13
click at [157, 59] on span "Undo" at bounding box center [170, 57] width 26 height 13
click at [18, 538] on button "button" at bounding box center [20, 536] width 33 height 33
click at [31, 538] on button "highlight_alt Select Select" at bounding box center [33, 575] width 66 height 35
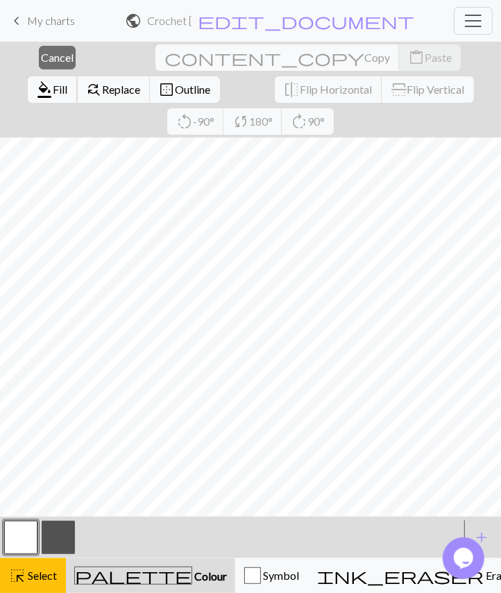
click at [68, 83] on span "Fill" at bounding box center [60, 89] width 15 height 13
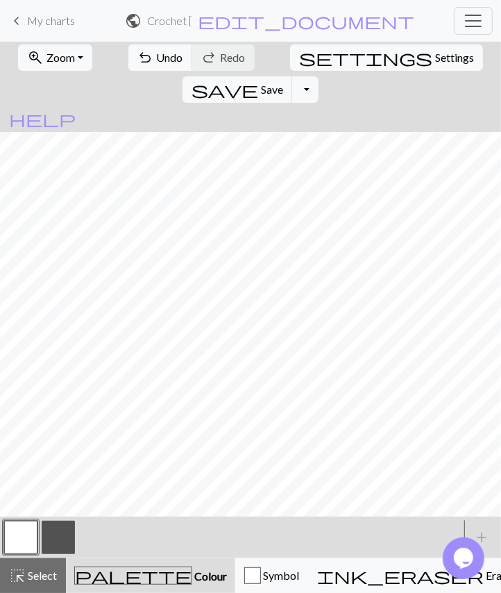
click at [67, 538] on button "button" at bounding box center [58, 536] width 33 height 33
click at [144, 47] on button "undo Undo Undo" at bounding box center [160, 57] width 65 height 26
click at [157, 53] on span "Undo" at bounding box center [170, 57] width 26 height 13
click at [157, 62] on span "Undo" at bounding box center [170, 57] width 26 height 13
click at [157, 60] on span "Undo" at bounding box center [170, 57] width 26 height 13
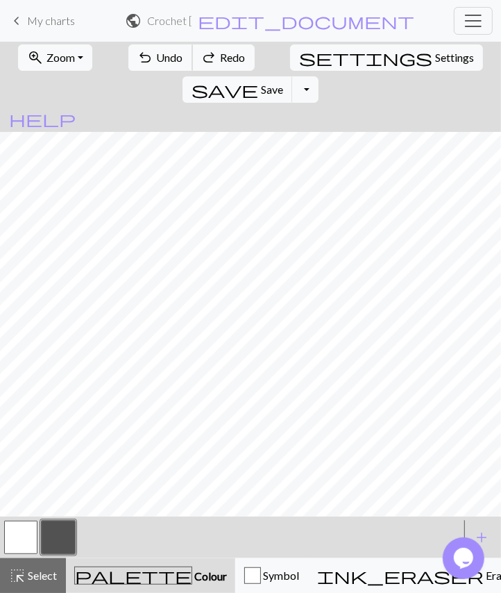
click at [157, 58] on span "Undo" at bounding box center [170, 57] width 26 height 13
click at [484, 538] on div "Opens Chat This icon Opens the chat window." at bounding box center [464, 557] width 44 height 42
click at [157, 56] on span "Undo" at bounding box center [170, 57] width 26 height 13
click at [137, 61] on span "undo" at bounding box center [145, 57] width 17 height 19
click at [157, 61] on span "Undo" at bounding box center [170, 57] width 26 height 13
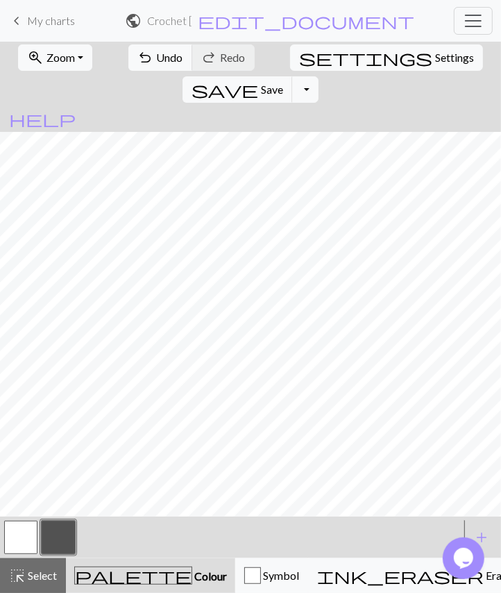
click at [19, 538] on button "button" at bounding box center [20, 536] width 33 height 33
click at [64, 536] on button "button" at bounding box center [58, 536] width 33 height 33
click at [157, 60] on span "Undo" at bounding box center [170, 57] width 26 height 13
click at [23, 538] on button "button" at bounding box center [20, 536] width 33 height 33
click at [58, 538] on button "button" at bounding box center [58, 536] width 33 height 33
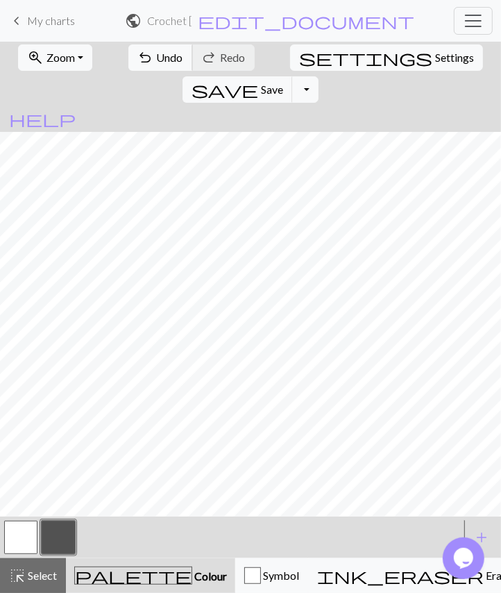
click at [137, 59] on span "undo" at bounding box center [145, 57] width 17 height 19
click at [15, 538] on button "button" at bounding box center [20, 536] width 33 height 33
click at [60, 536] on button "button" at bounding box center [58, 536] width 33 height 33
click at [27, 533] on button "button" at bounding box center [20, 536] width 33 height 33
click at [63, 536] on button "button" at bounding box center [58, 536] width 33 height 33
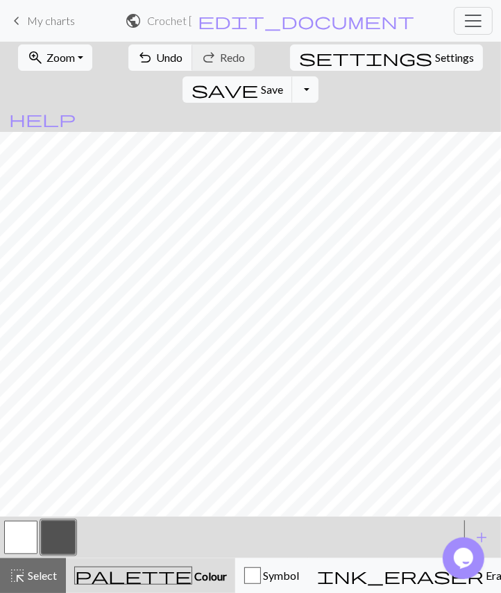
click at [24, 538] on button "button" at bounding box center [20, 536] width 33 height 33
click at [58, 531] on button "button" at bounding box center [58, 536] width 33 height 33
click at [141, 60] on button "undo Undo Undo" at bounding box center [160, 57] width 65 height 26
click at [157, 54] on span "Undo" at bounding box center [170, 57] width 26 height 13
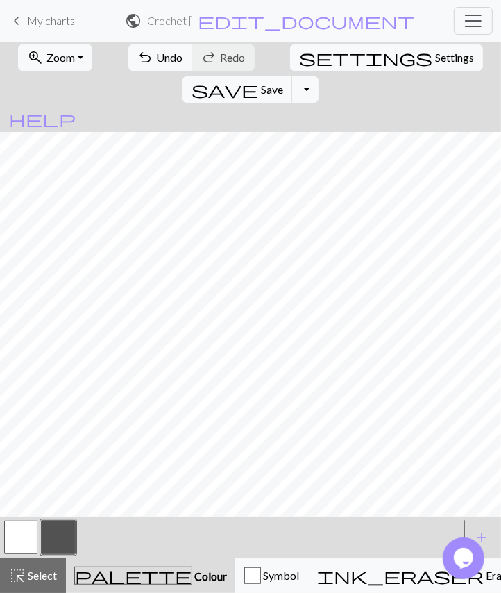
click at [435, 53] on span "Settings" at bounding box center [454, 57] width 39 height 17
select select "square"
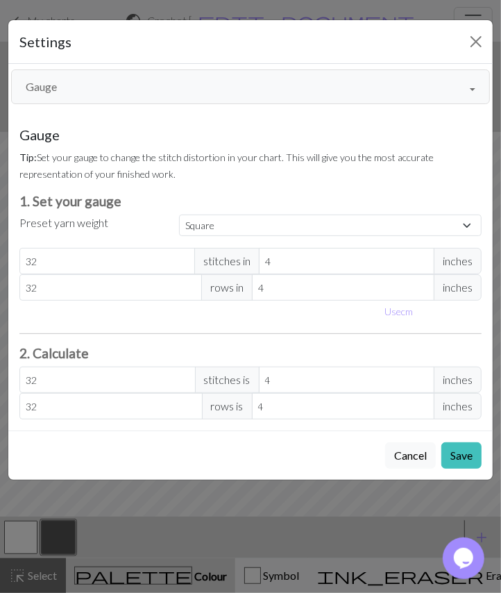
click at [284, 90] on button "Gauge" at bounding box center [250, 86] width 479 height 35
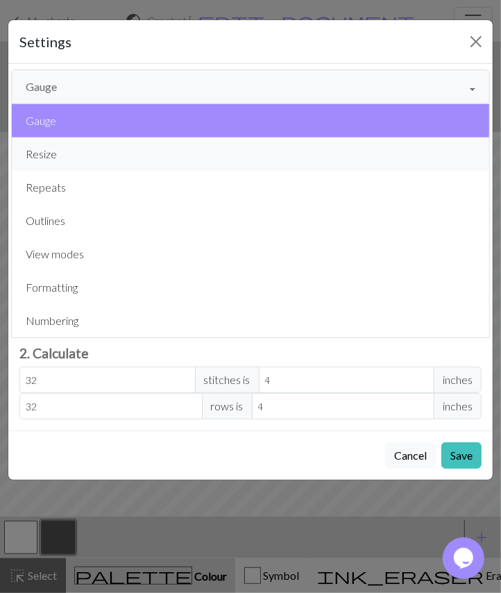
click at [203, 146] on button "Resize" at bounding box center [250, 153] width 477 height 33
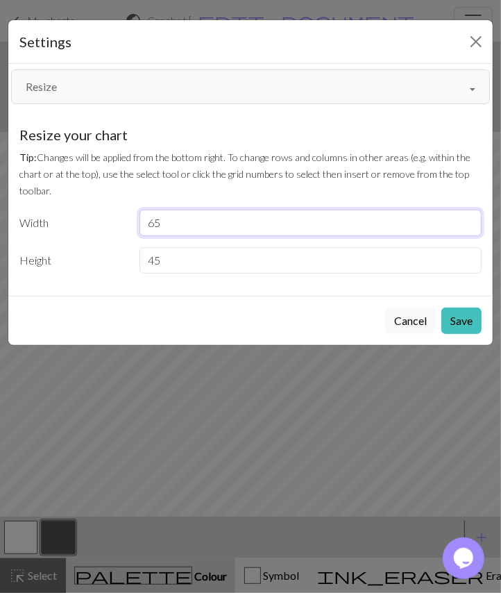
click at [317, 216] on input "65" at bounding box center [310, 223] width 343 height 26
type input "6"
type input "75"
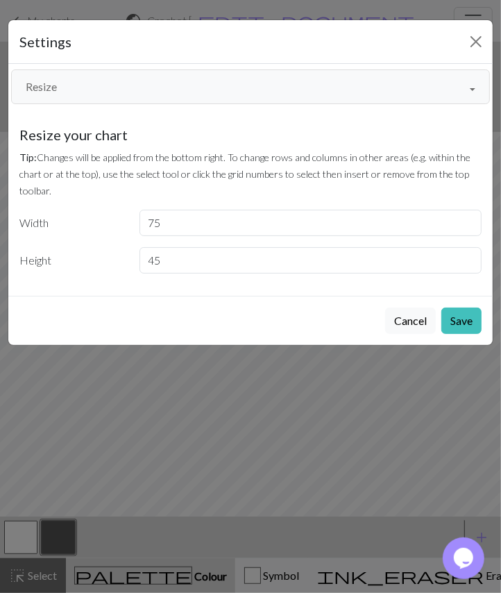
click at [468, 316] on button "Save" at bounding box center [461, 320] width 40 height 26
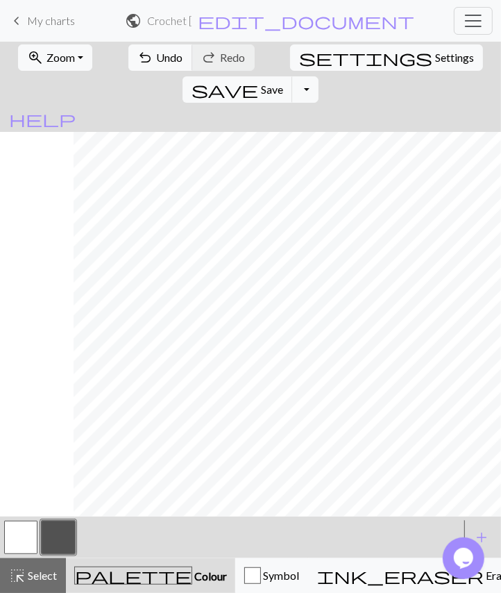
scroll to position [0, 80]
click at [71, 57] on button "zoom_in Zoom Zoom" at bounding box center [55, 57] width 74 height 26
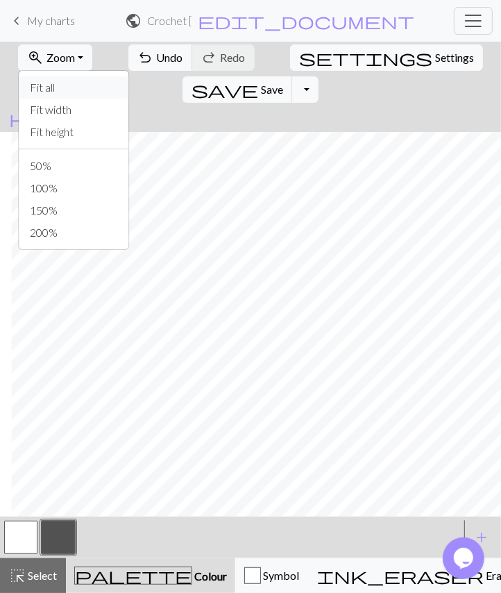
click at [85, 81] on button "Fit all" at bounding box center [74, 87] width 110 height 22
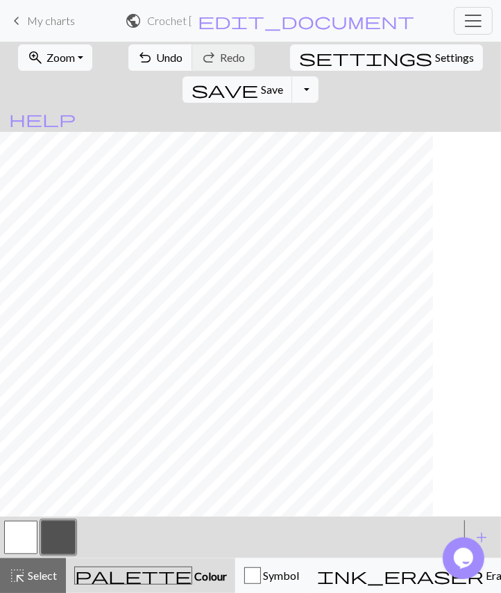
scroll to position [0, 0]
click at [14, 538] on button "button" at bounding box center [20, 536] width 33 height 33
click at [32, 538] on span "Select" at bounding box center [41, 574] width 31 height 13
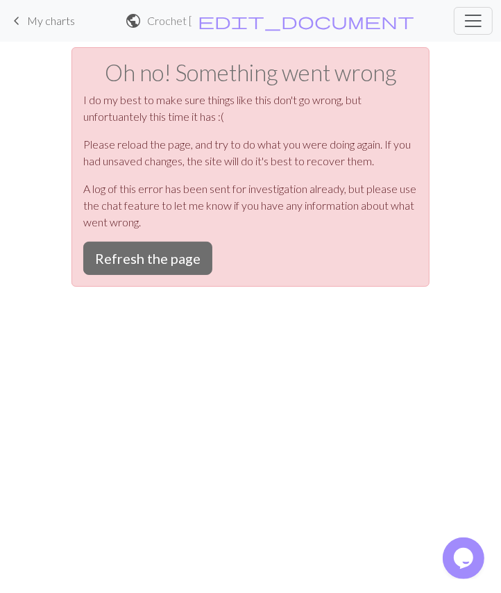
click at [171, 263] on button "Refresh the page" at bounding box center [147, 257] width 129 height 33
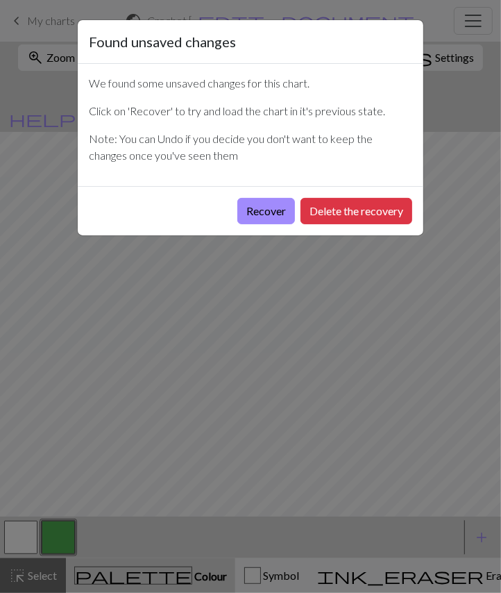
click at [365, 207] on button "Delete the recovery" at bounding box center [356, 211] width 112 height 26
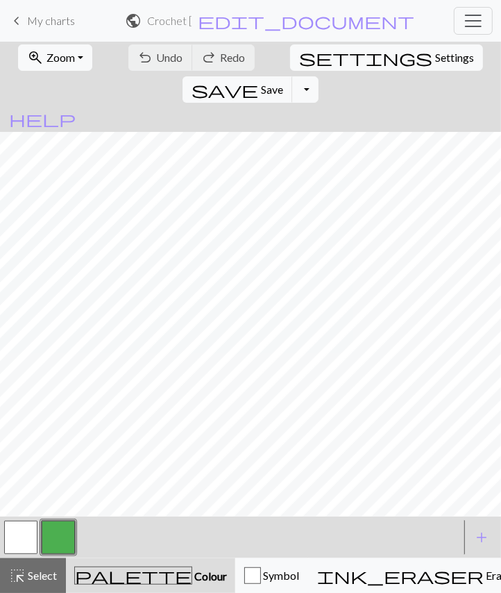
click at [435, 54] on span "Settings" at bounding box center [454, 57] width 39 height 17
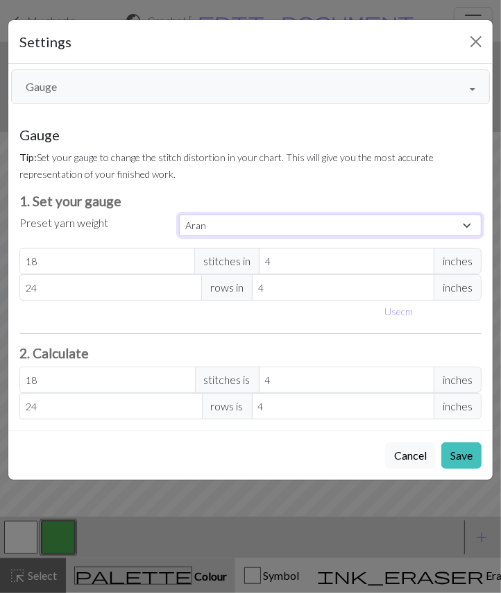
click at [309, 228] on select "Custom Square Lace Light Fingering Fingering Sport Double knit Worsted Aran Bul…" at bounding box center [330, 225] width 303 height 22
select select "square"
click at [179, 214] on select "Custom Square Lace Light Fingering Fingering Sport Double knit Worsted Aran Bul…" at bounding box center [330, 225] width 303 height 22
type input "32"
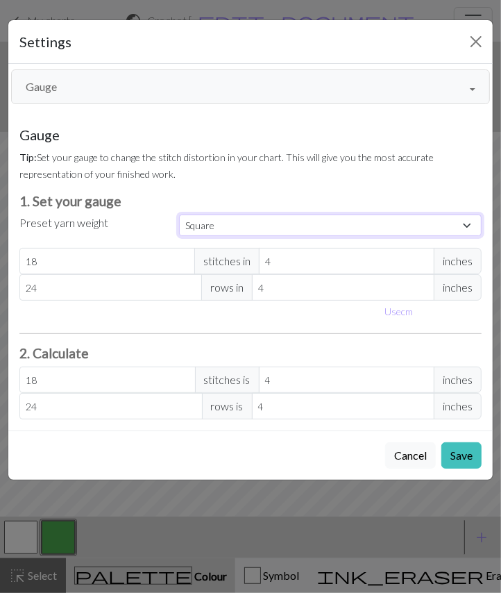
type input "32"
click at [87, 86] on button "Gauge" at bounding box center [250, 86] width 479 height 35
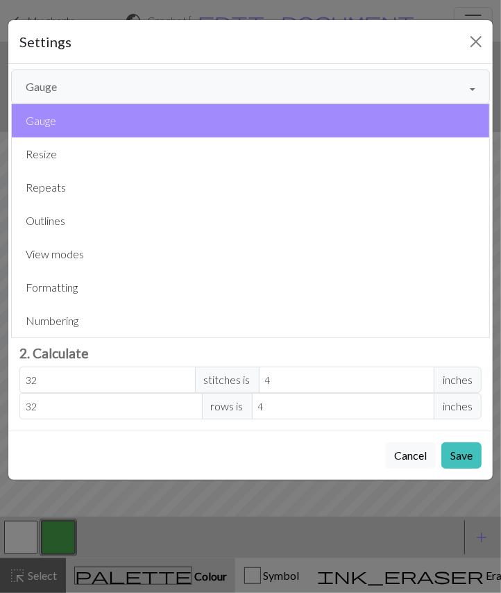
click at [217, 165] on button "Resize" at bounding box center [250, 153] width 477 height 33
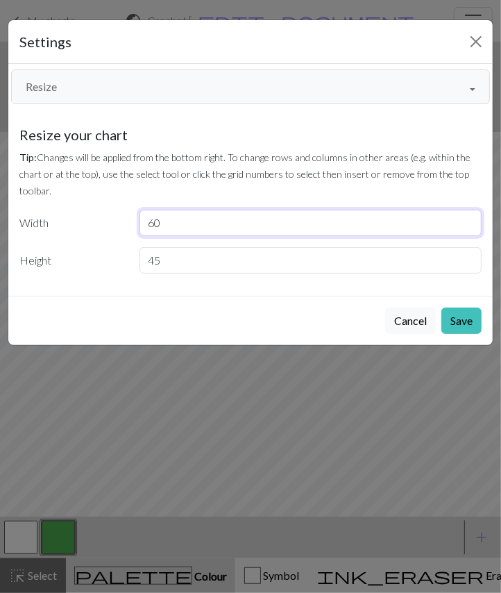
click at [323, 224] on input "60" at bounding box center [310, 223] width 343 height 26
type input "6"
type input "1"
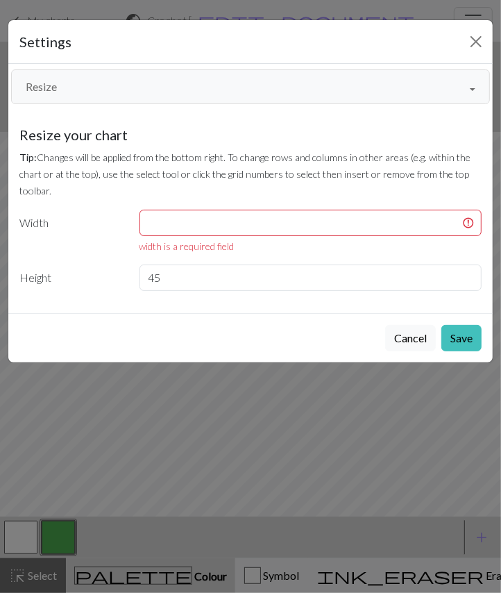
click at [477, 37] on button "Close" at bounding box center [476, 42] width 22 height 22
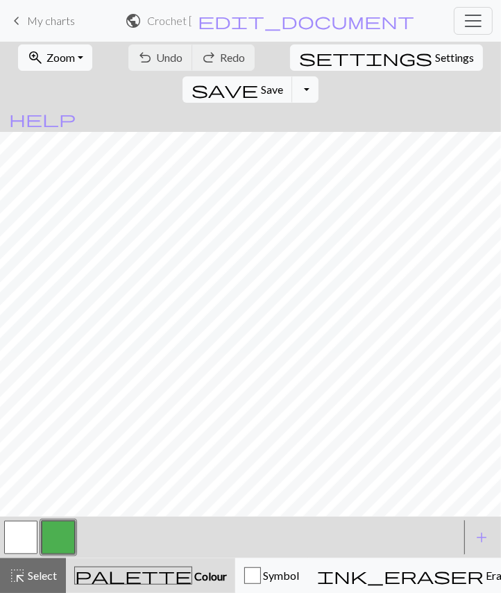
click at [435, 56] on span "Settings" at bounding box center [454, 57] width 39 height 17
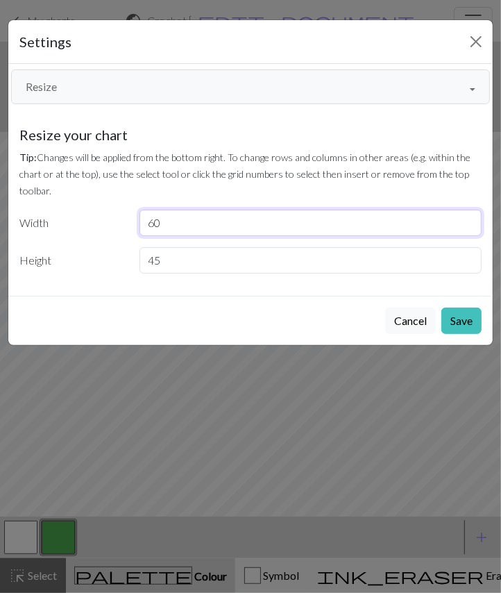
click at [233, 220] on input "60" at bounding box center [310, 223] width 343 height 26
type input "6"
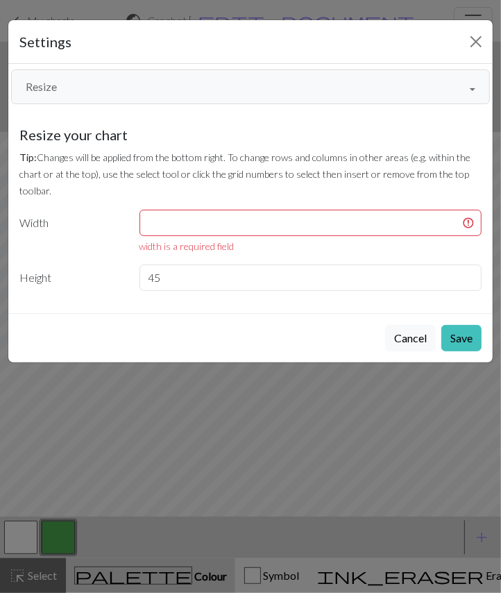
click at [131, 76] on button "Resize" at bounding box center [250, 86] width 479 height 35
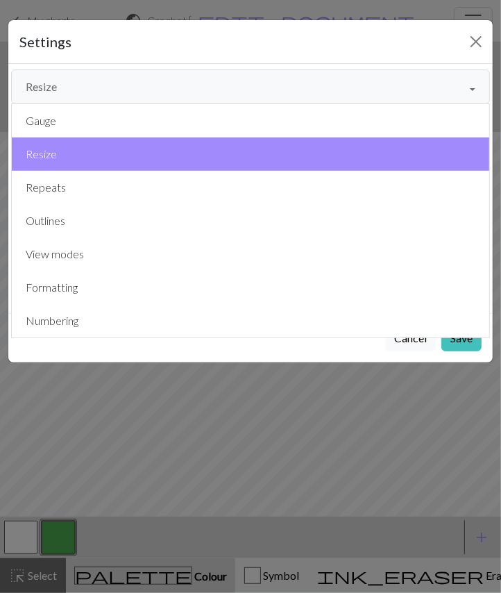
click at [126, 123] on button "Gauge" at bounding box center [250, 120] width 477 height 33
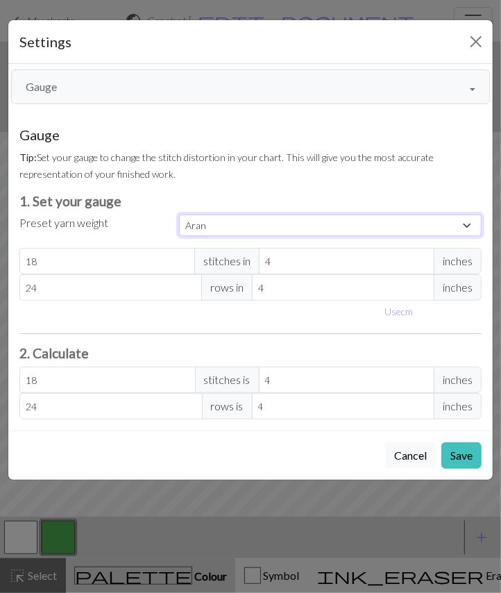
click at [279, 228] on select "Custom Square Lace Light Fingering Fingering Sport Double knit Worsted Aran Bul…" at bounding box center [330, 225] width 303 height 22
select select "square"
click at [179, 214] on select "Custom Square Lace Light Fingering Fingering Sport Double knit Worsted Aran Bul…" at bounding box center [330, 225] width 303 height 22
type input "32"
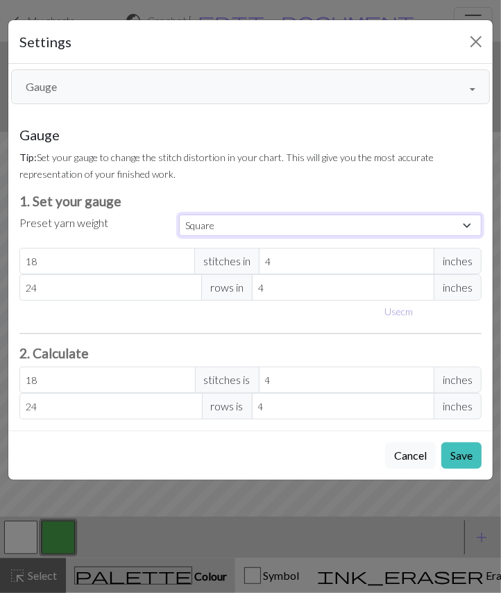
type input "32"
click at [470, 449] on button "Save" at bounding box center [461, 455] width 40 height 26
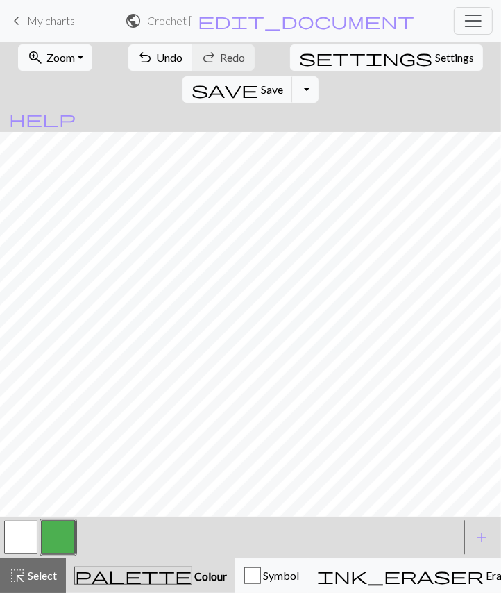
click at [435, 53] on span "Settings" at bounding box center [454, 57] width 39 height 17
select select "square"
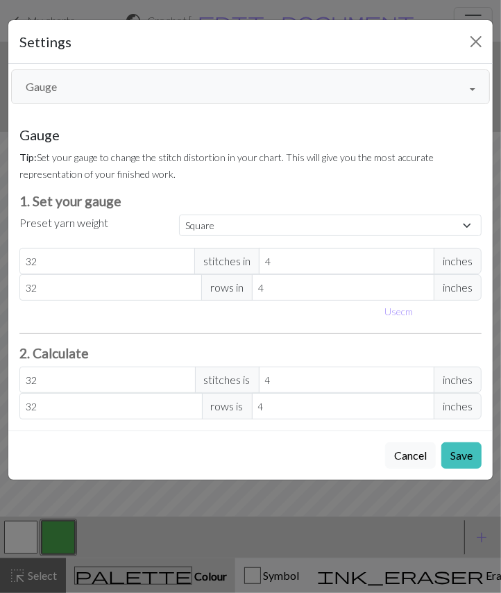
click at [123, 87] on button "Gauge" at bounding box center [250, 86] width 479 height 35
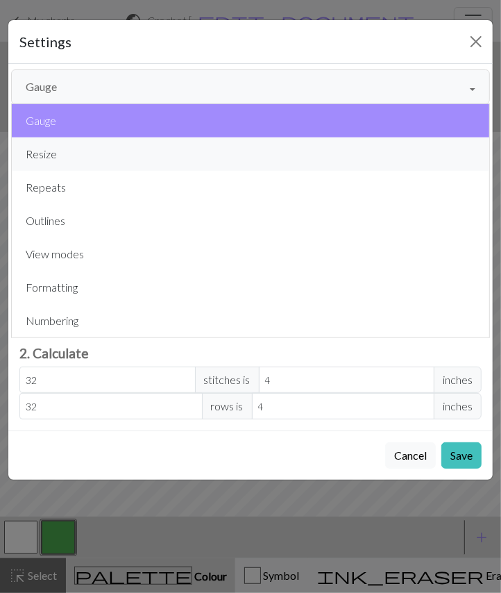
click at [144, 148] on button "Resize" at bounding box center [250, 153] width 477 height 33
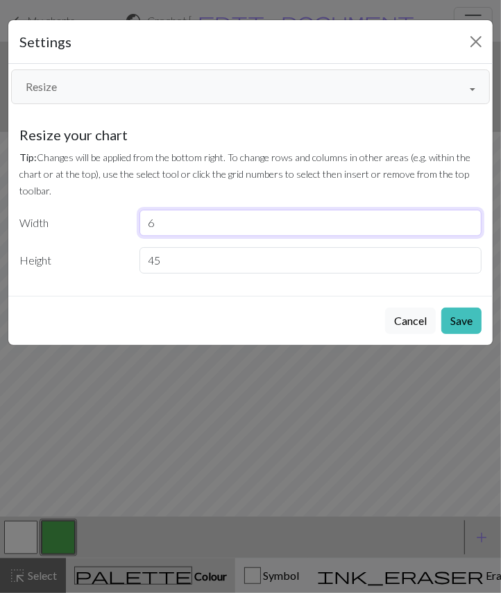
click at [285, 225] on input "6" at bounding box center [310, 223] width 343 height 26
type input "75"
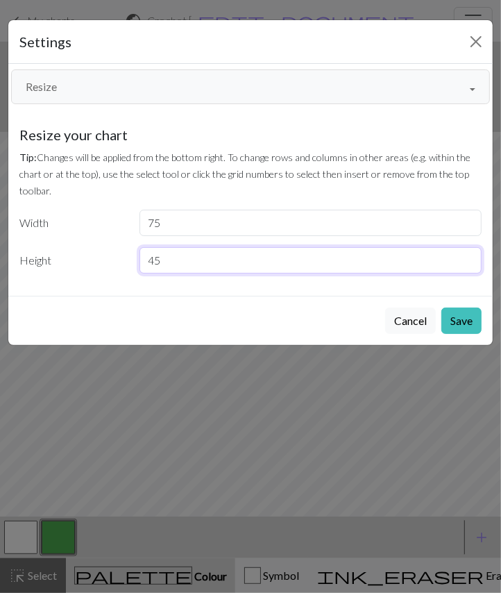
click at [273, 259] on input "45" at bounding box center [310, 260] width 343 height 26
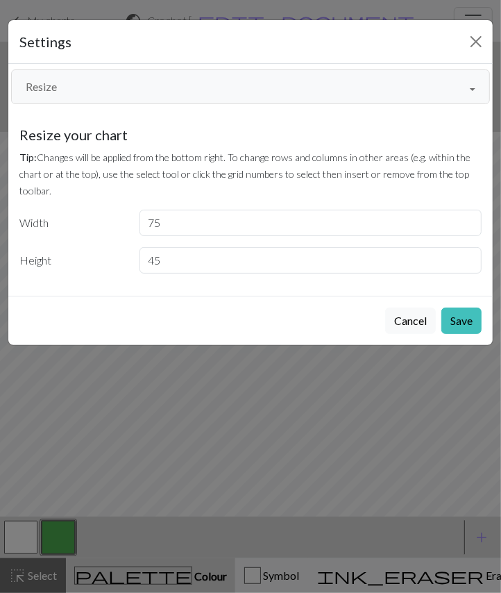
click at [463, 318] on button "Save" at bounding box center [461, 320] width 40 height 26
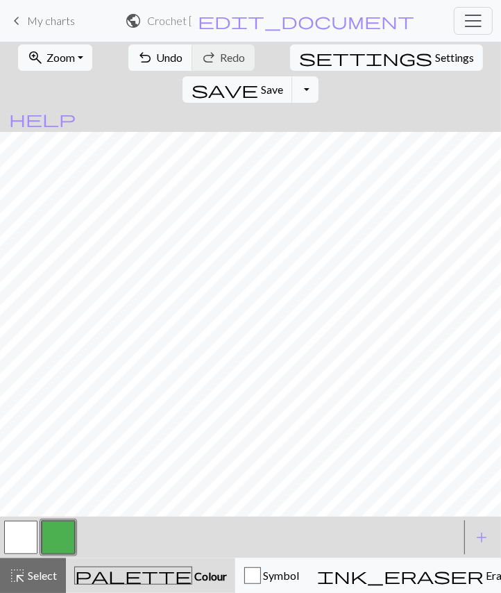
click at [56, 60] on span "Zoom" at bounding box center [60, 57] width 28 height 13
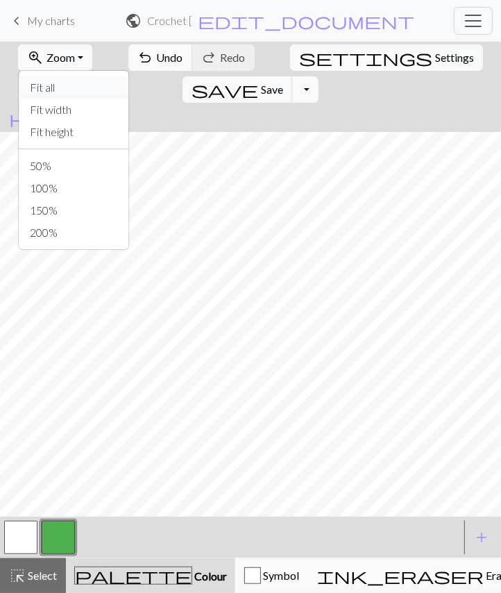
click at [52, 87] on button "Fit all" at bounding box center [74, 87] width 110 height 22
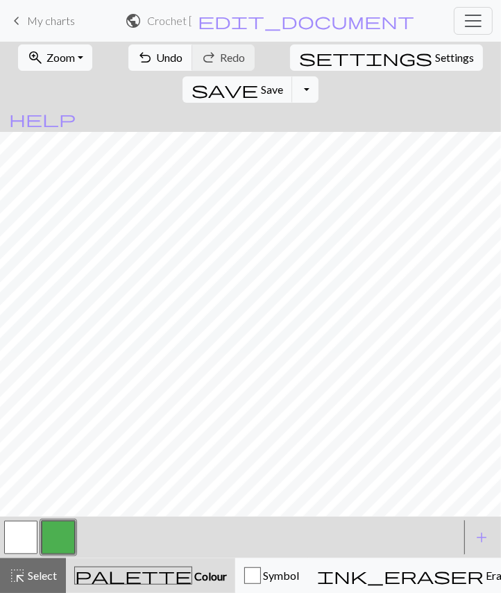
click at [54, 546] on button "button" at bounding box center [58, 536] width 33 height 33
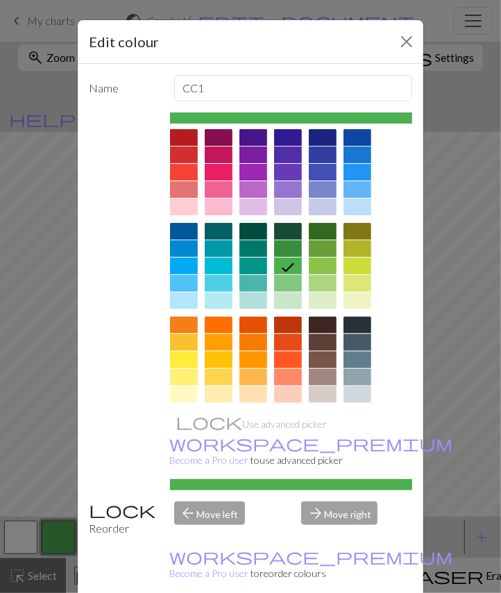
click at [345, 330] on div at bounding box center [357, 324] width 28 height 17
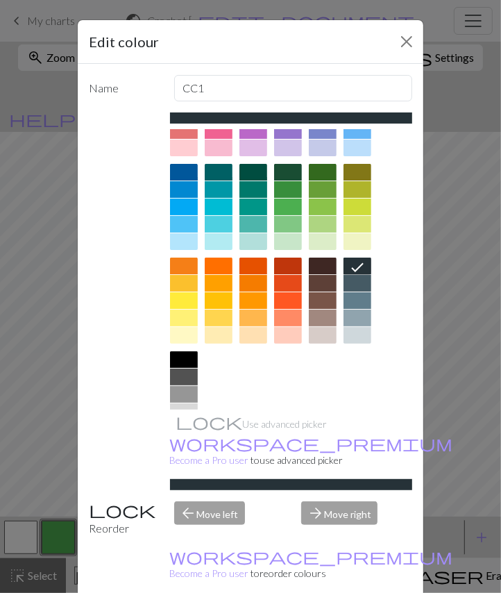
scroll to position [98, 0]
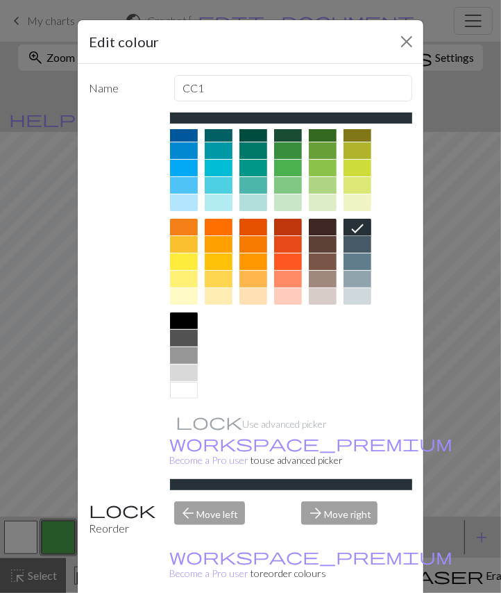
click at [180, 334] on div at bounding box center [184, 338] width 28 height 17
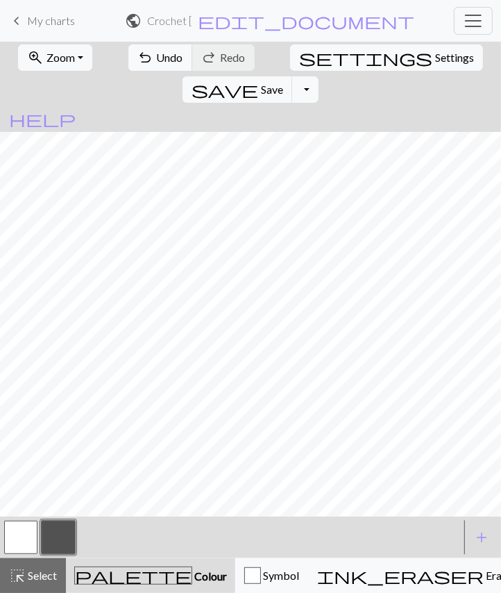
click at [435, 59] on span "Settings" at bounding box center [454, 57] width 39 height 17
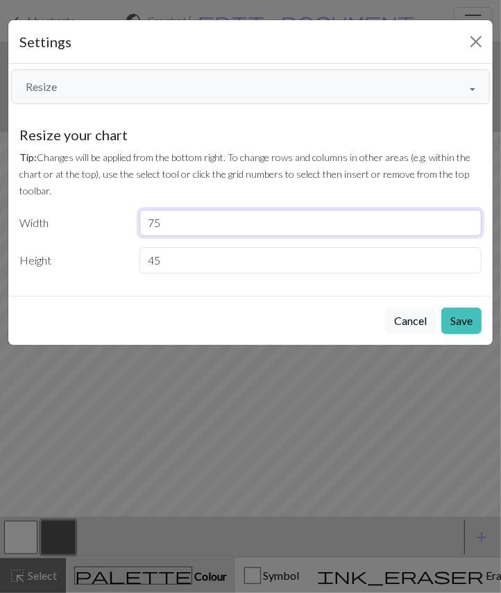
click at [226, 217] on input "75" at bounding box center [310, 223] width 343 height 26
type input "7"
type input "50"
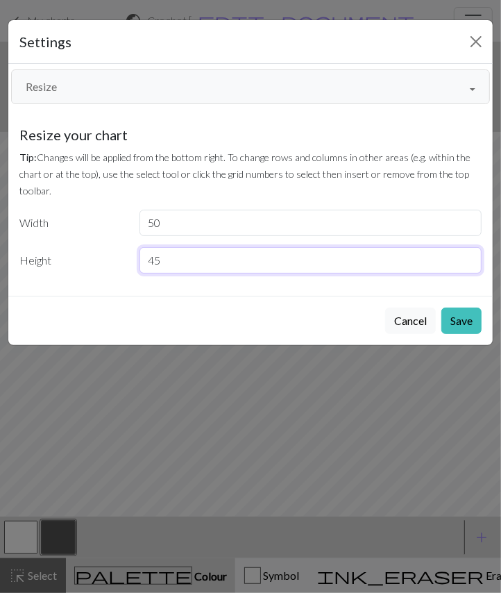
click at [205, 259] on input "45" at bounding box center [310, 260] width 343 height 26
type input "4"
type input "50"
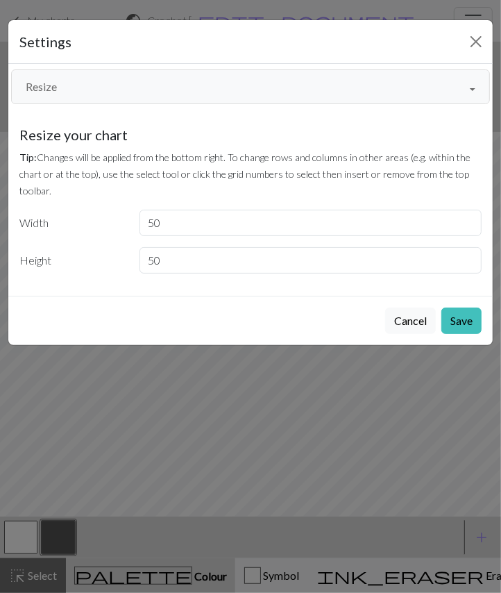
click at [121, 299] on div "Cancel Save" at bounding box center [250, 320] width 484 height 49
click at [462, 316] on button "Save" at bounding box center [461, 320] width 40 height 26
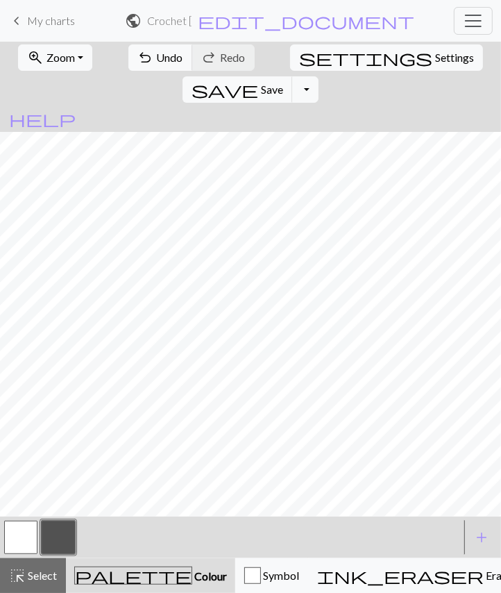
click at [435, 55] on span "Settings" at bounding box center [454, 57] width 39 height 17
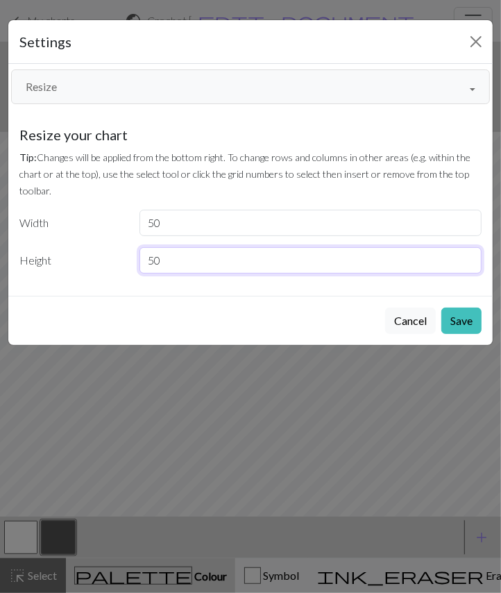
click at [215, 262] on input "50" at bounding box center [310, 260] width 343 height 26
type input "5"
type input "30"
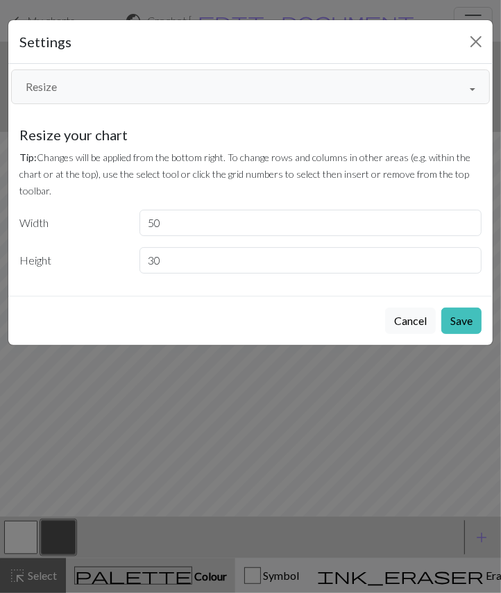
click at [465, 316] on button "Save" at bounding box center [461, 320] width 40 height 26
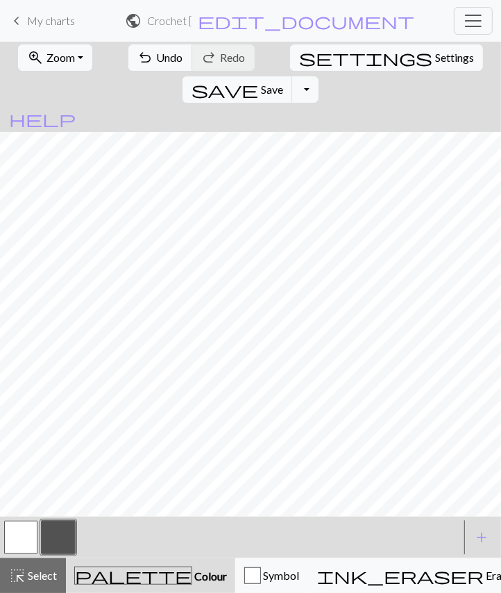
click at [56, 59] on span "Zoom" at bounding box center [60, 57] width 28 height 13
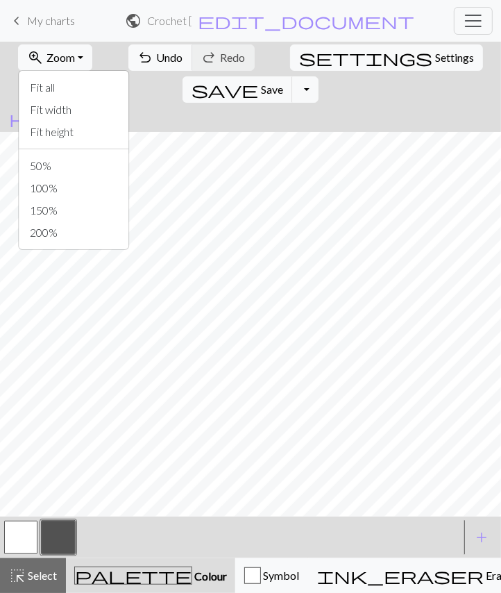
click at [60, 87] on button "Fit all" at bounding box center [74, 87] width 110 height 22
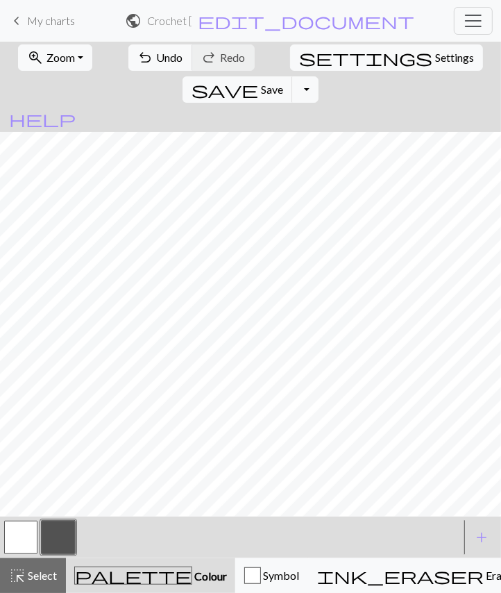
click at [435, 62] on span "Settings" at bounding box center [454, 57] width 39 height 17
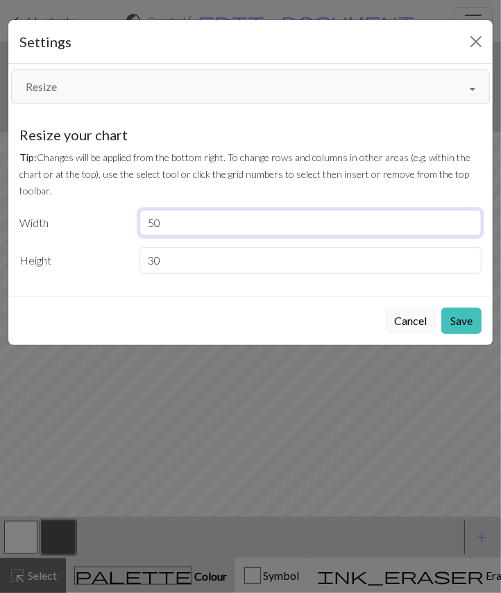
click at [294, 216] on input "50" at bounding box center [310, 223] width 343 height 26
type input "5"
type input "49"
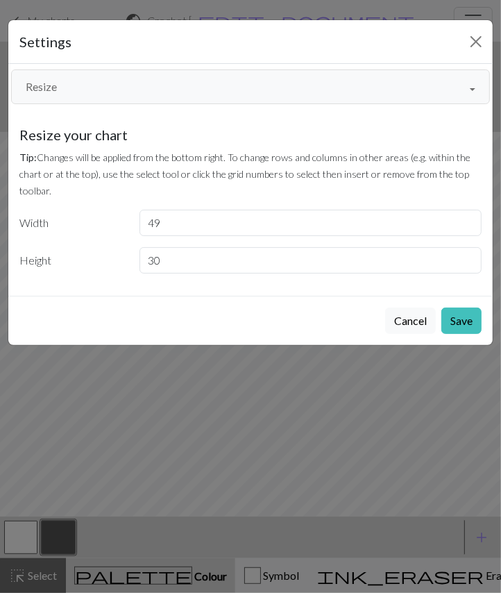
click at [466, 319] on button "Save" at bounding box center [461, 320] width 40 height 26
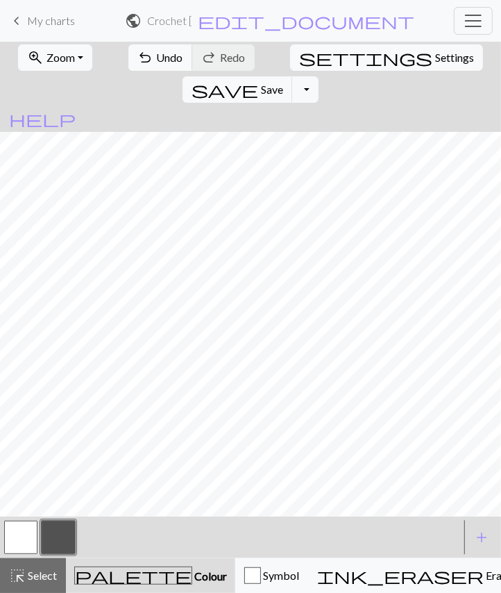
click at [299, 53] on span "settings" at bounding box center [365, 57] width 133 height 19
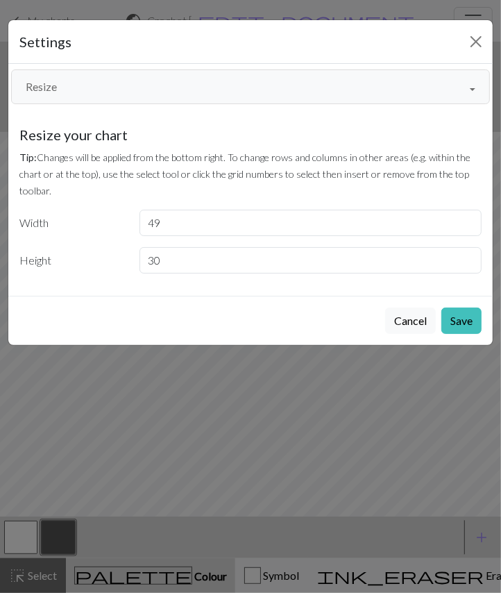
click at [94, 440] on div "Settings Resize Gauge Resize Repeats Outlines View modes Formatting Numbering G…" at bounding box center [250, 296] width 501 height 593
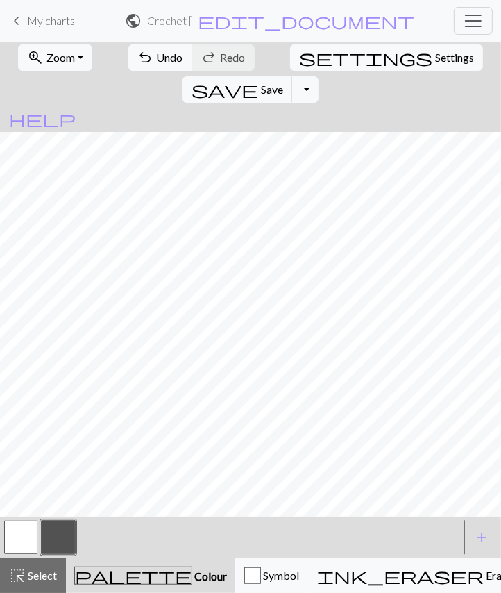
click at [18, 540] on button "button" at bounding box center [20, 536] width 33 height 33
click at [63, 538] on button "button" at bounding box center [58, 536] width 33 height 33
click at [435, 57] on span "Settings" at bounding box center [454, 57] width 39 height 17
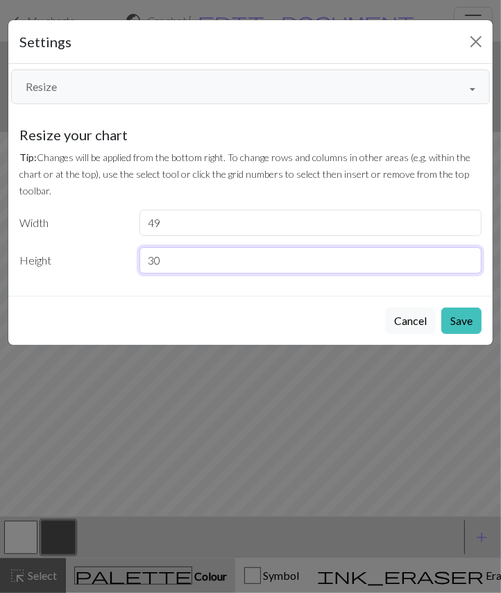
click at [226, 258] on input "30" at bounding box center [310, 260] width 343 height 26
type input "31"
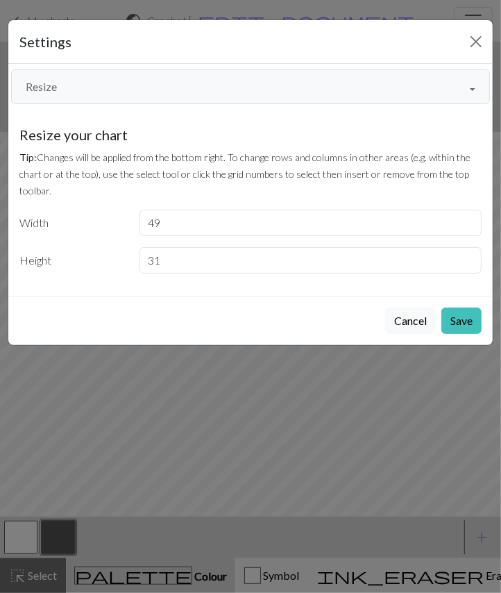
click at [475, 318] on button "Save" at bounding box center [461, 320] width 40 height 26
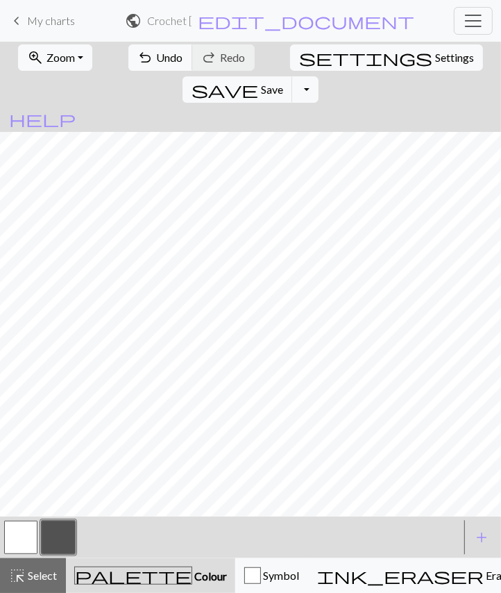
click at [14, 543] on button "button" at bounding box center [20, 536] width 33 height 33
click at [30, 581] on div "highlight_alt Select Select" at bounding box center [33, 575] width 48 height 17
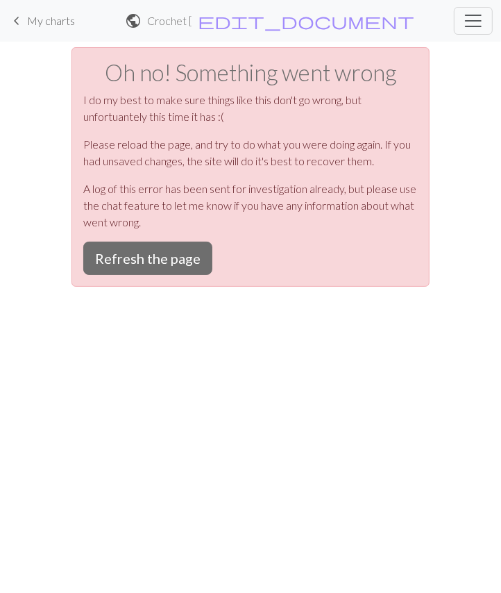
click at [167, 255] on button "Refresh the page" at bounding box center [147, 257] width 129 height 33
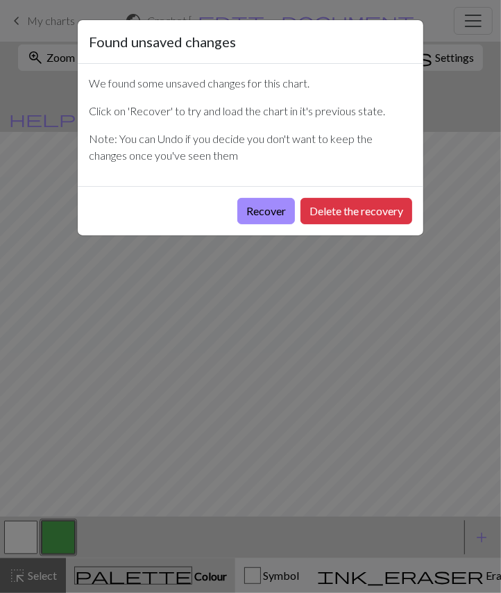
click at [278, 203] on button "Recover" at bounding box center [266, 211] width 58 height 26
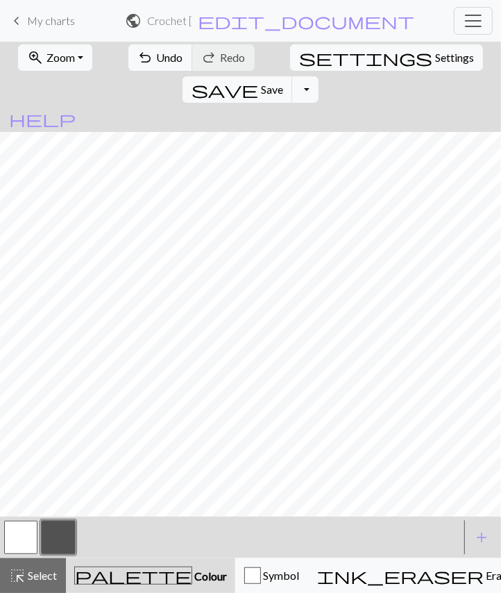
click at [69, 61] on button "zoom_in Zoom Zoom" at bounding box center [55, 57] width 74 height 26
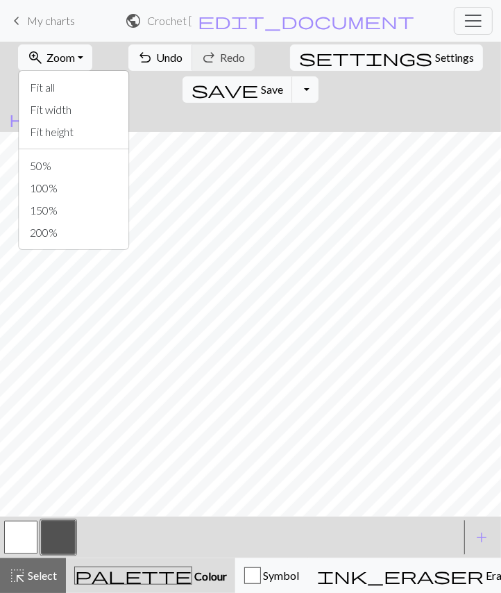
click at [76, 84] on button "Fit all" at bounding box center [74, 87] width 110 height 22
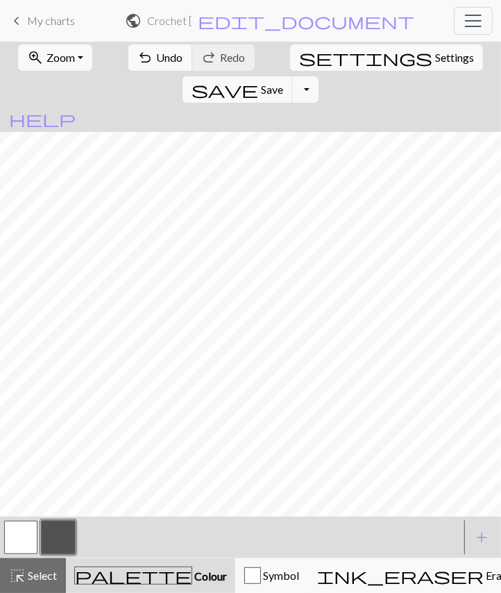
click at [435, 60] on span "Settings" at bounding box center [454, 57] width 39 height 17
select select "square"
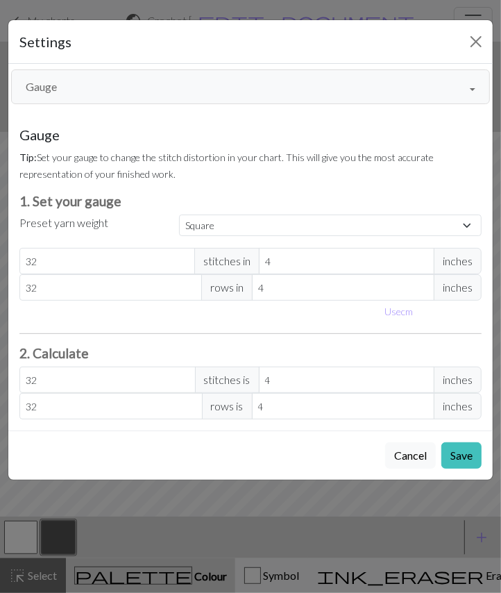
click at [210, 87] on button "Gauge" at bounding box center [250, 86] width 479 height 35
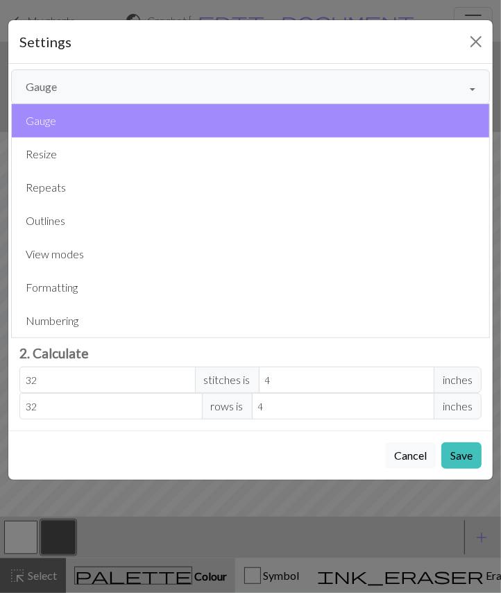
click at [153, 141] on button "Resize" at bounding box center [250, 153] width 477 height 33
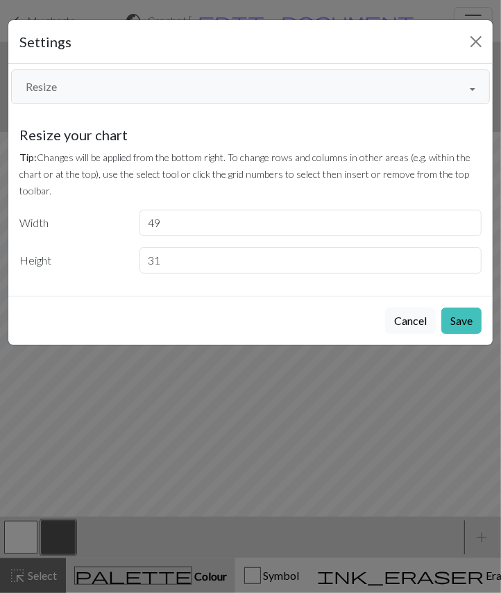
click at [451, 320] on button "Save" at bounding box center [461, 320] width 40 height 26
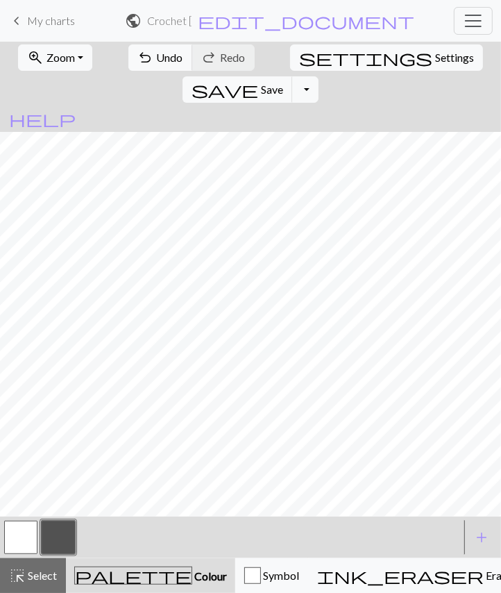
click at [26, 579] on span "Select" at bounding box center [41, 574] width 31 height 13
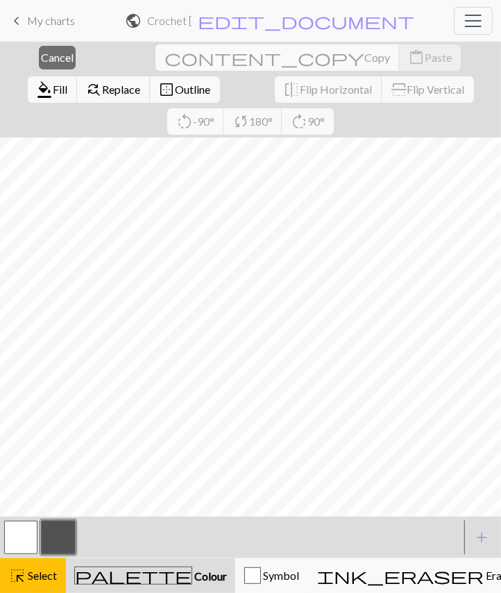
click at [22, 531] on button "button" at bounding box center [20, 536] width 33 height 33
click at [68, 83] on span "Fill" at bounding box center [60, 89] width 15 height 13
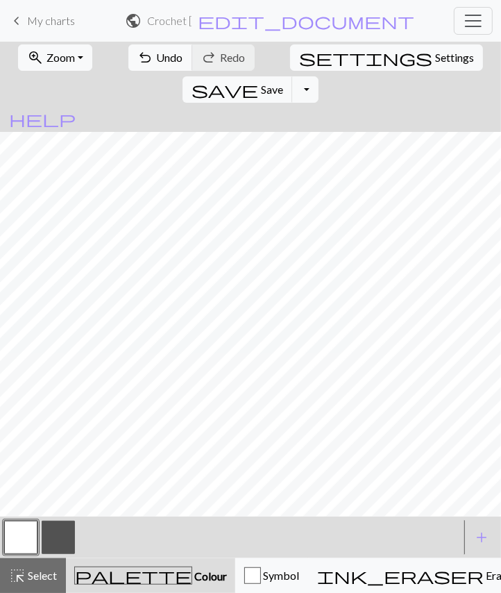
click at [59, 532] on button "button" at bounding box center [58, 536] width 33 height 33
click at [157, 58] on span "Undo" at bounding box center [170, 57] width 26 height 13
click at [484, 578] on span "Erase" at bounding box center [498, 574] width 28 height 13
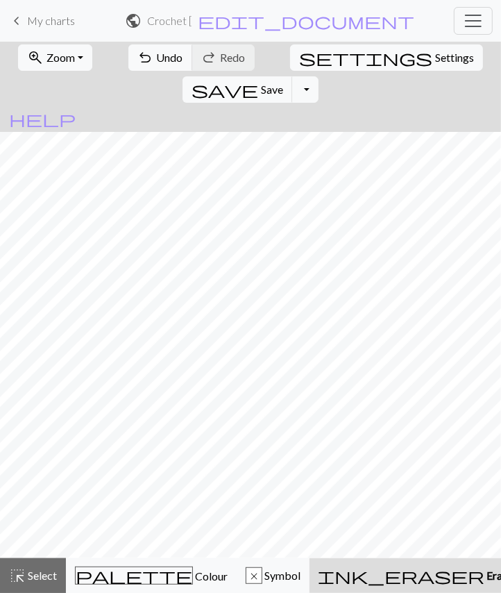
click at [193, 577] on span "Colour" at bounding box center [210, 575] width 35 height 13
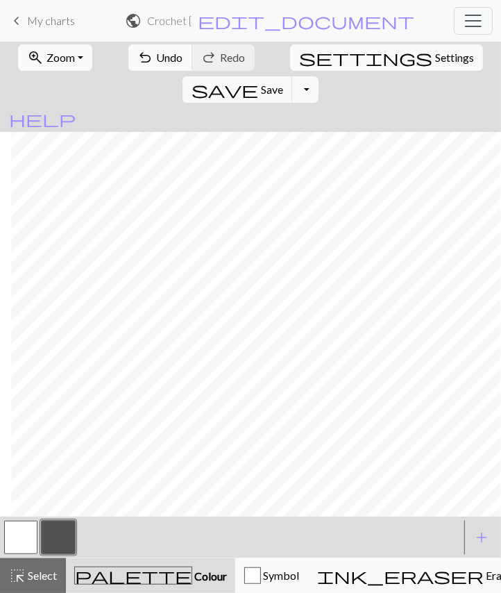
scroll to position [0, 75]
click at [21, 534] on button "button" at bounding box center [20, 536] width 33 height 33
click at [56, 535] on button "button" at bounding box center [58, 536] width 33 height 33
click at [28, 540] on button "button" at bounding box center [20, 536] width 33 height 33
click at [59, 538] on button "button" at bounding box center [58, 536] width 33 height 33
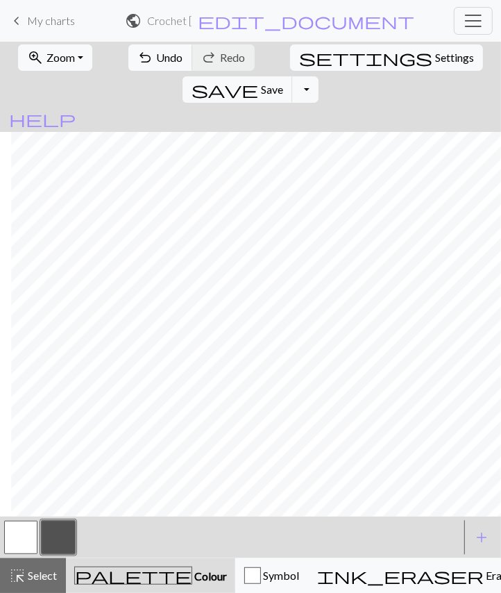
click at [75, 56] on button "zoom_in Zoom Zoom" at bounding box center [55, 57] width 74 height 26
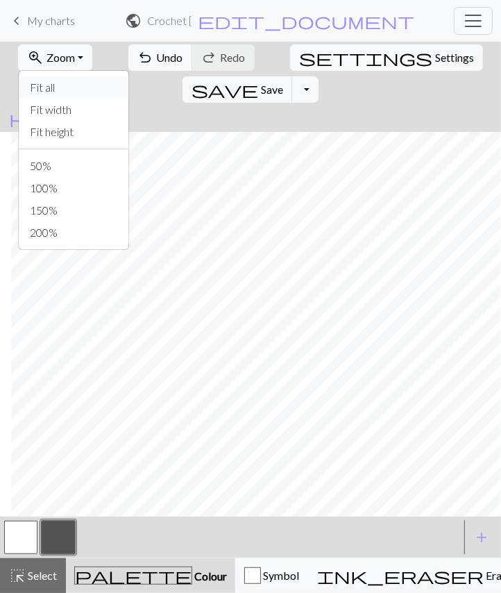
click at [57, 91] on button "Fit all" at bounding box center [74, 87] width 110 height 22
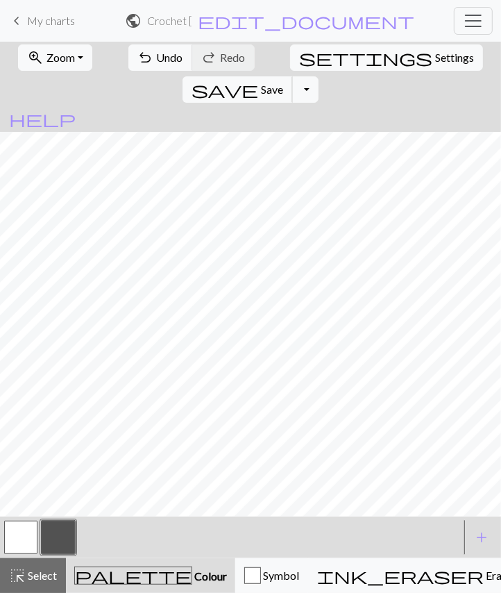
click at [283, 83] on span "Save" at bounding box center [272, 89] width 22 height 13
click at [41, 24] on span "My charts" at bounding box center [51, 20] width 48 height 13
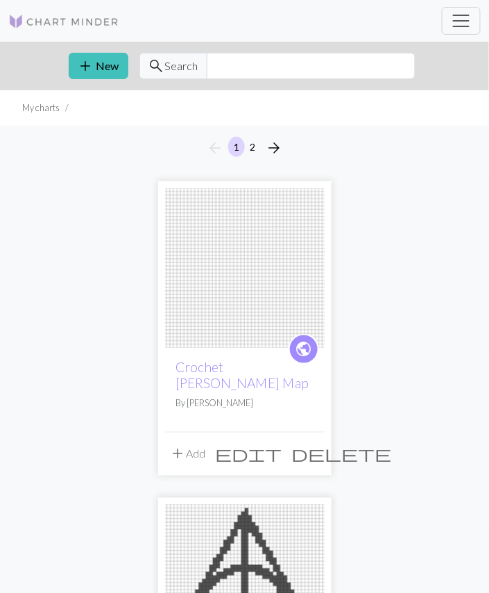
click at [107, 61] on button "add New" at bounding box center [99, 66] width 60 height 26
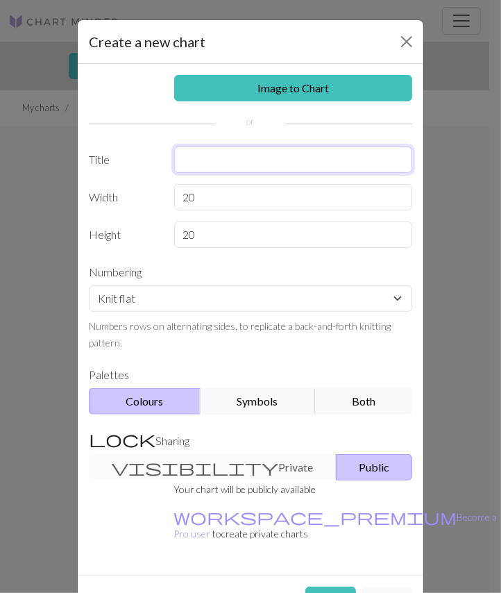
click at [289, 164] on input "text" at bounding box center [293, 159] width 239 height 26
click at [304, 146] on input "Crochet Harry Potter Mischief Managed" at bounding box center [293, 159] width 239 height 26
type input "Crochet Harry Potter Mischief Managed"
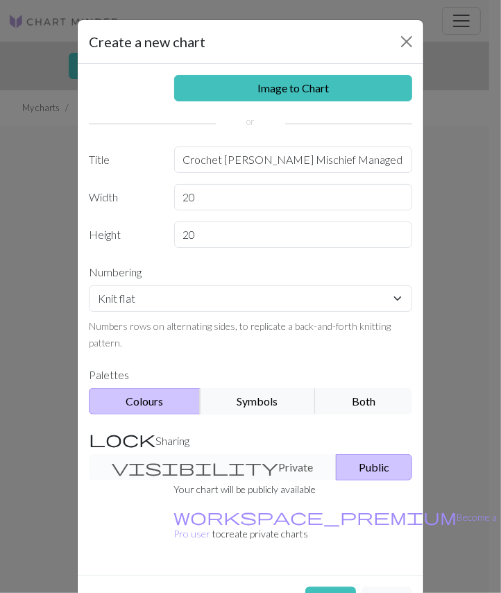
click at [232, 199] on input "20" at bounding box center [293, 197] width 239 height 26
type input "2"
type input "60"
click at [226, 232] on input "20" at bounding box center [293, 234] width 239 height 26
type input "2"
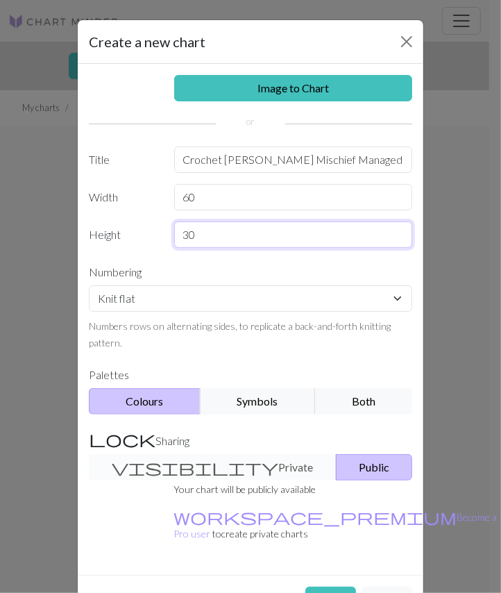
type input "30"
click at [141, 261] on label "Numbering" at bounding box center [250, 272] width 340 height 26
click at [323, 586] on button "Create" at bounding box center [330, 599] width 51 height 26
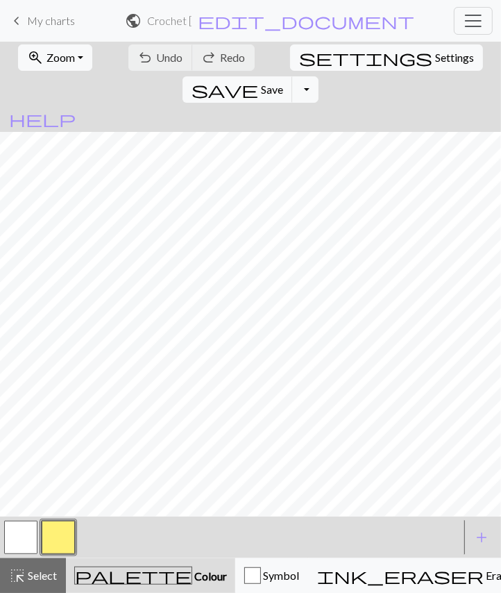
click at [62, 59] on span "Zoom" at bounding box center [60, 57] width 28 height 13
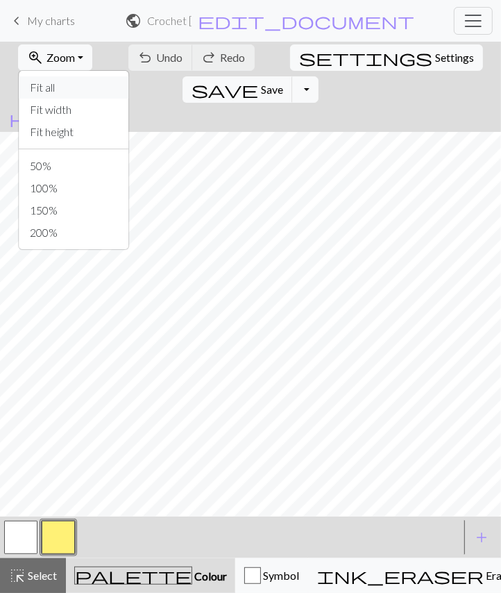
click at [74, 88] on button "Fit all" at bounding box center [74, 87] width 110 height 22
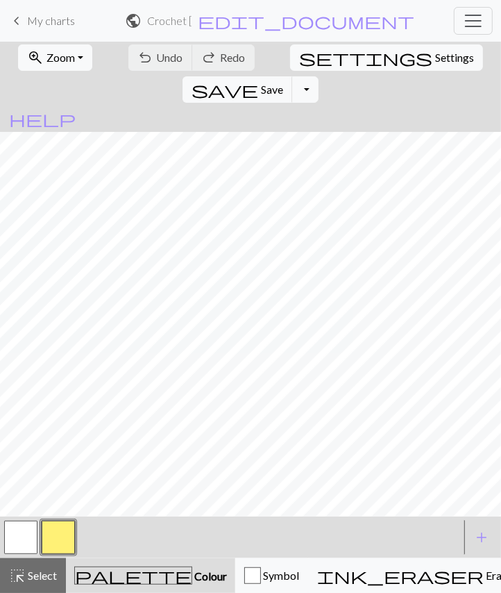
click at [435, 54] on span "Settings" at bounding box center [454, 57] width 39 height 17
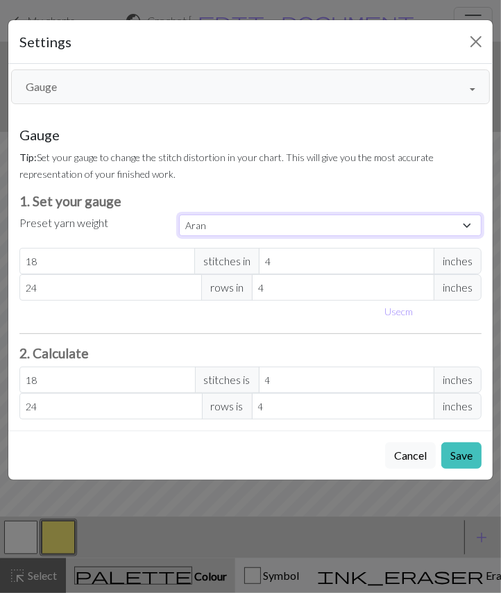
click at [263, 224] on select "Custom Square Lace Light Fingering Fingering Sport Double knit Worsted Aran Bul…" at bounding box center [330, 225] width 303 height 22
select select "square"
click at [179, 214] on select "Custom Square Lace Light Fingering Fingering Sport Double knit Worsted Aran Bul…" at bounding box center [330, 225] width 303 height 22
type input "32"
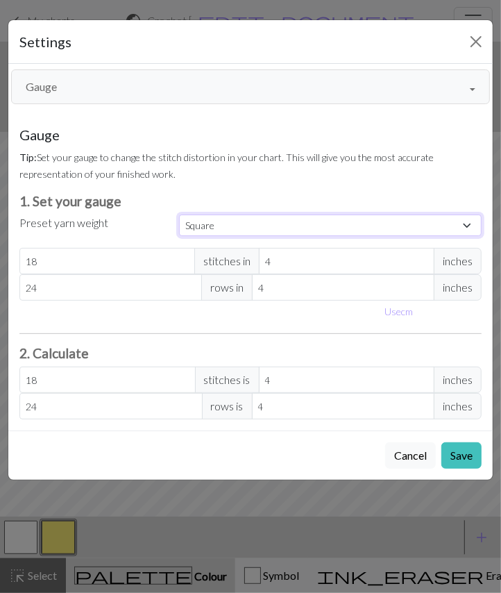
type input "32"
click at [461, 448] on button "Save" at bounding box center [461, 455] width 40 height 26
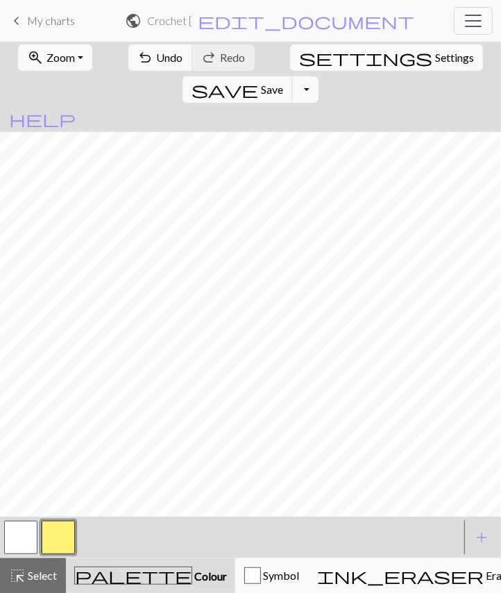
click at [65, 544] on button "button" at bounding box center [58, 536] width 33 height 33
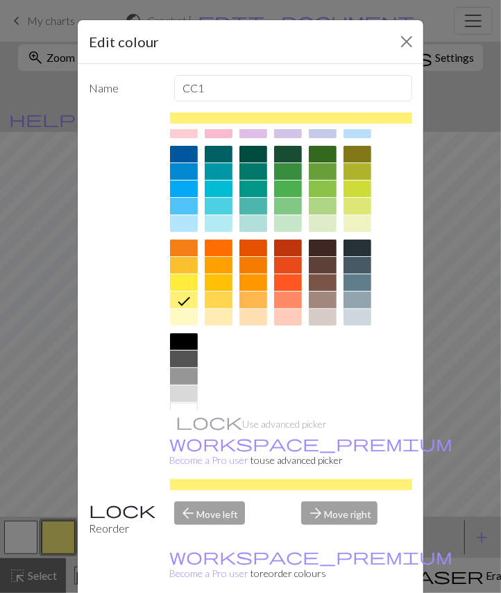
scroll to position [98, 0]
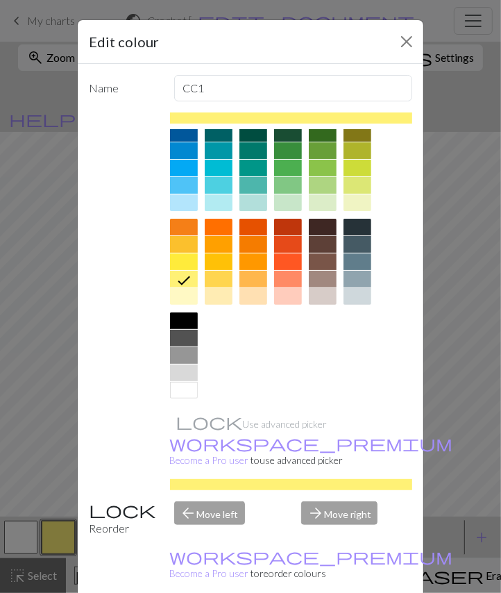
click at [178, 337] on div at bounding box center [184, 338] width 28 height 17
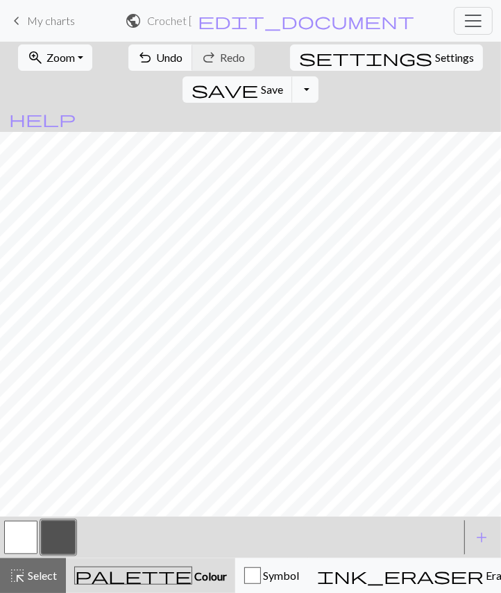
click at [75, 56] on button "zoom_in Zoom Zoom" at bounding box center [55, 57] width 74 height 26
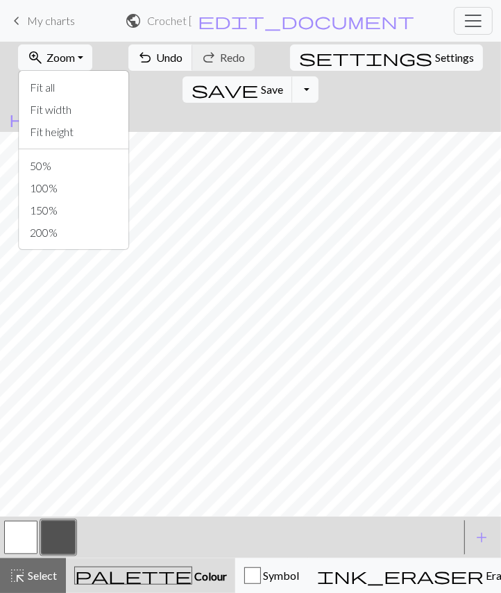
click at [78, 90] on button "Fit all" at bounding box center [74, 87] width 110 height 22
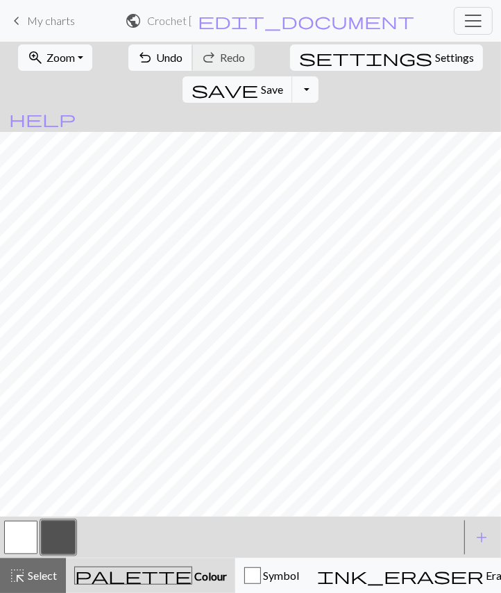
click at [157, 56] on span "Undo" at bounding box center [170, 57] width 26 height 13
click at [25, 541] on button "button" at bounding box center [20, 536] width 33 height 33
click at [66, 543] on button "button" at bounding box center [58, 536] width 33 height 33
click at [157, 57] on span "Undo" at bounding box center [170, 57] width 26 height 13
click at [23, 543] on button "button" at bounding box center [20, 536] width 33 height 33
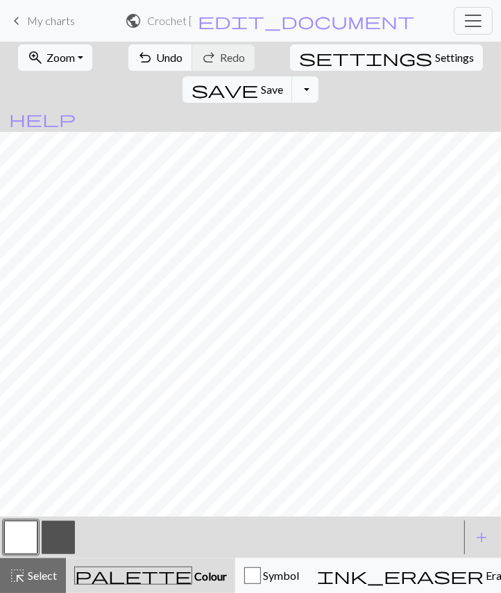
click at [57, 529] on button "button" at bounding box center [58, 536] width 33 height 33
click at [157, 57] on span "Undo" at bounding box center [170, 57] width 26 height 13
click at [19, 551] on button "button" at bounding box center [20, 536] width 33 height 33
click at [63, 535] on button "button" at bounding box center [58, 536] width 33 height 33
click at [157, 54] on span "Undo" at bounding box center [170, 57] width 26 height 13
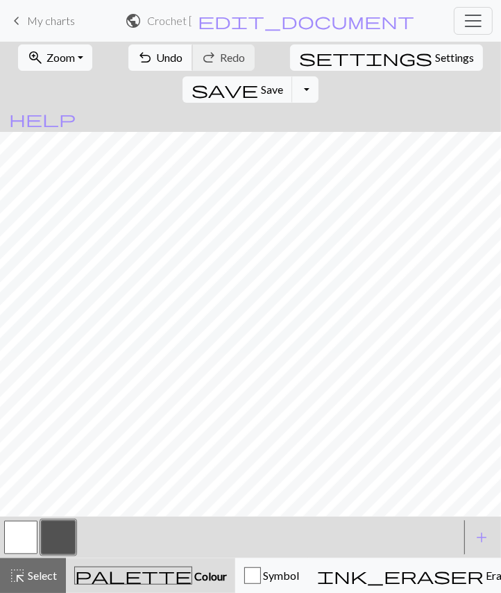
click at [154, 63] on button "undo Undo Undo" at bounding box center [160, 57] width 65 height 26
click at [78, 529] on div at bounding box center [231, 536] width 458 height 37
click at [26, 540] on button "button" at bounding box center [20, 536] width 33 height 33
click at [66, 531] on button "button" at bounding box center [58, 536] width 33 height 33
click at [158, 56] on span "Undo" at bounding box center [170, 57] width 26 height 13
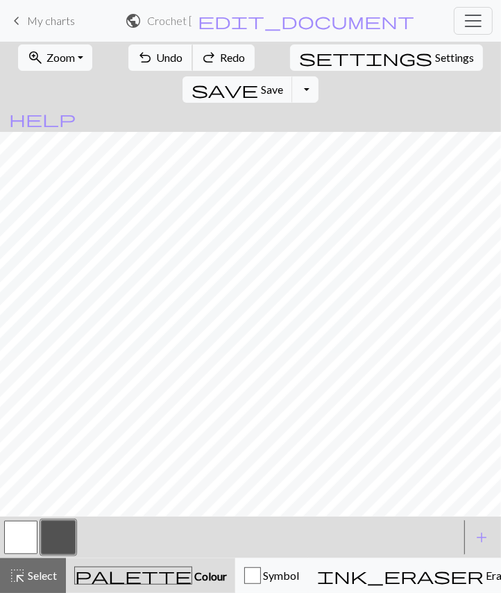
click at [159, 52] on span "Undo" at bounding box center [170, 57] width 26 height 13
click at [155, 49] on button "undo Undo Undo" at bounding box center [160, 57] width 65 height 26
click at [157, 59] on span "Undo" at bounding box center [170, 57] width 26 height 13
click at [157, 60] on span "Undo" at bounding box center [170, 57] width 26 height 13
click at [157, 51] on span "Undo" at bounding box center [170, 57] width 26 height 13
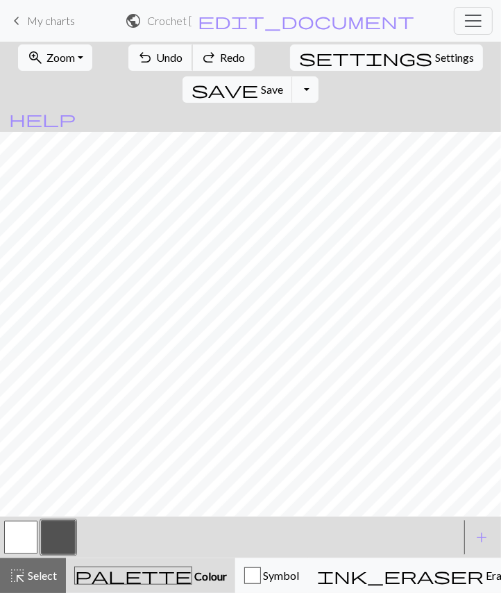
click at [157, 52] on span "Undo" at bounding box center [170, 57] width 26 height 13
click at [29, 540] on button "button" at bounding box center [20, 536] width 33 height 33
click at [60, 535] on button "button" at bounding box center [58, 536] width 33 height 33
click at [162, 52] on span "Undo" at bounding box center [170, 57] width 26 height 13
click at [157, 57] on span "Undo" at bounding box center [170, 57] width 26 height 13
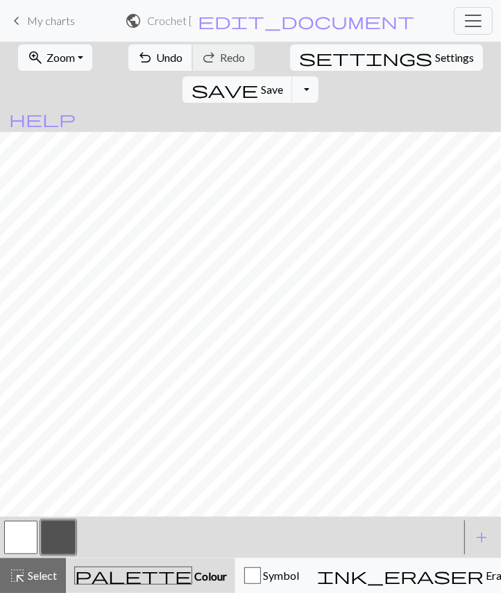
click at [157, 53] on span "Undo" at bounding box center [170, 57] width 26 height 13
click at [157, 58] on span "Undo" at bounding box center [170, 57] width 26 height 13
click at [157, 51] on span "Undo" at bounding box center [170, 57] width 26 height 13
click at [157, 60] on span "Undo" at bounding box center [170, 57] width 26 height 13
click at [157, 55] on span "Undo" at bounding box center [170, 57] width 26 height 13
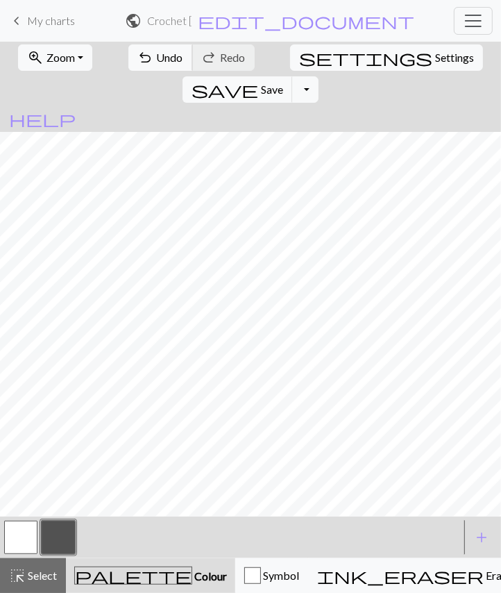
click at [157, 58] on span "Undo" at bounding box center [170, 57] width 26 height 13
click at [157, 54] on span "Undo" at bounding box center [170, 57] width 26 height 13
click at [157, 56] on span "Undo" at bounding box center [170, 57] width 26 height 13
click at [34, 529] on button "button" at bounding box center [20, 536] width 33 height 33
click at [161, 59] on span "Undo" at bounding box center [170, 57] width 26 height 13
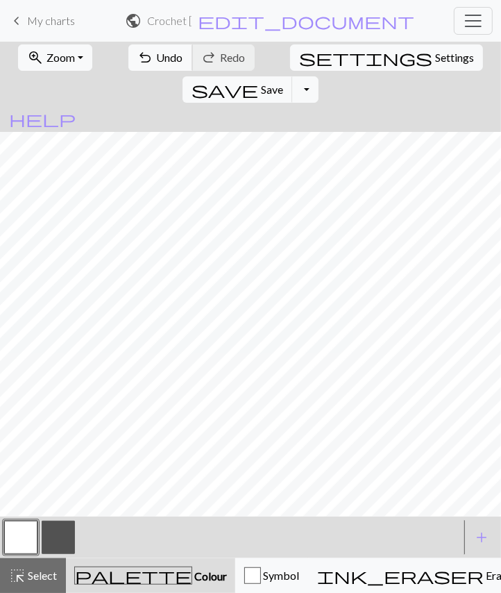
click at [157, 60] on span "Undo" at bounding box center [170, 57] width 26 height 13
click at [161, 60] on span "Undo" at bounding box center [170, 57] width 26 height 13
click at [62, 542] on button "button" at bounding box center [58, 536] width 33 height 33
click at [157, 62] on span "Undo" at bounding box center [170, 57] width 26 height 13
click at [157, 56] on span "Undo" at bounding box center [170, 57] width 26 height 13
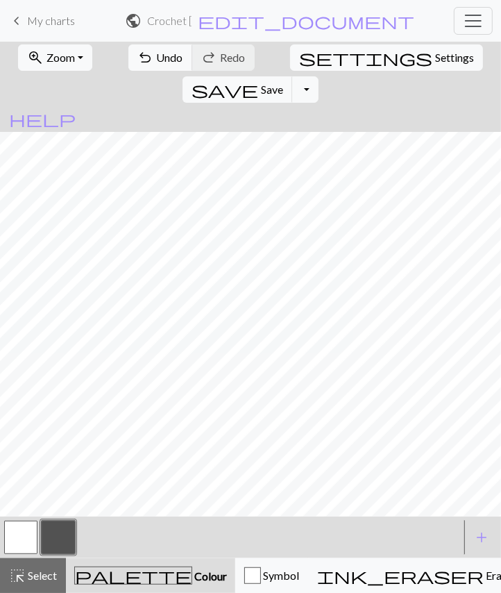
click at [28, 534] on button "button" at bounding box center [20, 536] width 33 height 33
click at [59, 532] on button "button" at bounding box center [58, 536] width 33 height 33
click at [157, 56] on span "Undo" at bounding box center [170, 57] width 26 height 13
click at [140, 51] on button "undo Undo Undo" at bounding box center [160, 57] width 65 height 26
click at [435, 56] on span "Settings" at bounding box center [454, 57] width 39 height 17
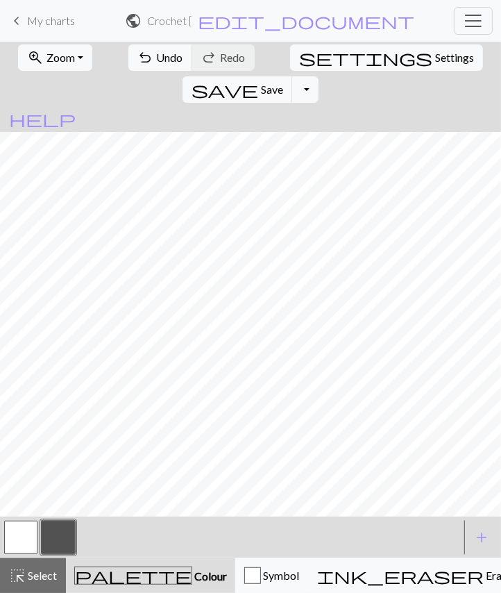
select select "square"
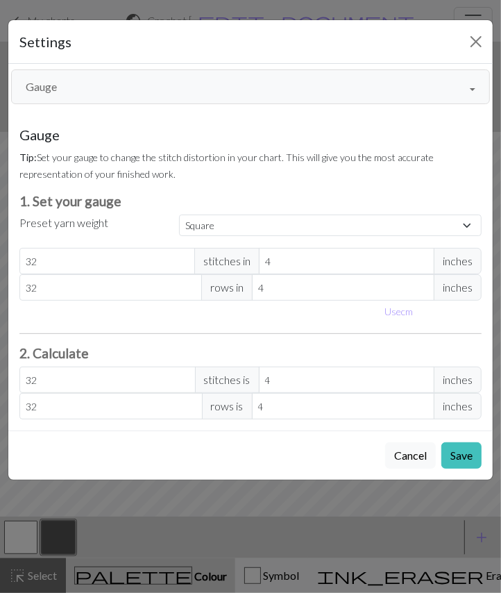
click at [237, 84] on button "Gauge" at bounding box center [250, 86] width 479 height 35
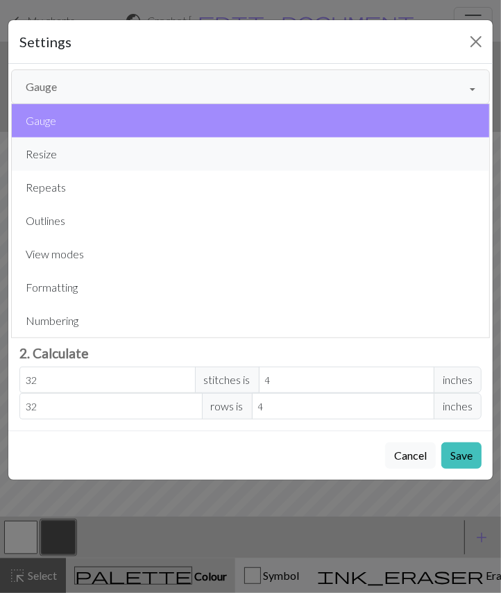
click at [155, 151] on button "Resize" at bounding box center [250, 153] width 477 height 33
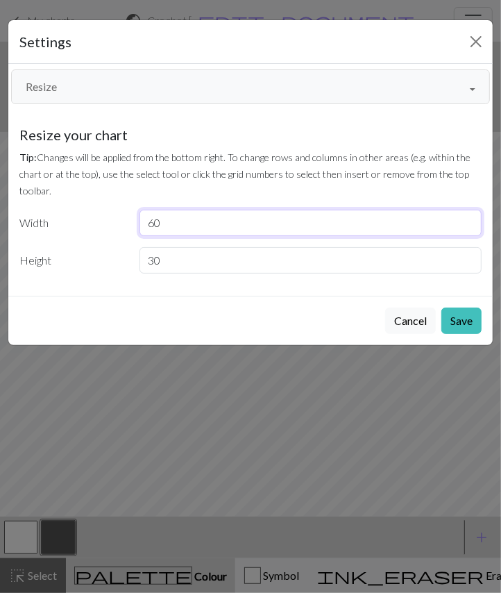
click at [285, 223] on input "60" at bounding box center [310, 223] width 343 height 26
type input "6"
type input "65"
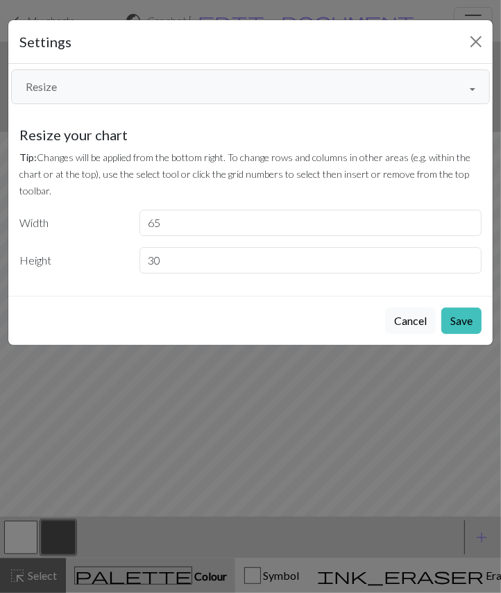
click at [464, 312] on button "Save" at bounding box center [461, 320] width 40 height 26
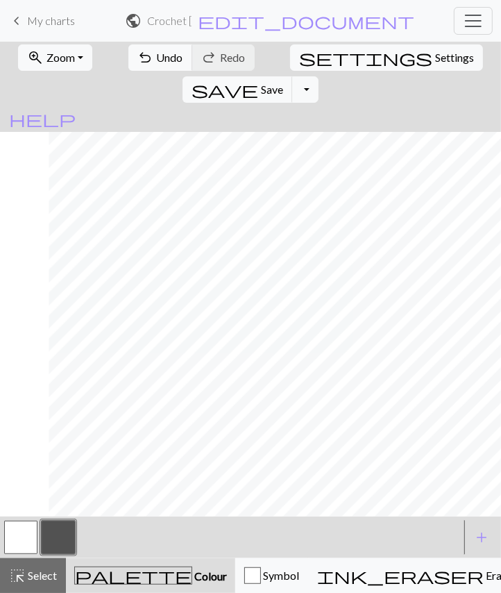
scroll to position [0, 49]
click at [161, 53] on span "Undo" at bounding box center [170, 57] width 26 height 13
click at [157, 53] on span "Undo" at bounding box center [170, 57] width 26 height 13
click at [435, 59] on span "Settings" at bounding box center [454, 57] width 39 height 17
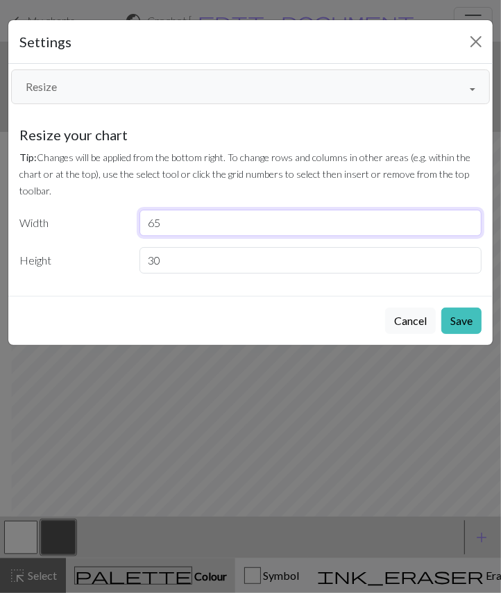
click at [252, 215] on input "65" at bounding box center [310, 223] width 343 height 26
type input "6"
type input "70"
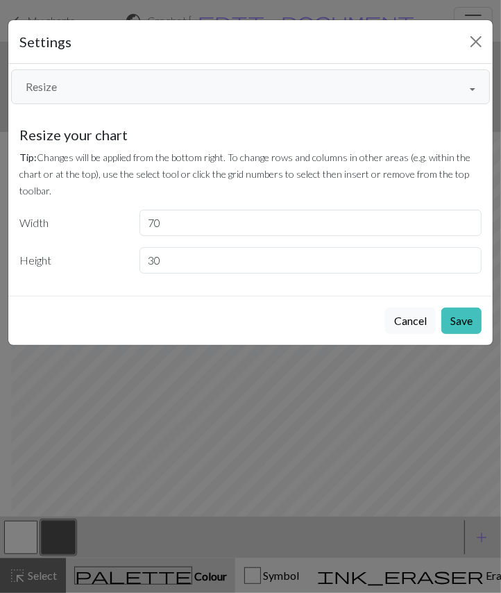
click at [453, 318] on button "Save" at bounding box center [461, 320] width 40 height 26
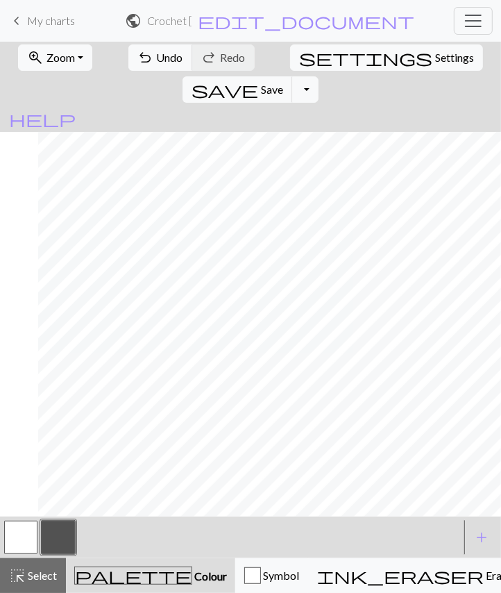
scroll to position [0, 87]
click at [160, 62] on span "Undo" at bounding box center [170, 57] width 26 height 13
click at [75, 56] on button "zoom_in Zoom Zoom" at bounding box center [55, 57] width 74 height 26
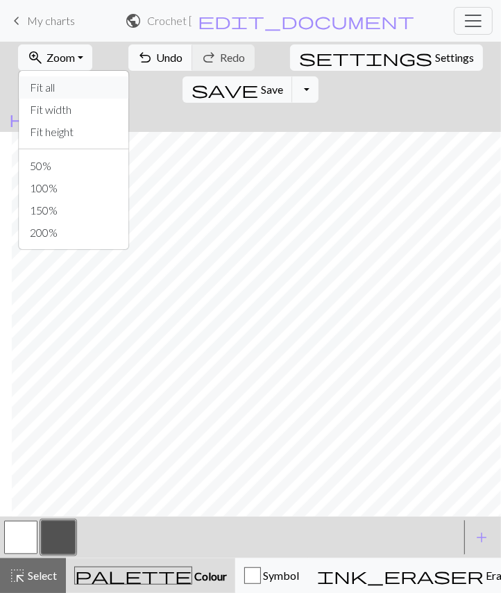
click at [60, 87] on button "Fit all" at bounding box center [74, 87] width 110 height 22
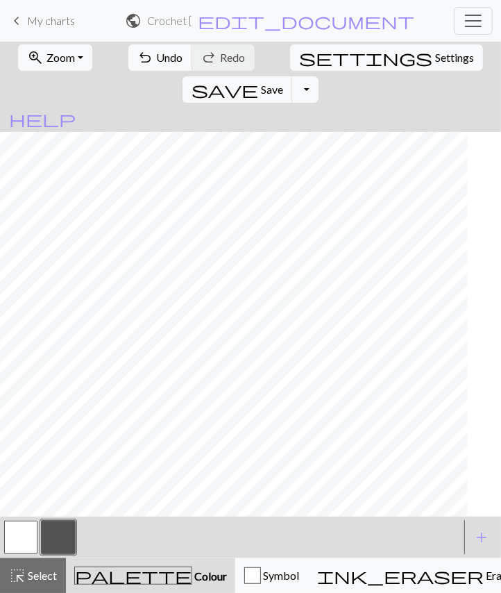
scroll to position [0, 0]
click at [33, 536] on button "button" at bounding box center [20, 536] width 33 height 33
click at [23, 536] on button "button" at bounding box center [20, 536] width 33 height 33
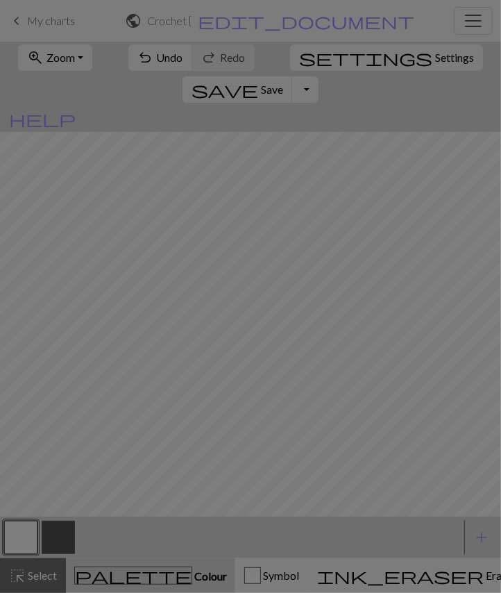
click at [62, 536] on div "Edit colour Name MC Use advanced picker workspace_premium Become a Pro user to …" at bounding box center [250, 296] width 501 height 593
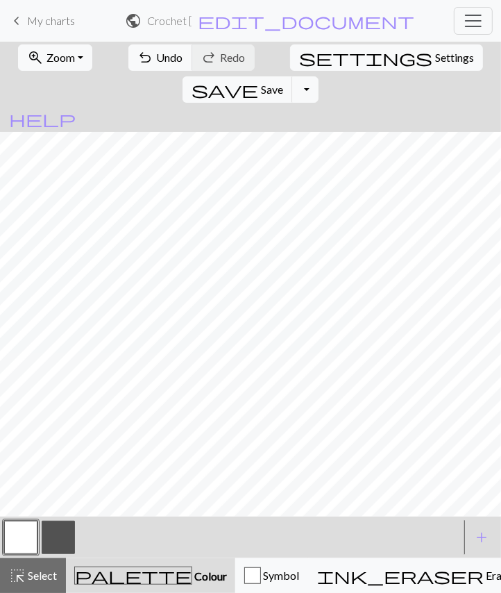
click at [61, 536] on button "button" at bounding box center [58, 536] width 33 height 33
click at [157, 58] on span "Undo" at bounding box center [170, 57] width 26 height 13
click at [157, 56] on span "Undo" at bounding box center [170, 57] width 26 height 13
click at [28, 531] on button "button" at bounding box center [20, 536] width 33 height 33
click at [56, 543] on button "button" at bounding box center [58, 536] width 33 height 33
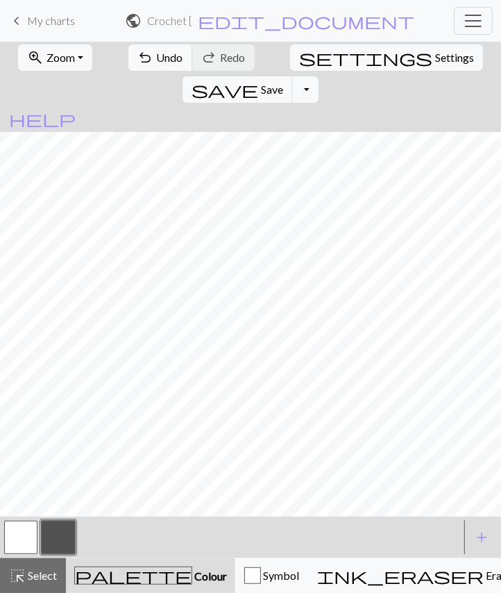
click at [32, 531] on button "button" at bounding box center [20, 536] width 33 height 33
click at [70, 543] on button "button" at bounding box center [58, 536] width 33 height 33
click at [31, 533] on button "button" at bounding box center [20, 536] width 33 height 33
click at [55, 536] on button "button" at bounding box center [58, 536] width 33 height 33
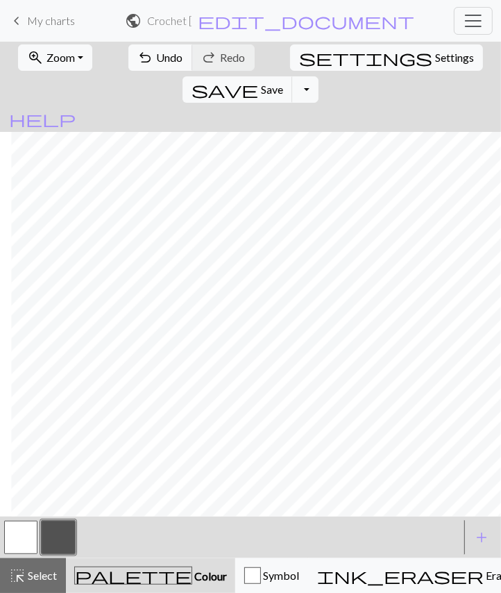
click at [157, 57] on span "Undo" at bounding box center [170, 57] width 26 height 13
click at [157, 56] on span "Undo" at bounding box center [170, 57] width 26 height 13
click at [33, 538] on button "button" at bounding box center [20, 536] width 33 height 33
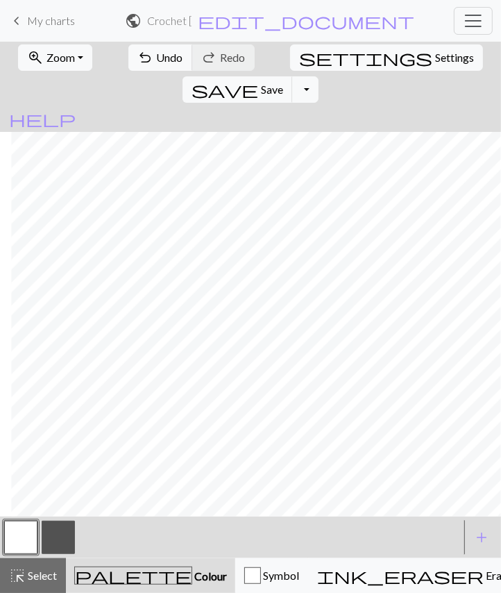
click at [58, 541] on button "button" at bounding box center [58, 536] width 33 height 33
click at [157, 52] on span "Undo" at bounding box center [170, 57] width 26 height 13
click at [32, 536] on button "button" at bounding box center [20, 536] width 33 height 33
click at [58, 546] on button "button" at bounding box center [58, 536] width 33 height 33
click at [38, 545] on div at bounding box center [20, 536] width 37 height 37
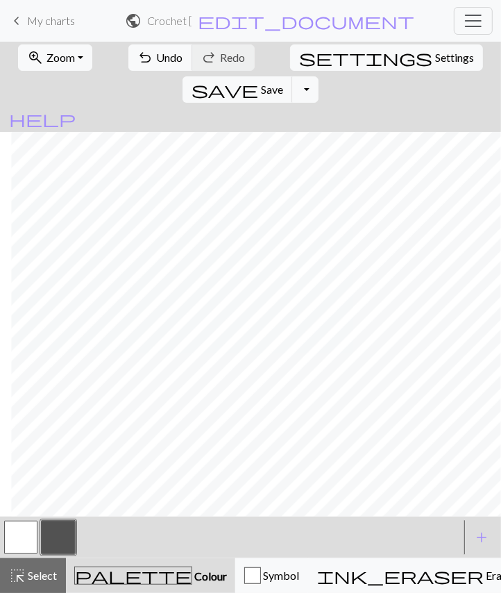
click at [23, 537] on button "button" at bounding box center [20, 536] width 33 height 33
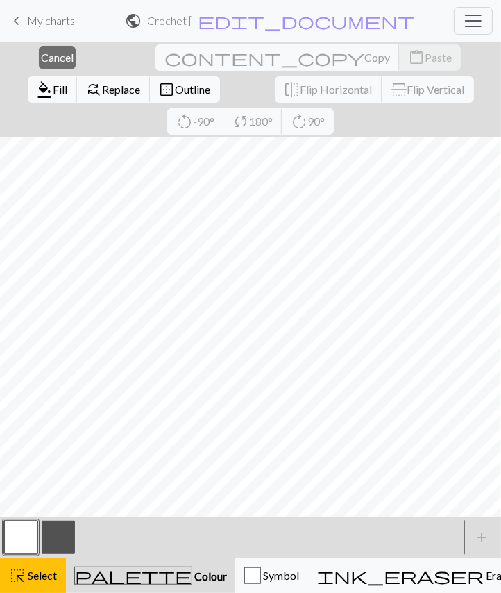
scroll to position [0, 33]
click at [21, 543] on button "button" at bounding box center [20, 536] width 33 height 33
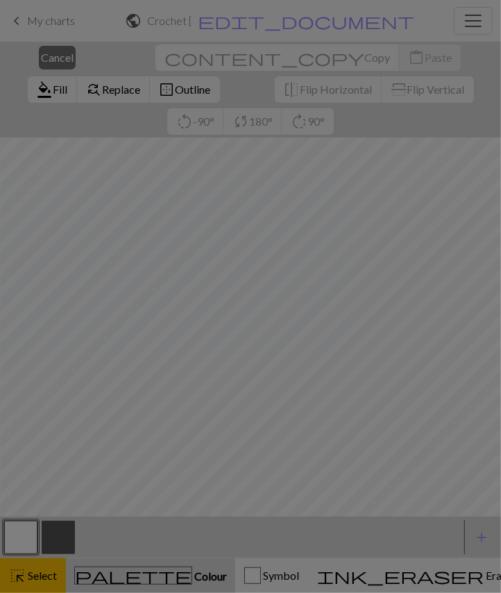
click at [42, 574] on div "Edit colour Name MC Use advanced picker workspace_premium Become a Pro user to …" at bounding box center [250, 296] width 501 height 593
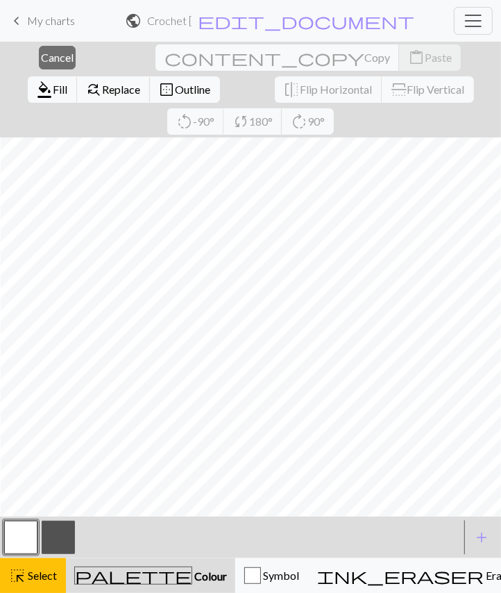
click at [28, 583] on div "highlight_alt Select Select" at bounding box center [33, 575] width 48 height 17
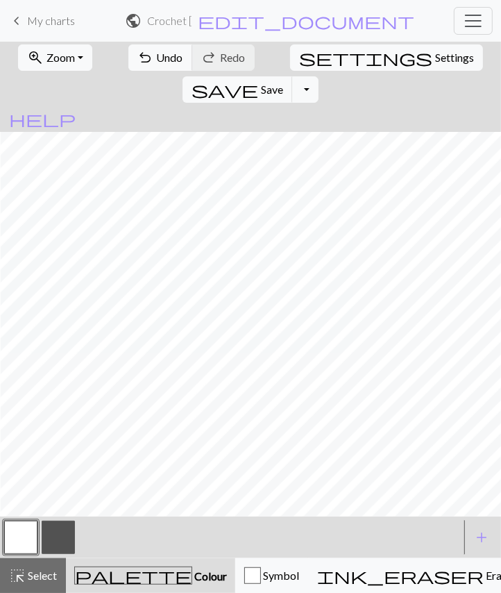
click at [62, 536] on button "button" at bounding box center [58, 536] width 33 height 33
click at [157, 53] on span "Undo" at bounding box center [170, 57] width 26 height 13
click at [157, 54] on span "Undo" at bounding box center [170, 57] width 26 height 13
click at [157, 58] on span "Undo" at bounding box center [170, 57] width 26 height 13
click at [151, 47] on button "undo Undo Undo" at bounding box center [160, 57] width 65 height 26
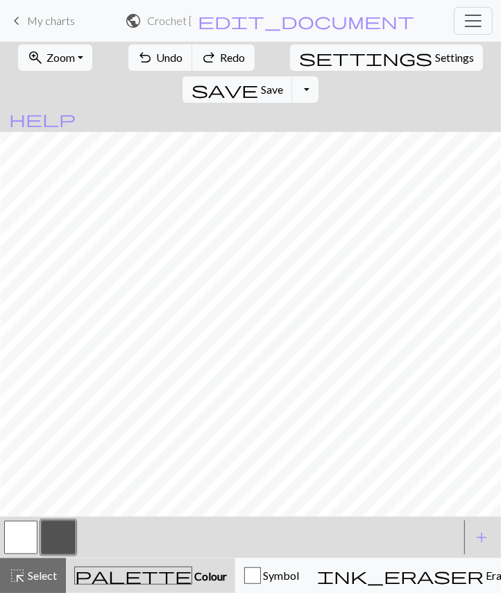
click at [22, 538] on button "button" at bounding box center [20, 536] width 33 height 33
click at [56, 543] on button "button" at bounding box center [58, 536] width 33 height 33
click at [17, 538] on button "button" at bounding box center [20, 536] width 33 height 33
click at [65, 543] on button "button" at bounding box center [58, 536] width 33 height 33
click at [22, 541] on button "button" at bounding box center [20, 536] width 33 height 33
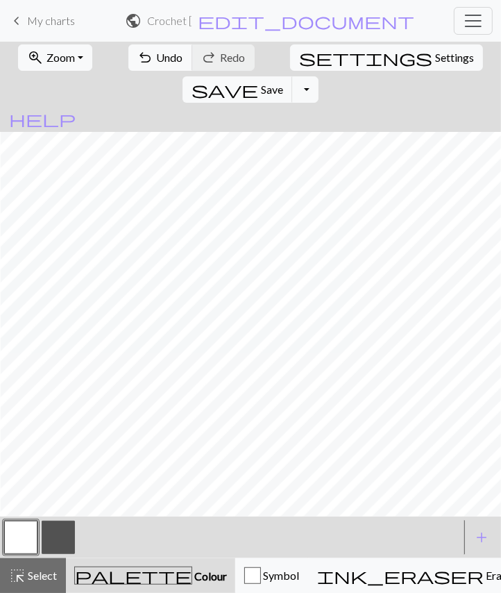
click at [74, 531] on button "button" at bounding box center [58, 536] width 33 height 33
click at [28, 538] on button "button" at bounding box center [20, 536] width 33 height 33
click at [60, 536] on button "button" at bounding box center [58, 536] width 33 height 33
click at [62, 536] on button "button" at bounding box center [58, 536] width 33 height 33
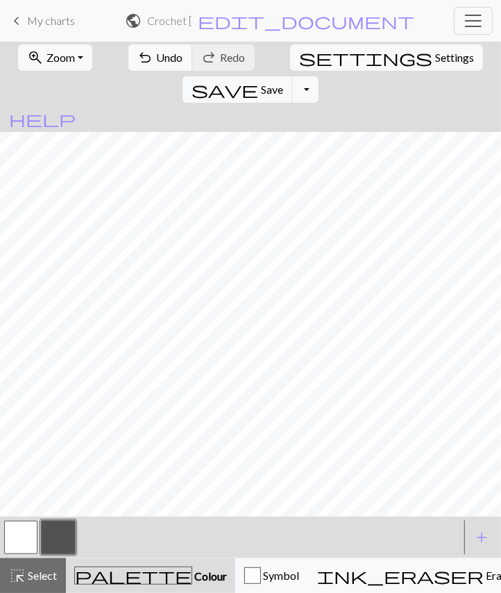
click at [466, 541] on button "add Add a colour" at bounding box center [481, 537] width 35 height 35
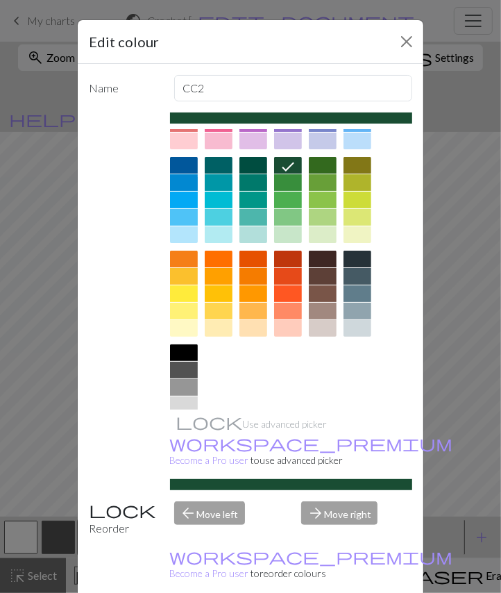
scroll to position [98, 0]
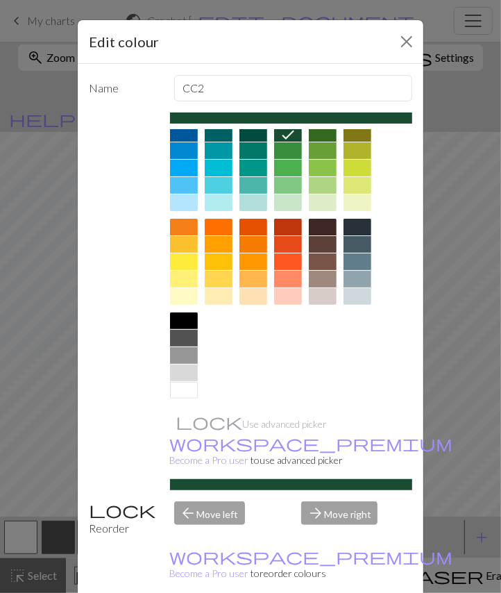
click at [358, 225] on div at bounding box center [357, 227] width 28 height 17
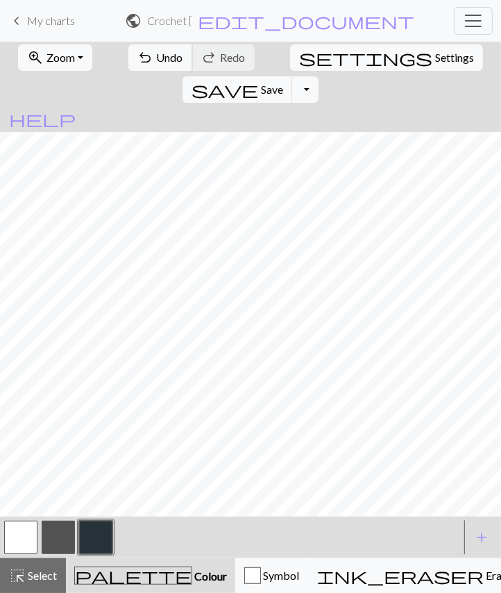
click at [157, 56] on span "Undo" at bounding box center [170, 57] width 26 height 13
click at [160, 49] on button "undo Undo Undo" at bounding box center [160, 57] width 65 height 26
click at [162, 52] on span "Undo" at bounding box center [170, 57] width 26 height 13
click at [157, 56] on span "Undo" at bounding box center [170, 57] width 26 height 13
click at [137, 60] on span "undo" at bounding box center [145, 57] width 17 height 19
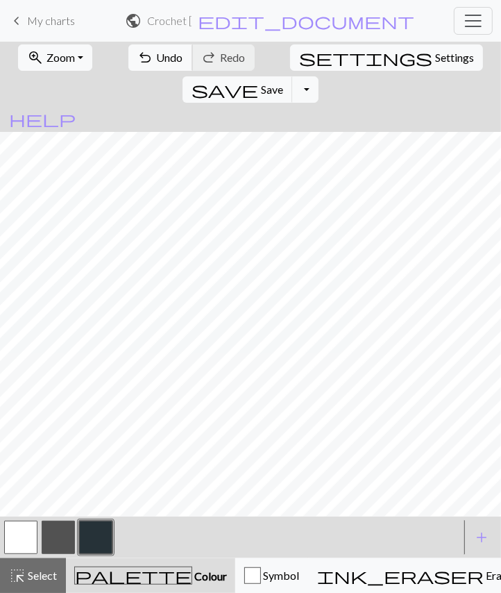
click at [141, 59] on button "undo Undo Undo" at bounding box center [160, 57] width 65 height 26
click at [157, 53] on span "Undo" at bounding box center [170, 57] width 26 height 13
click at [157, 56] on span "Undo" at bounding box center [170, 57] width 26 height 13
click at [157, 57] on span "Undo" at bounding box center [170, 57] width 26 height 13
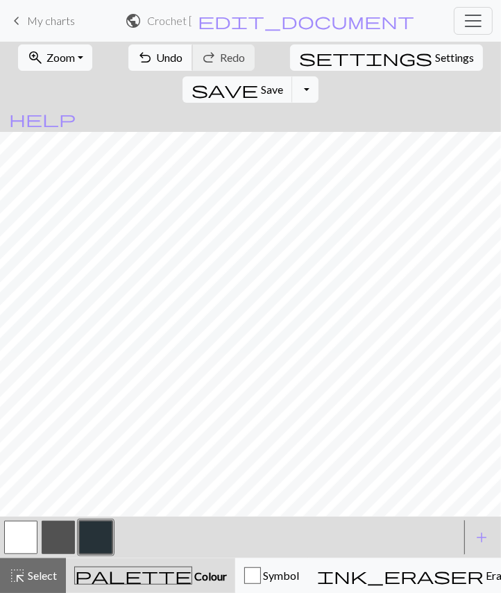
click at [157, 53] on span "Undo" at bounding box center [170, 57] width 26 height 13
click at [157, 60] on span "Undo" at bounding box center [170, 57] width 26 height 13
click at [30, 540] on button "button" at bounding box center [20, 536] width 33 height 33
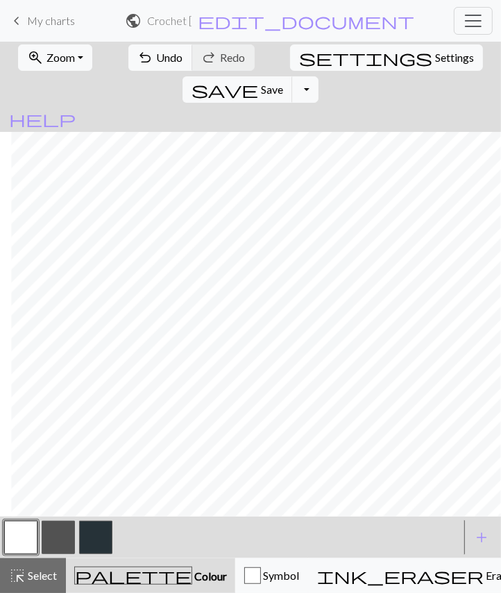
click at [102, 543] on button "button" at bounding box center [95, 536] width 33 height 33
click at [24, 547] on button "button" at bounding box center [20, 536] width 33 height 33
click at [60, 543] on button "button" at bounding box center [58, 536] width 33 height 33
click at [63, 541] on button "button" at bounding box center [58, 536] width 33 height 33
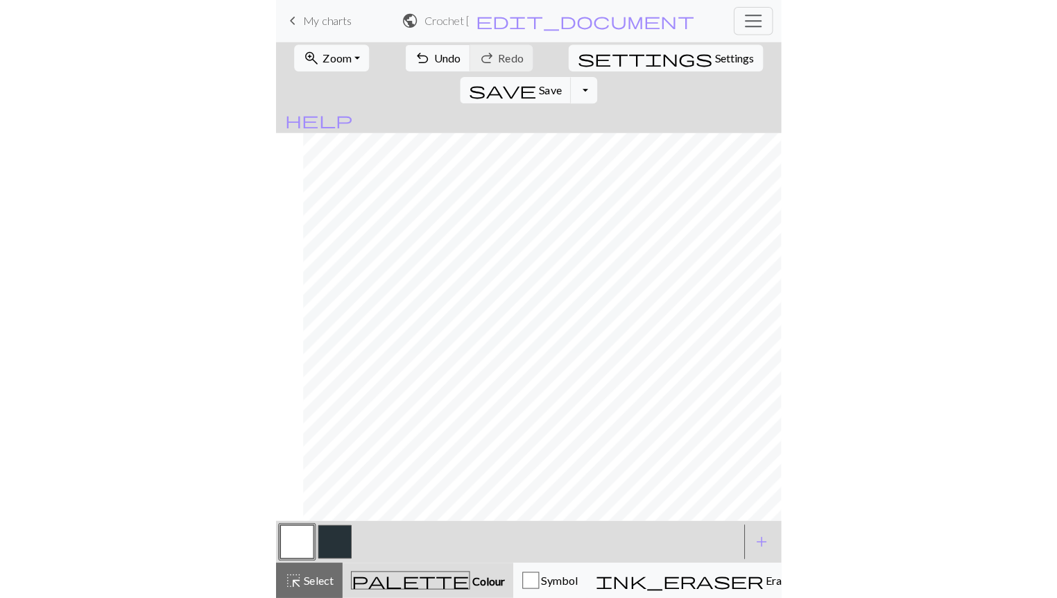
scroll to position [0, 26]
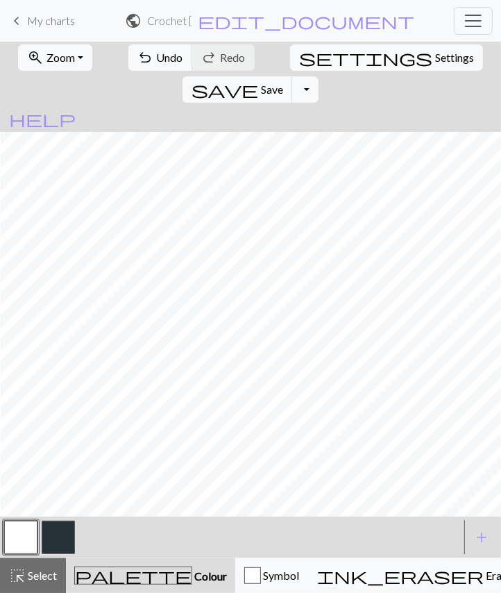
click at [69, 531] on button "button" at bounding box center [58, 536] width 33 height 33
click at [23, 536] on button "button" at bounding box center [20, 536] width 33 height 33
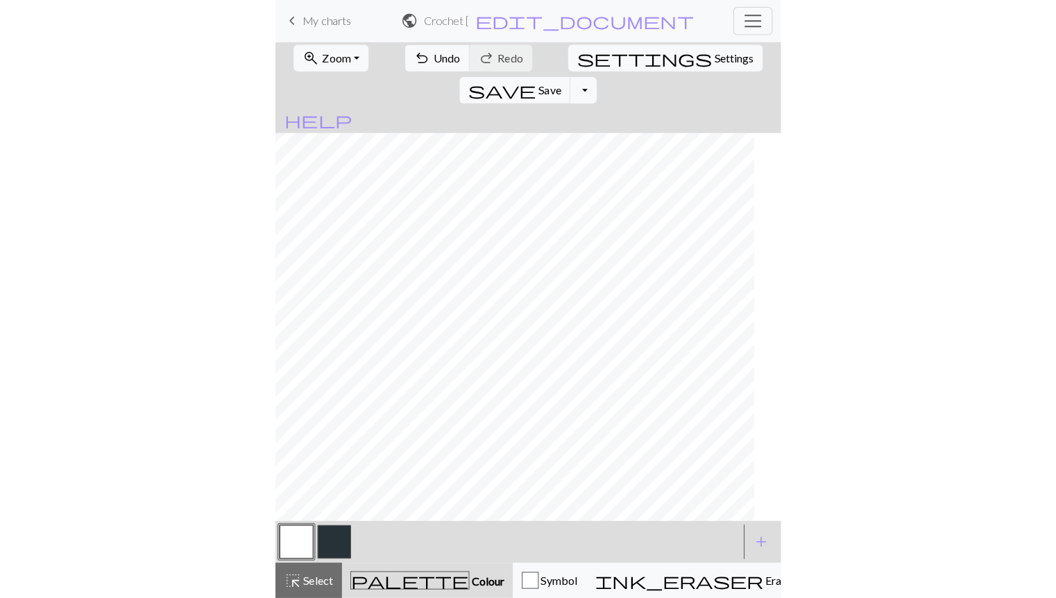
scroll to position [0, 0]
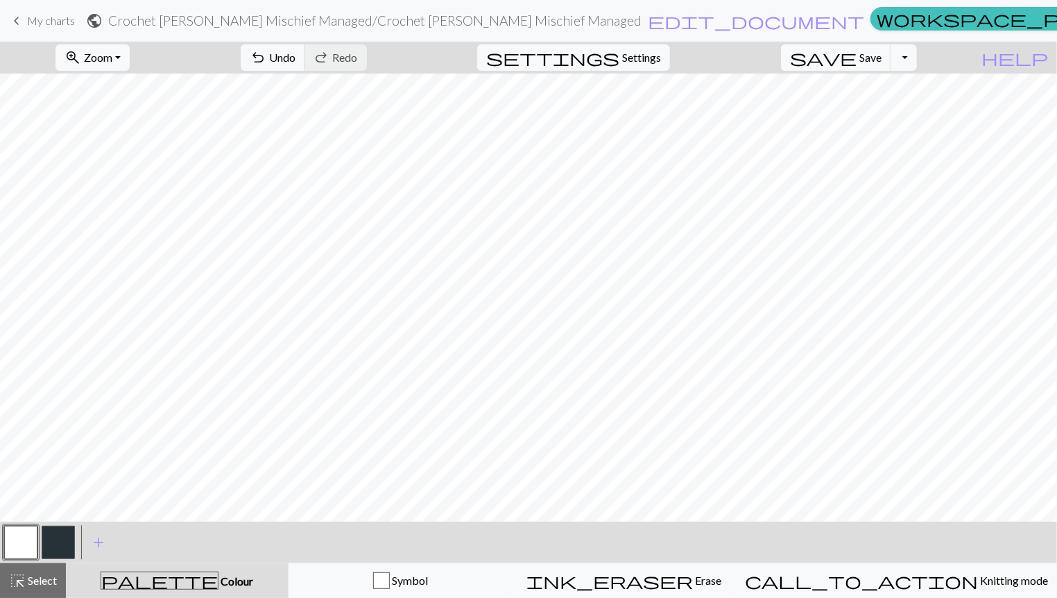
click at [500, 565] on button "call_to_action Knitting mode Knitting mode" at bounding box center [896, 580] width 321 height 35
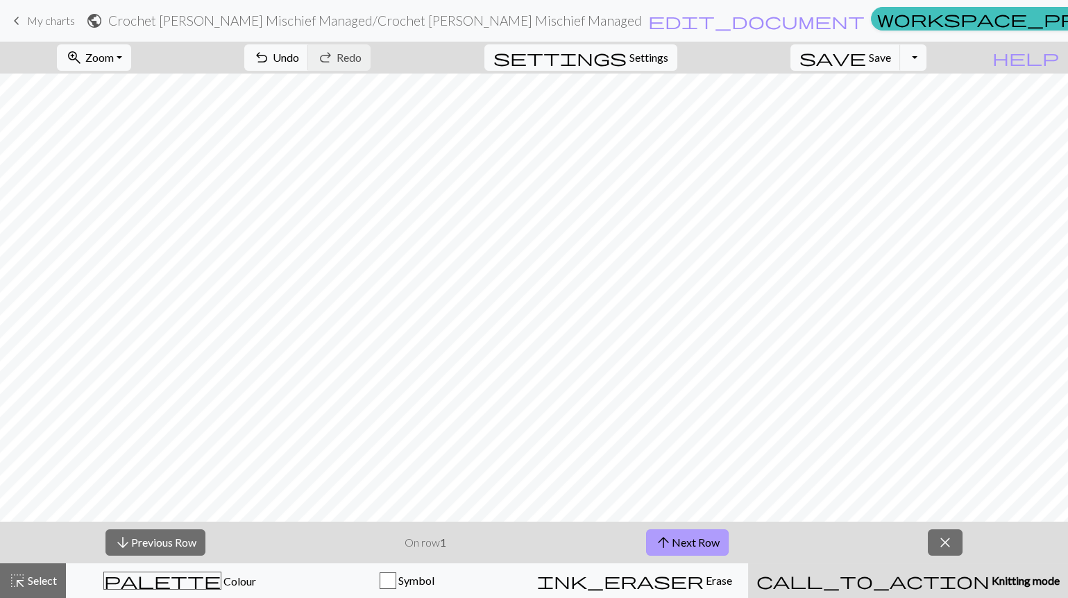
click at [500, 546] on button "arrow_upward Next Row" at bounding box center [687, 542] width 83 height 26
click at [114, 56] on span "Zoom" at bounding box center [99, 57] width 28 height 13
click at [123, 90] on button "Fit all" at bounding box center [113, 87] width 110 height 22
click at [147, 547] on button "arrow_downward Previous Row" at bounding box center [155, 542] width 100 height 26
click at [500, 538] on span "close" at bounding box center [945, 542] width 17 height 19
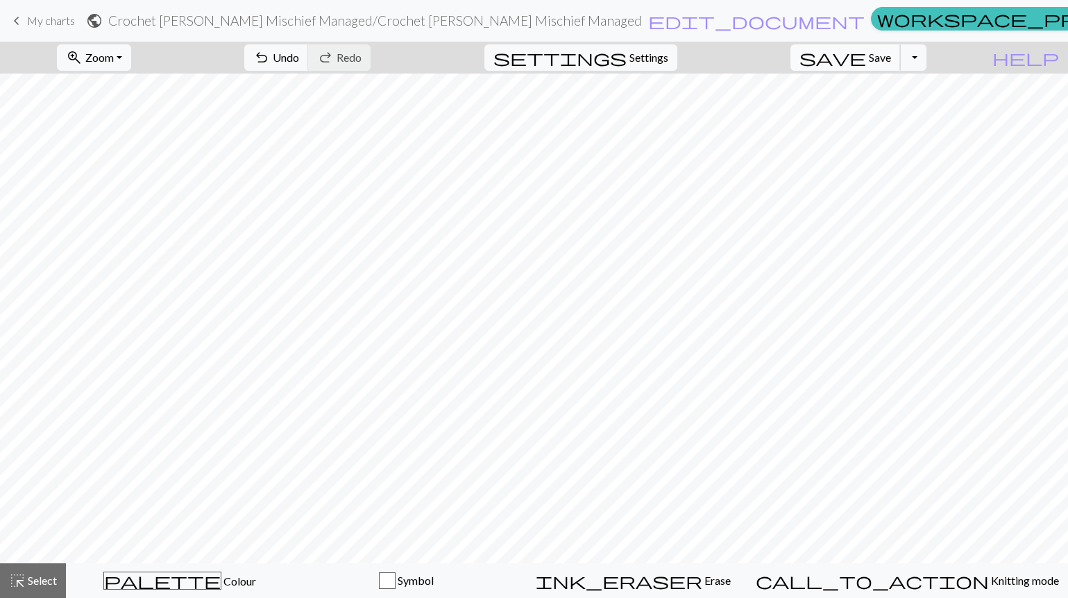
click at [500, 50] on button "save Save Save" at bounding box center [845, 57] width 110 height 26
click at [50, 22] on span "My charts" at bounding box center [51, 20] width 48 height 13
